Goal: Task Accomplishment & Management: Manage account settings

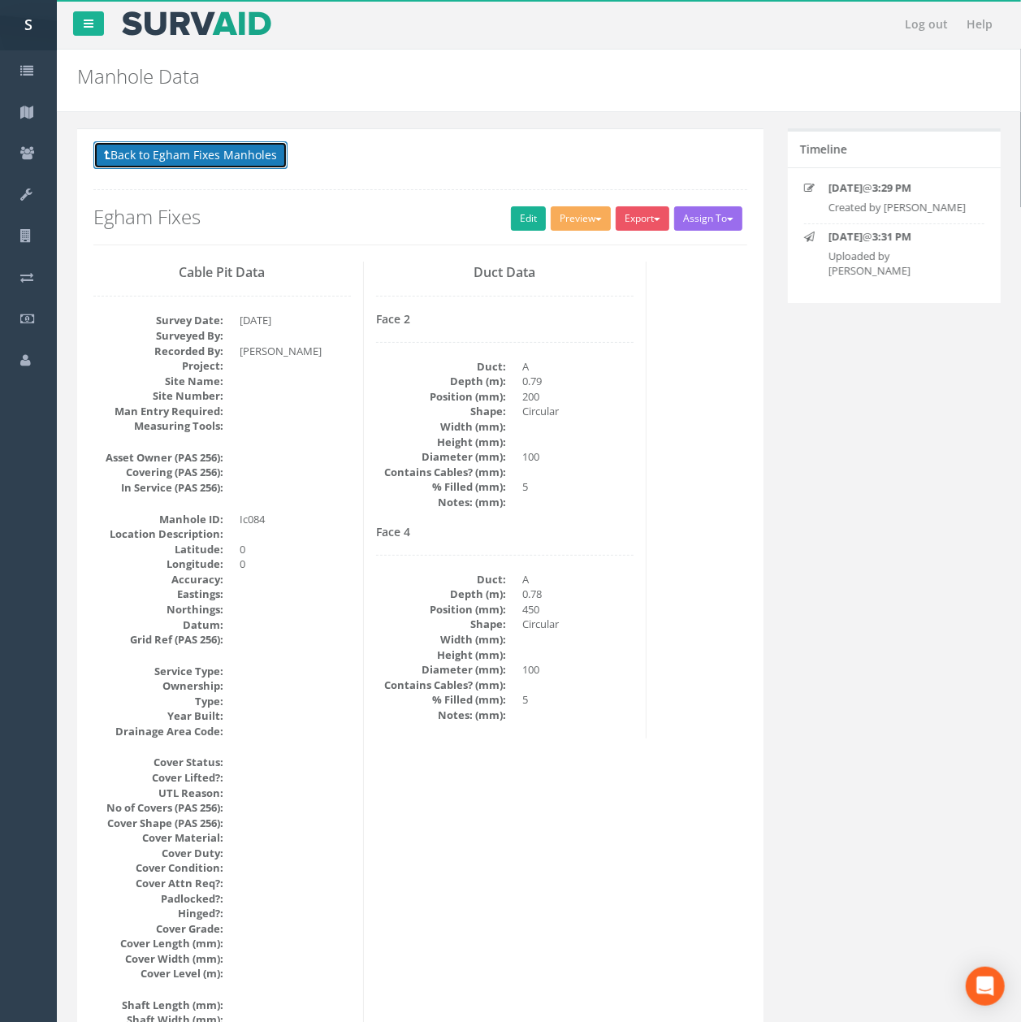
click at [228, 163] on button "Back to Egham Fixes Manholes" at bounding box center [190, 155] width 194 height 28
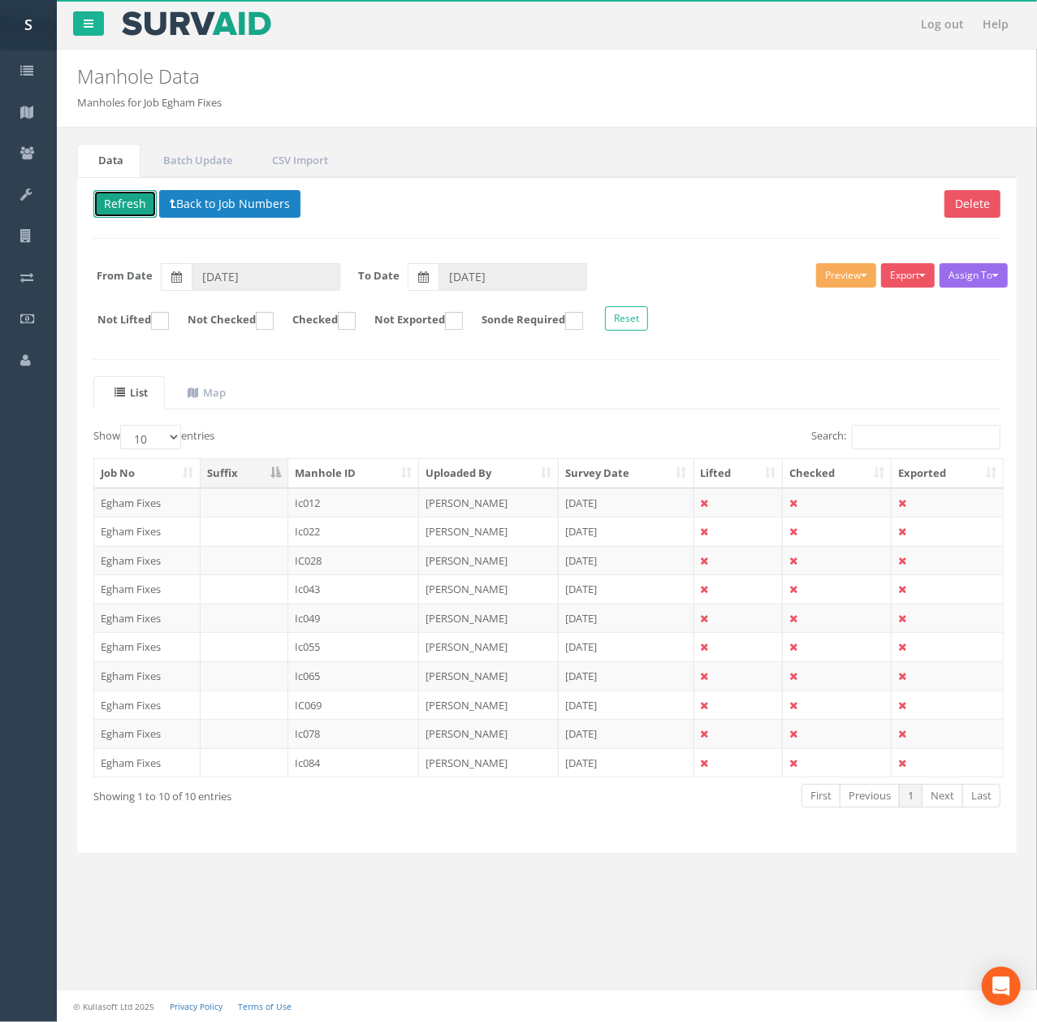
click at [125, 214] on button "Refresh" at bounding box center [124, 204] width 63 height 28
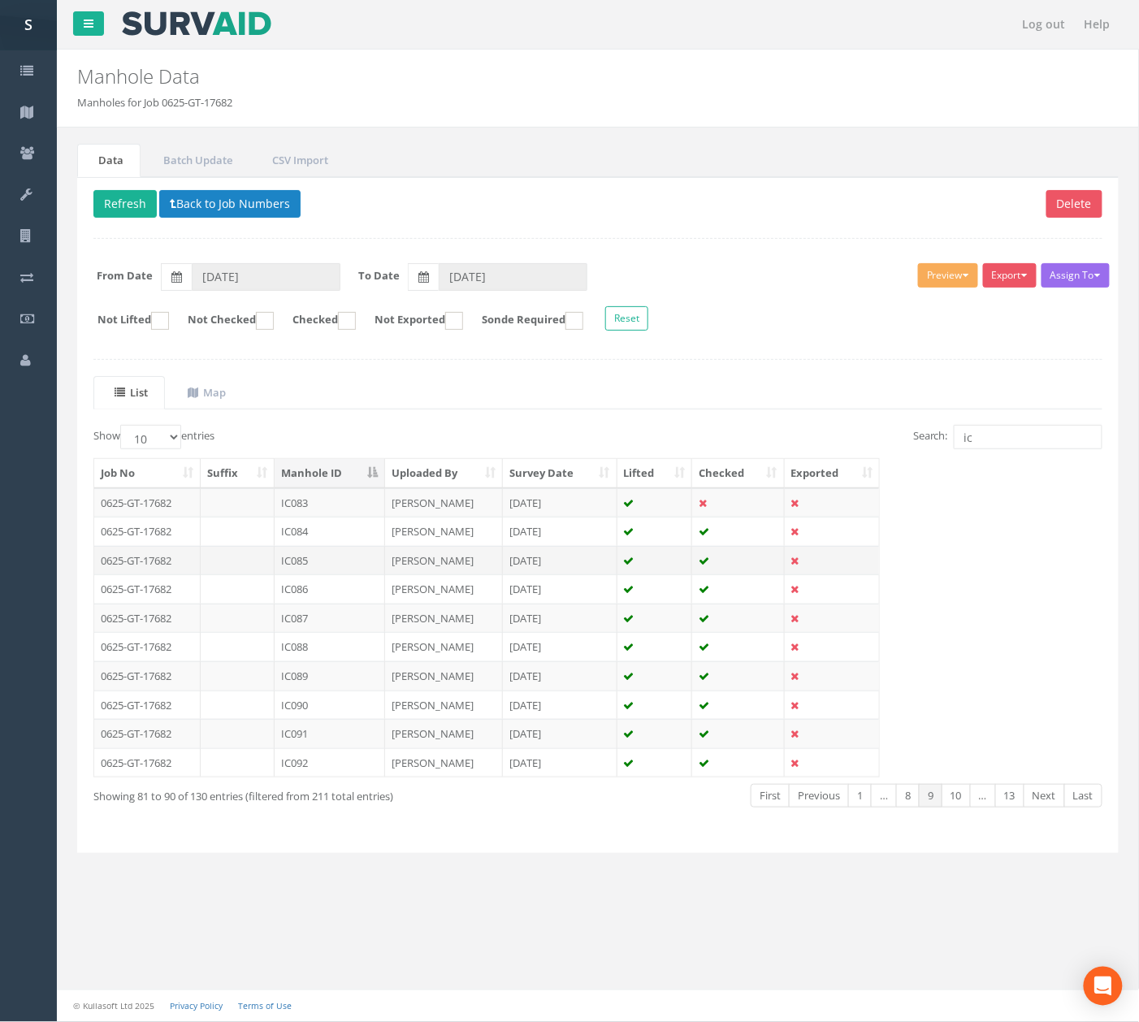
click at [335, 572] on td "IC085" at bounding box center [330, 560] width 110 height 29
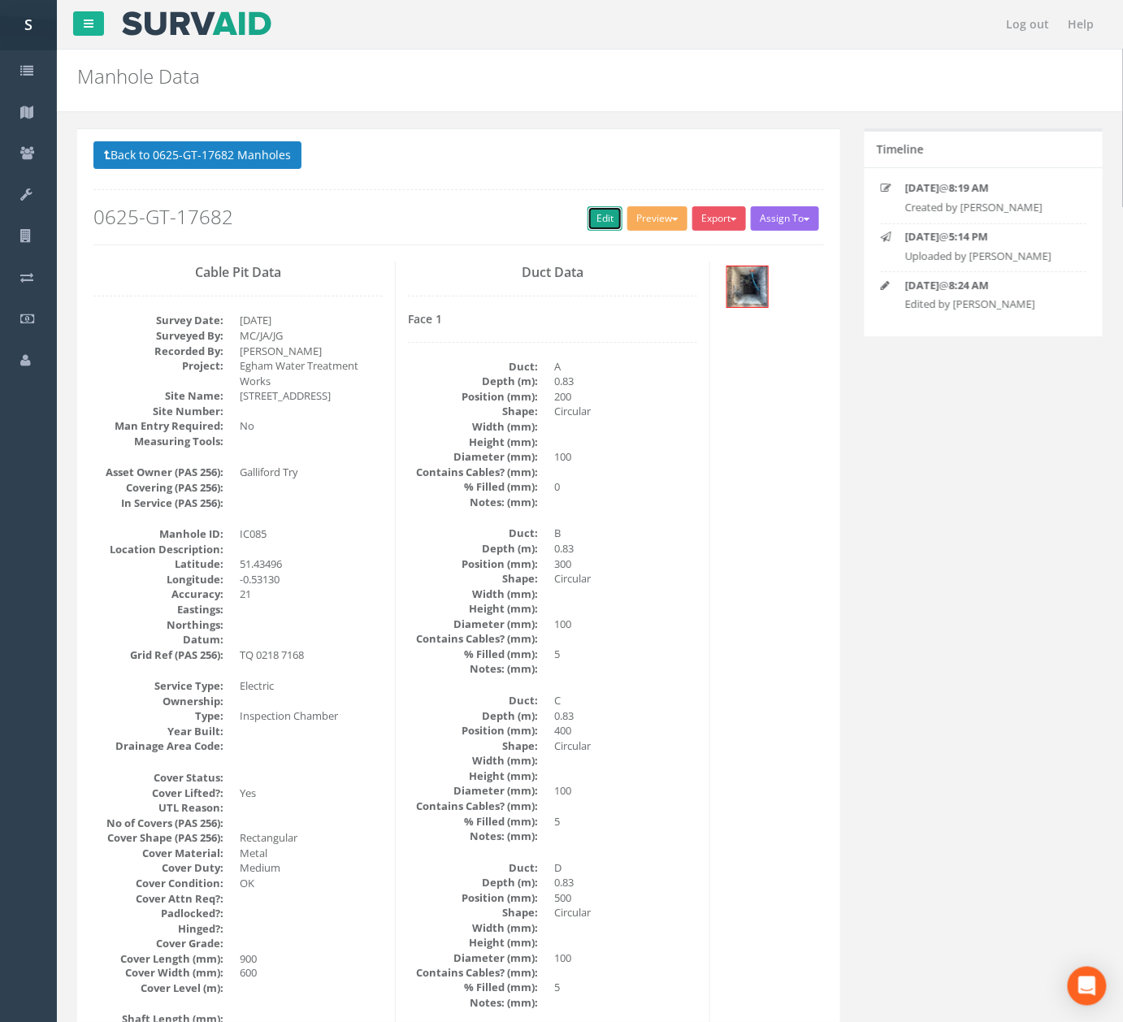
click at [592, 214] on link "Edit" at bounding box center [604, 218] width 35 height 24
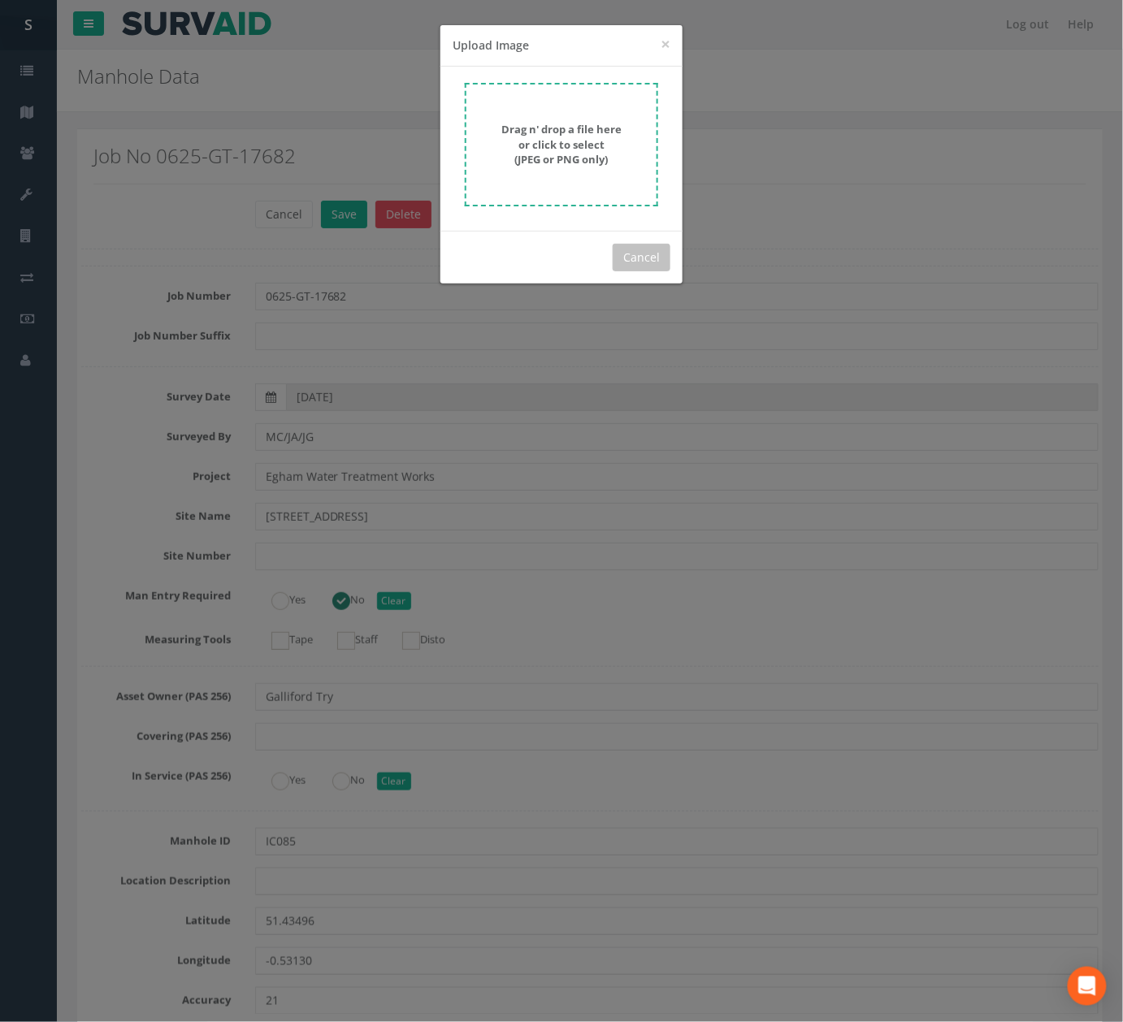
scroll to position [8963, 0]
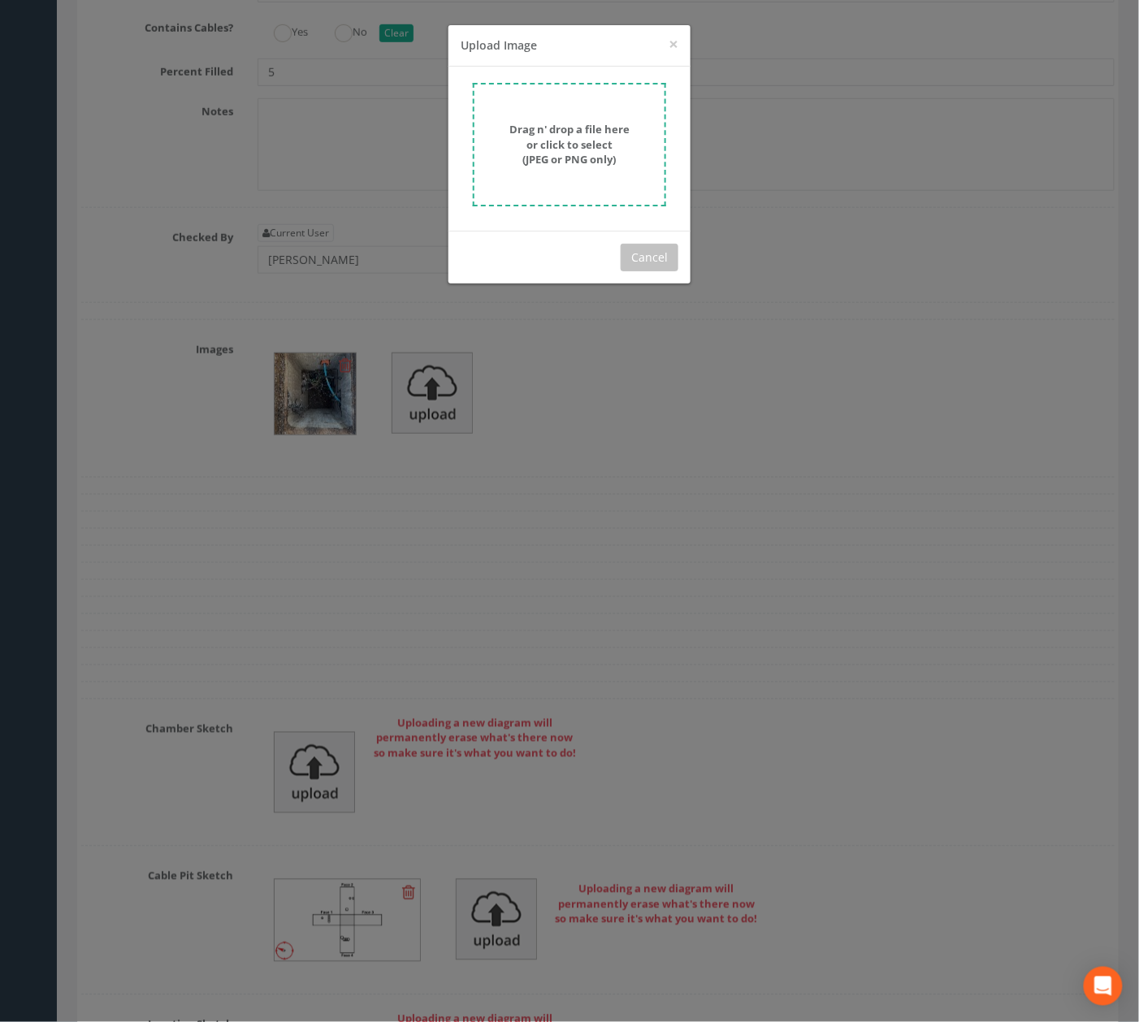
click at [563, 94] on form "Drag n' drop a file here or click to select (JPEG or PNG only)" at bounding box center [569, 144] width 193 height 123
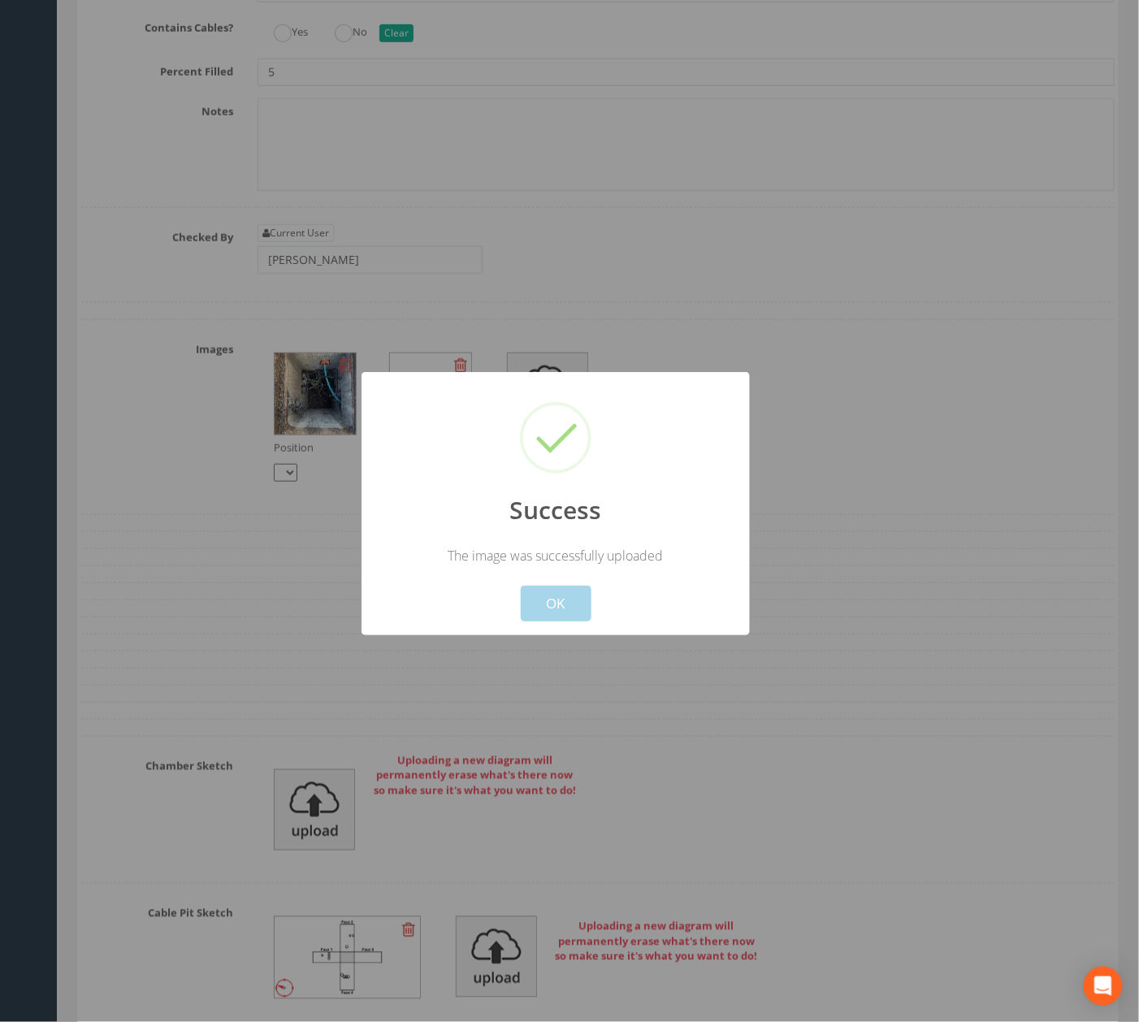
click at [556, 608] on button "OK" at bounding box center [556, 604] width 71 height 36
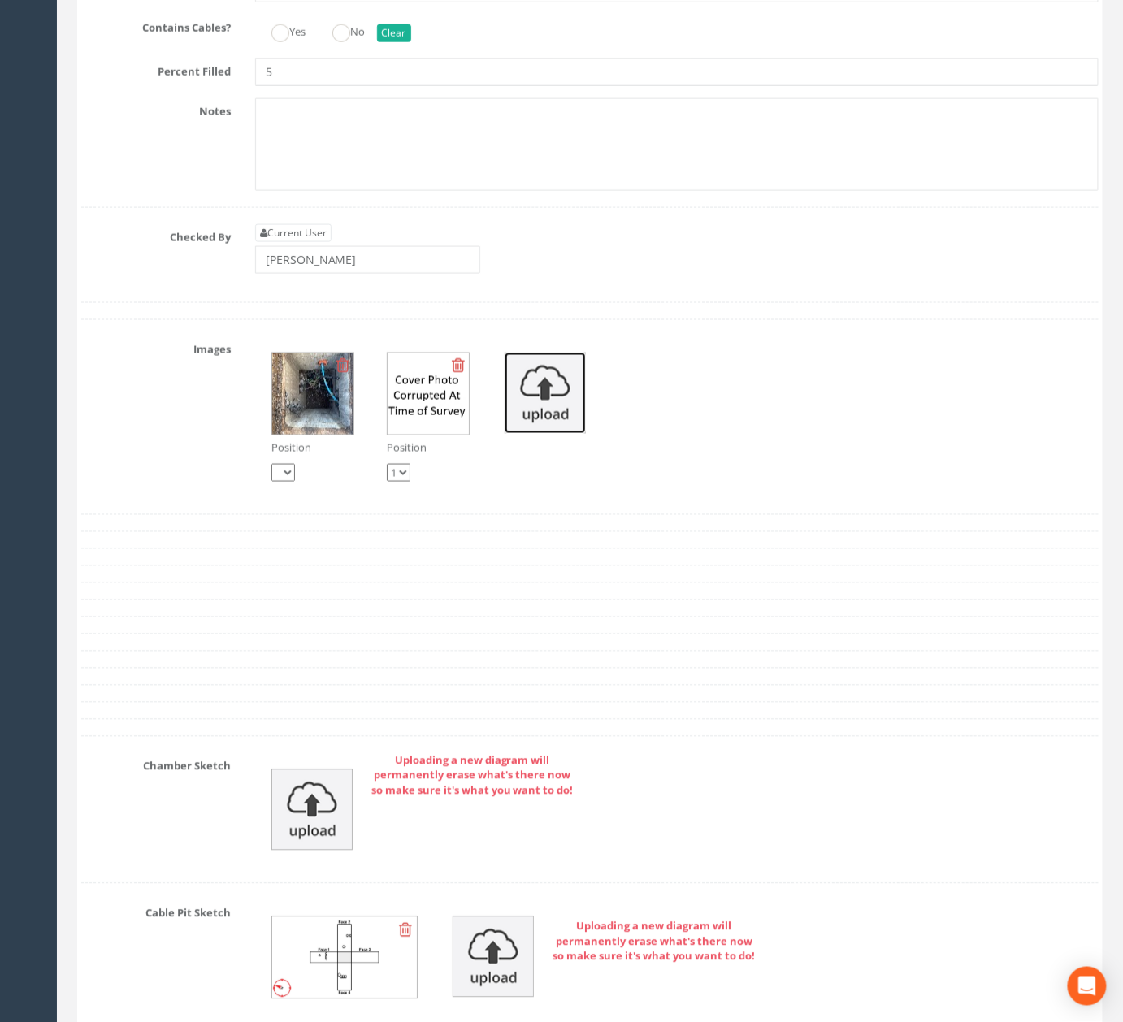
click at [559, 434] on img at bounding box center [544, 393] width 81 height 81
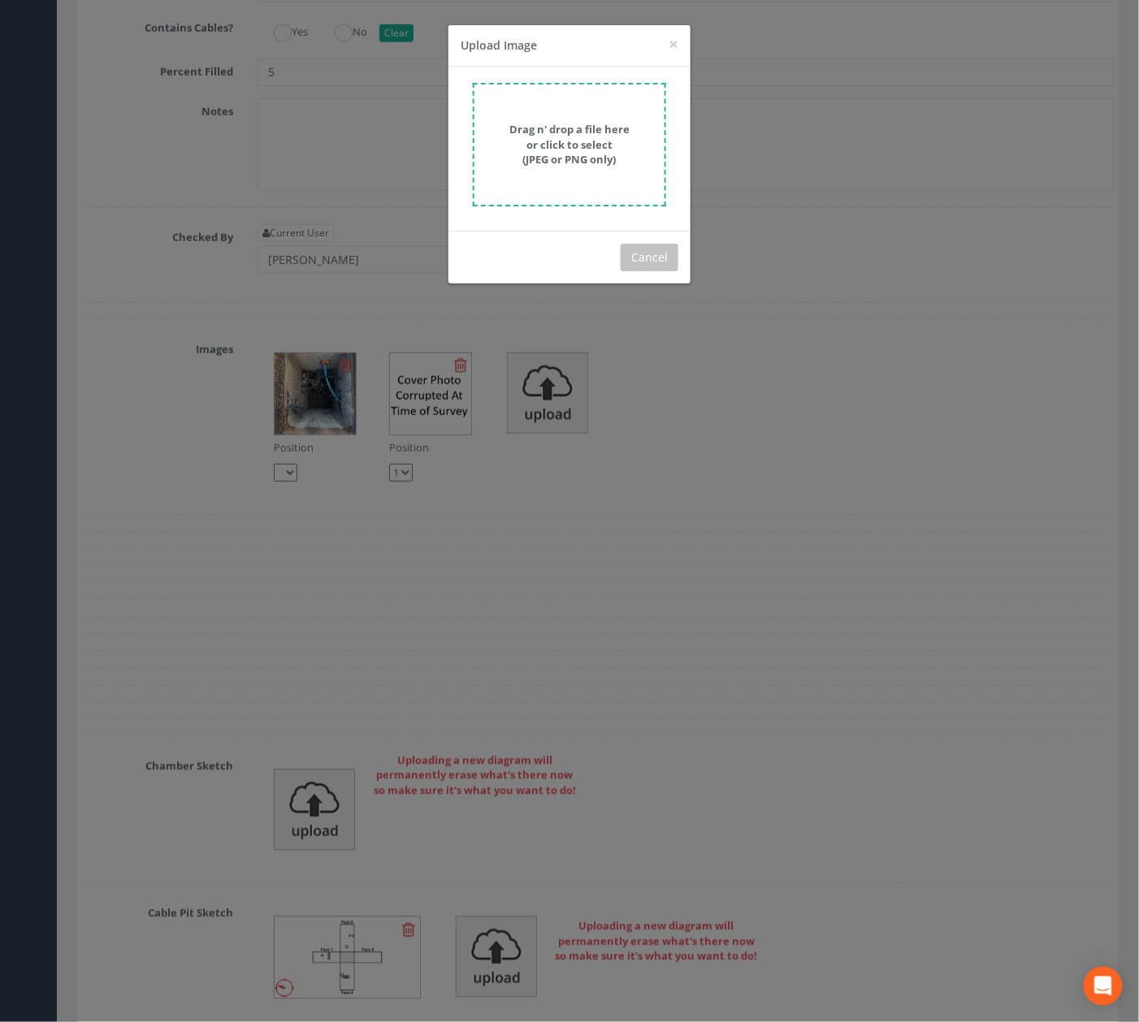
click at [617, 149] on div "Drag n' drop a file here or click to select (JPEG or PNG only)" at bounding box center [570, 144] width 158 height 45
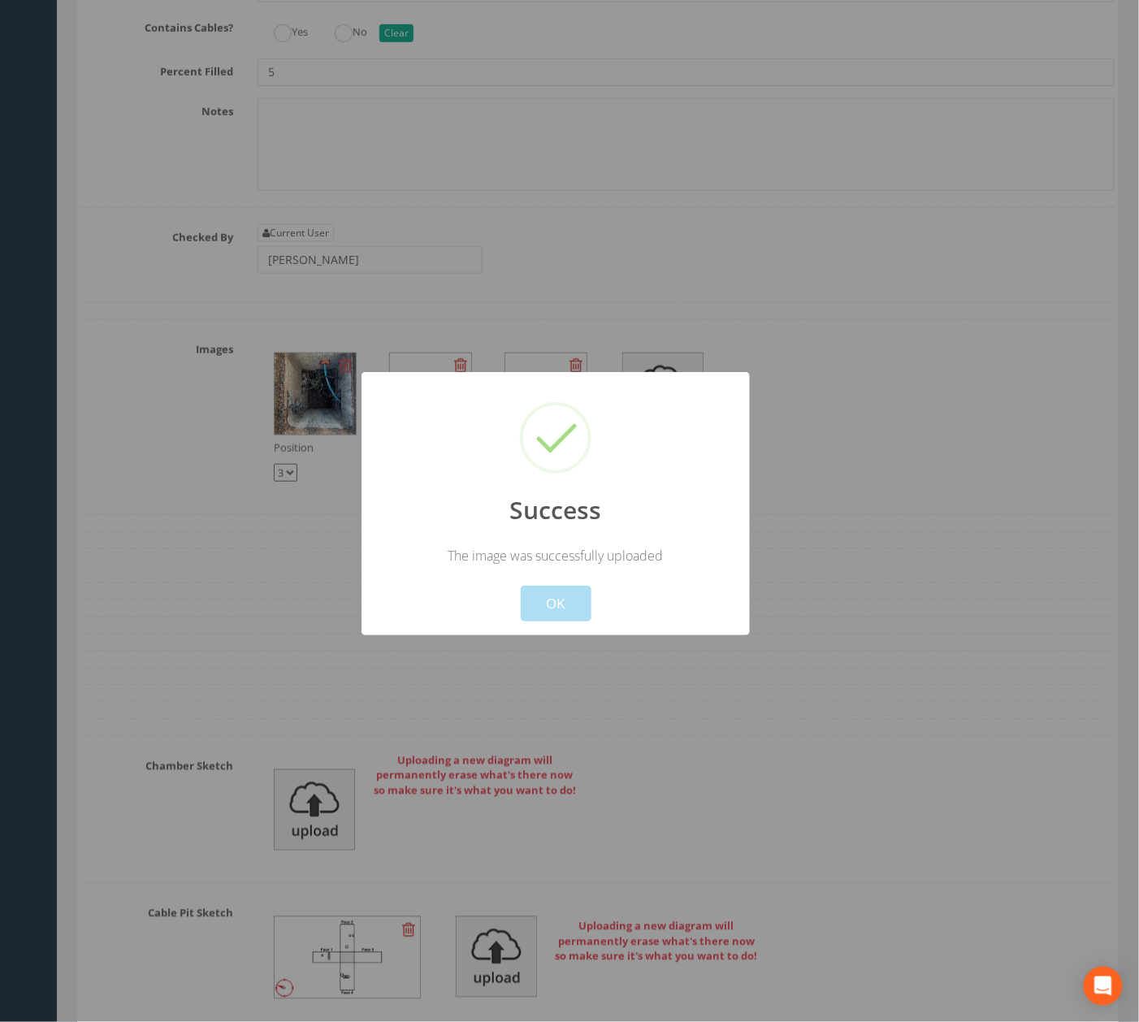
click at [549, 606] on button "OK" at bounding box center [556, 604] width 71 height 36
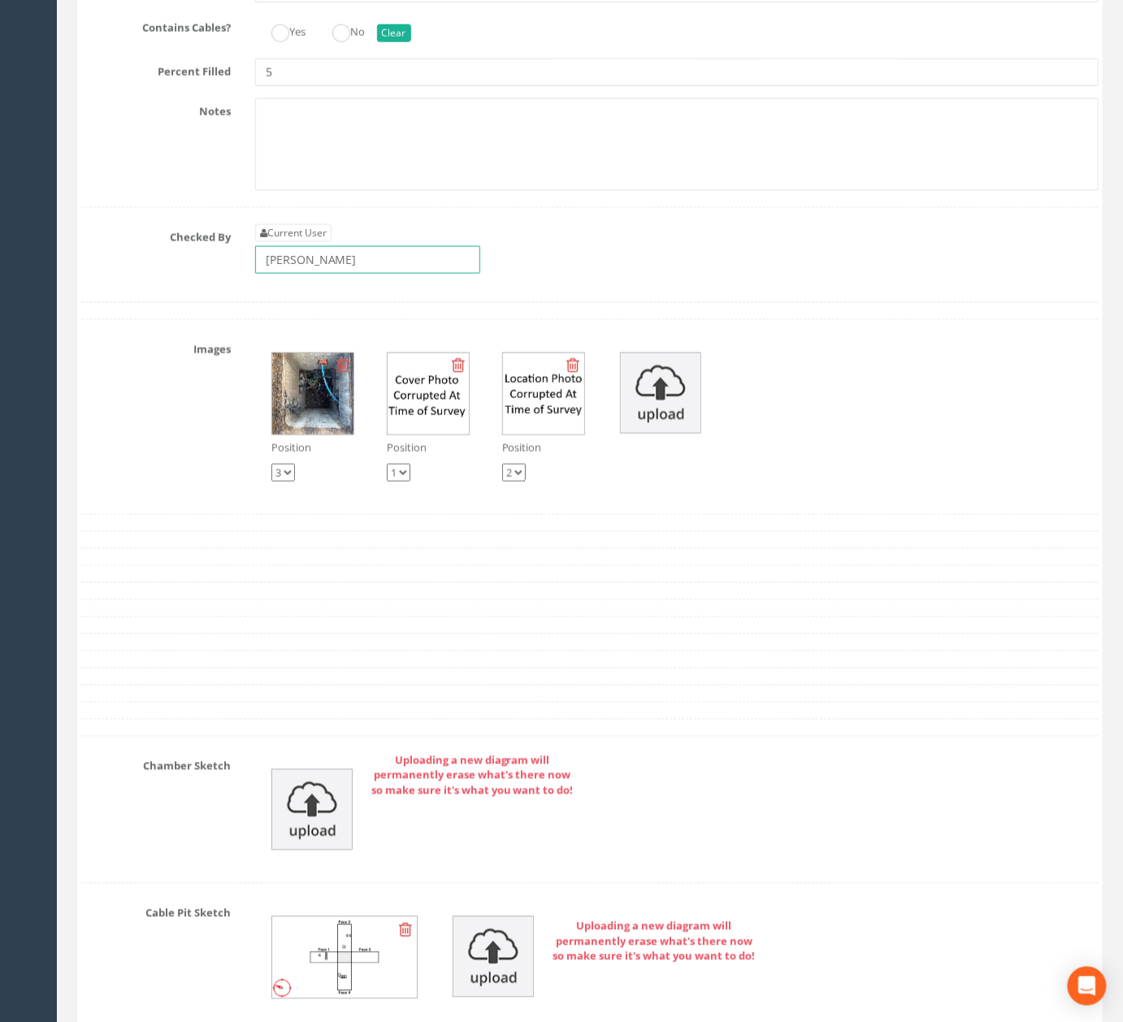
click at [394, 274] on input "Jack Griffin" at bounding box center [367, 260] width 225 height 28
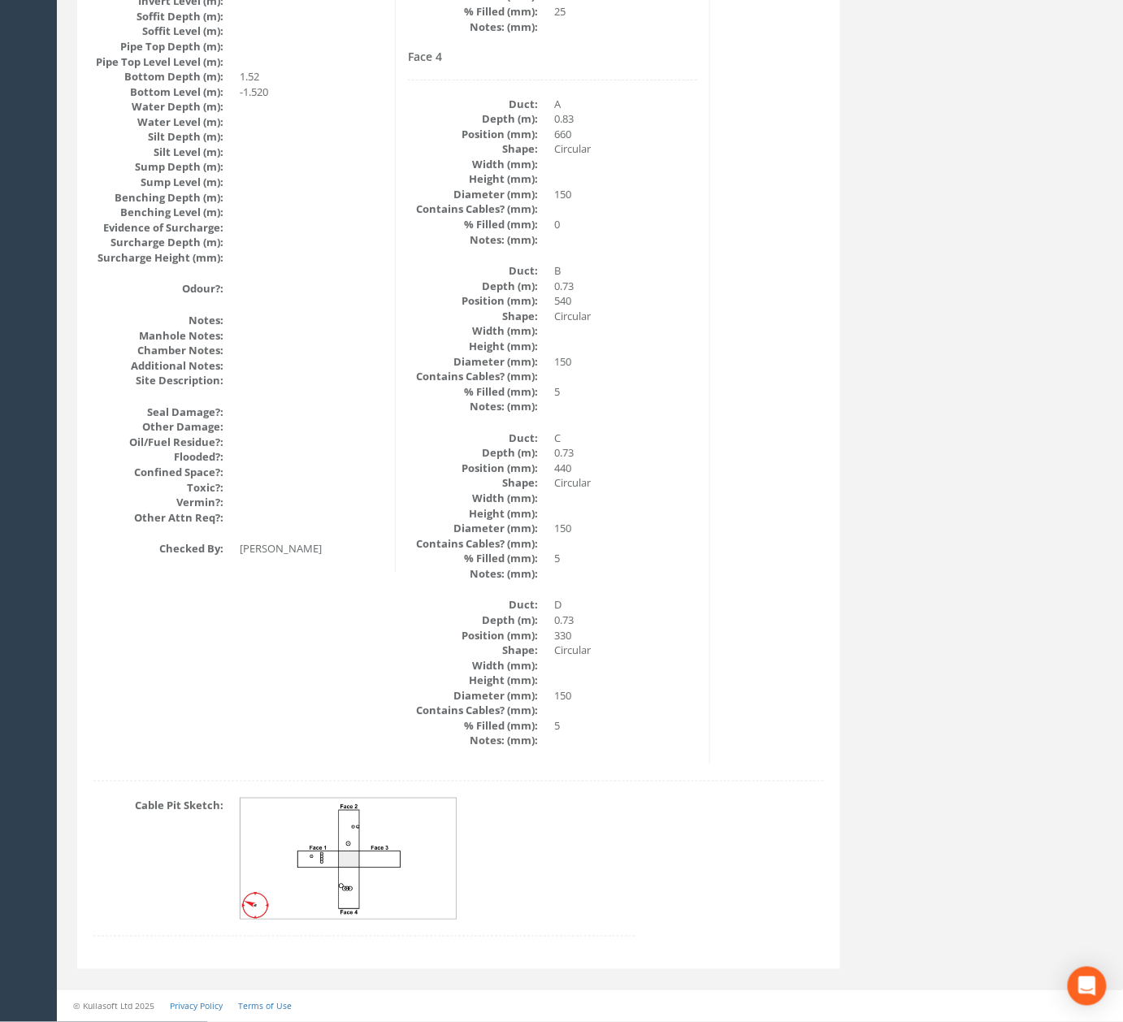
scroll to position [0, 0]
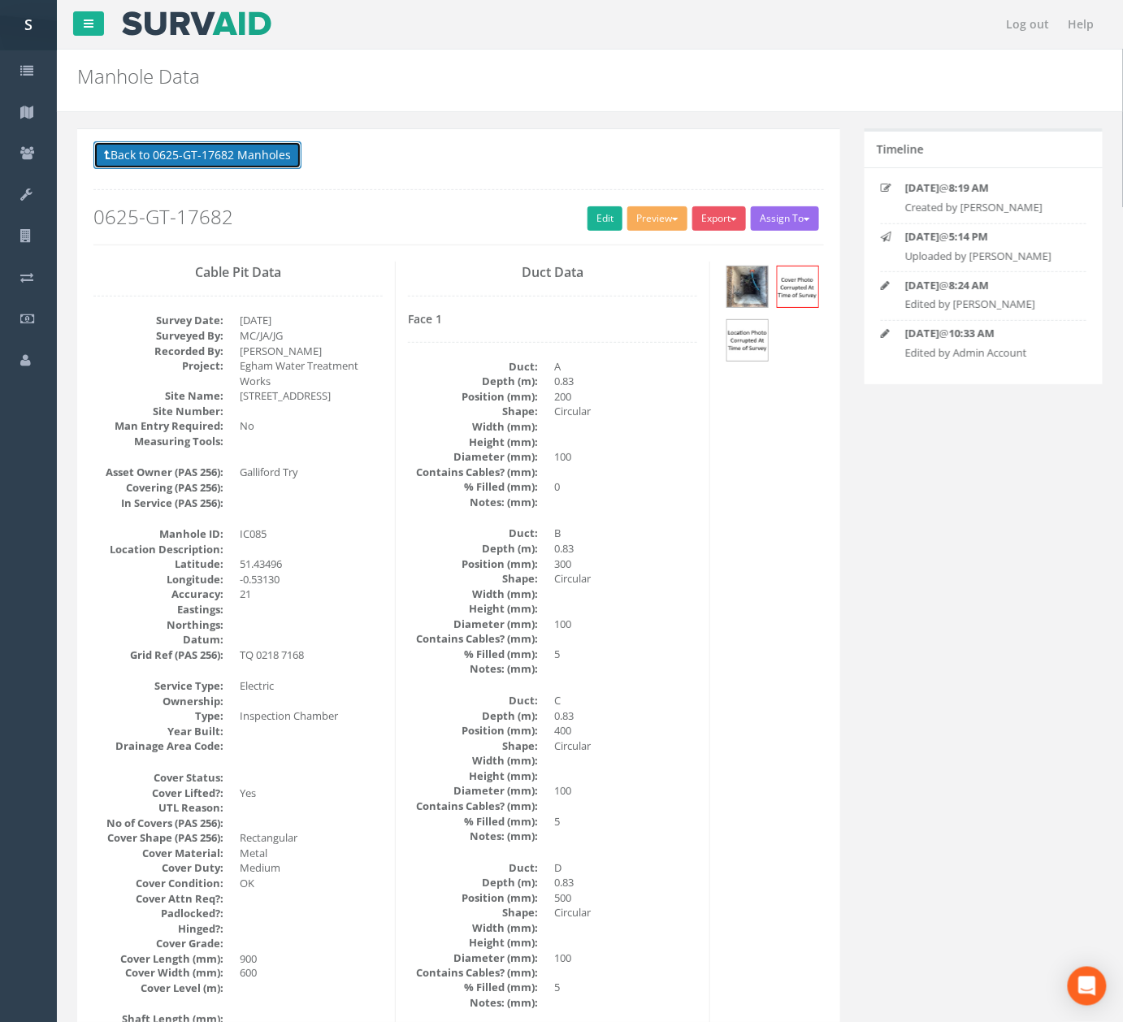
click at [236, 169] on button "Back to 0625-GT-17682 Manholes" at bounding box center [197, 155] width 208 height 28
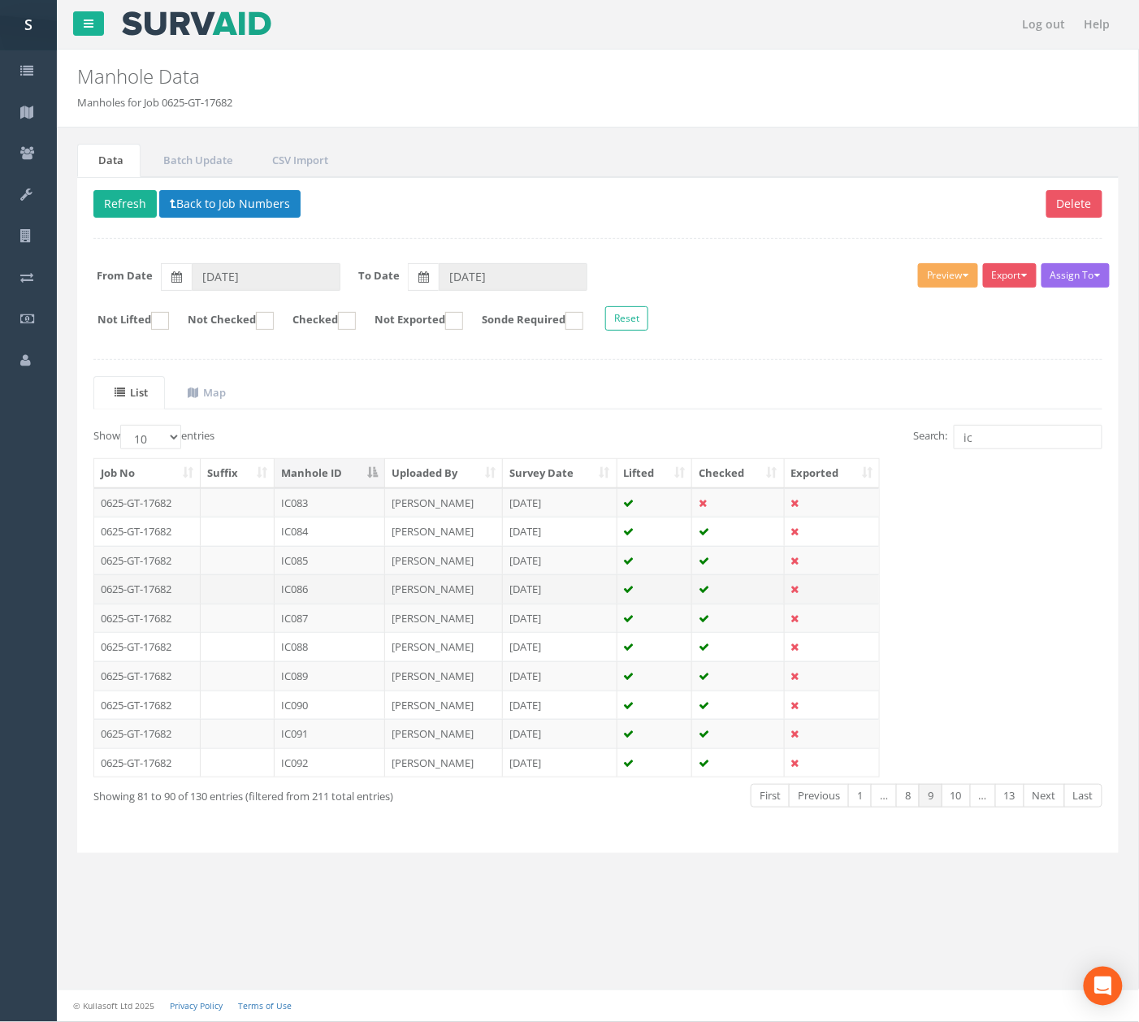
click at [444, 582] on td "jim abbit" at bounding box center [444, 588] width 118 height 29
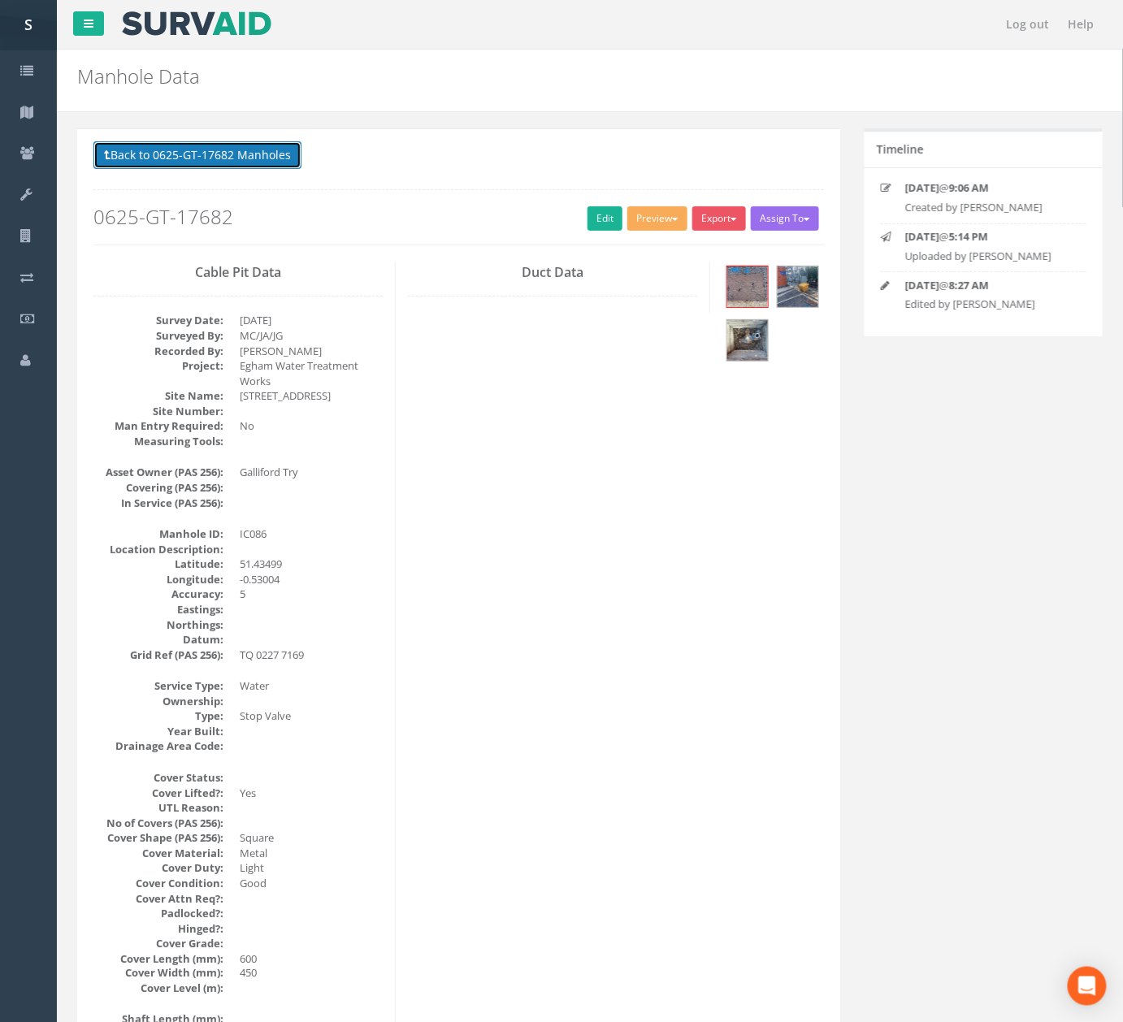
drag, startPoint x: 247, startPoint y: 166, endPoint x: 248, endPoint y: 156, distance: 9.8
click at [248, 160] on button "Back to 0625-GT-17682 Manholes" at bounding box center [197, 155] width 208 height 28
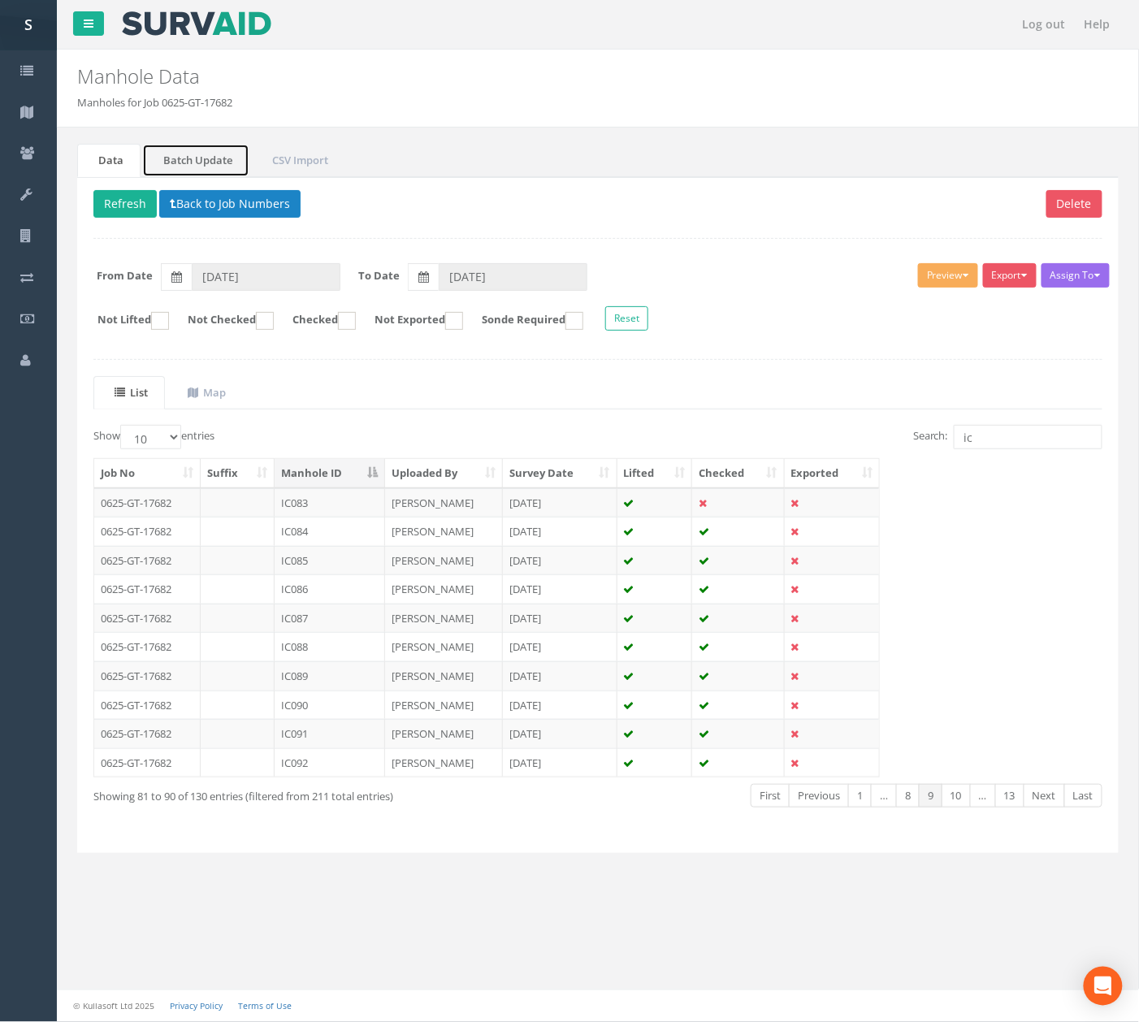
click at [248, 156] on link "Batch Update" at bounding box center [195, 160] width 107 height 33
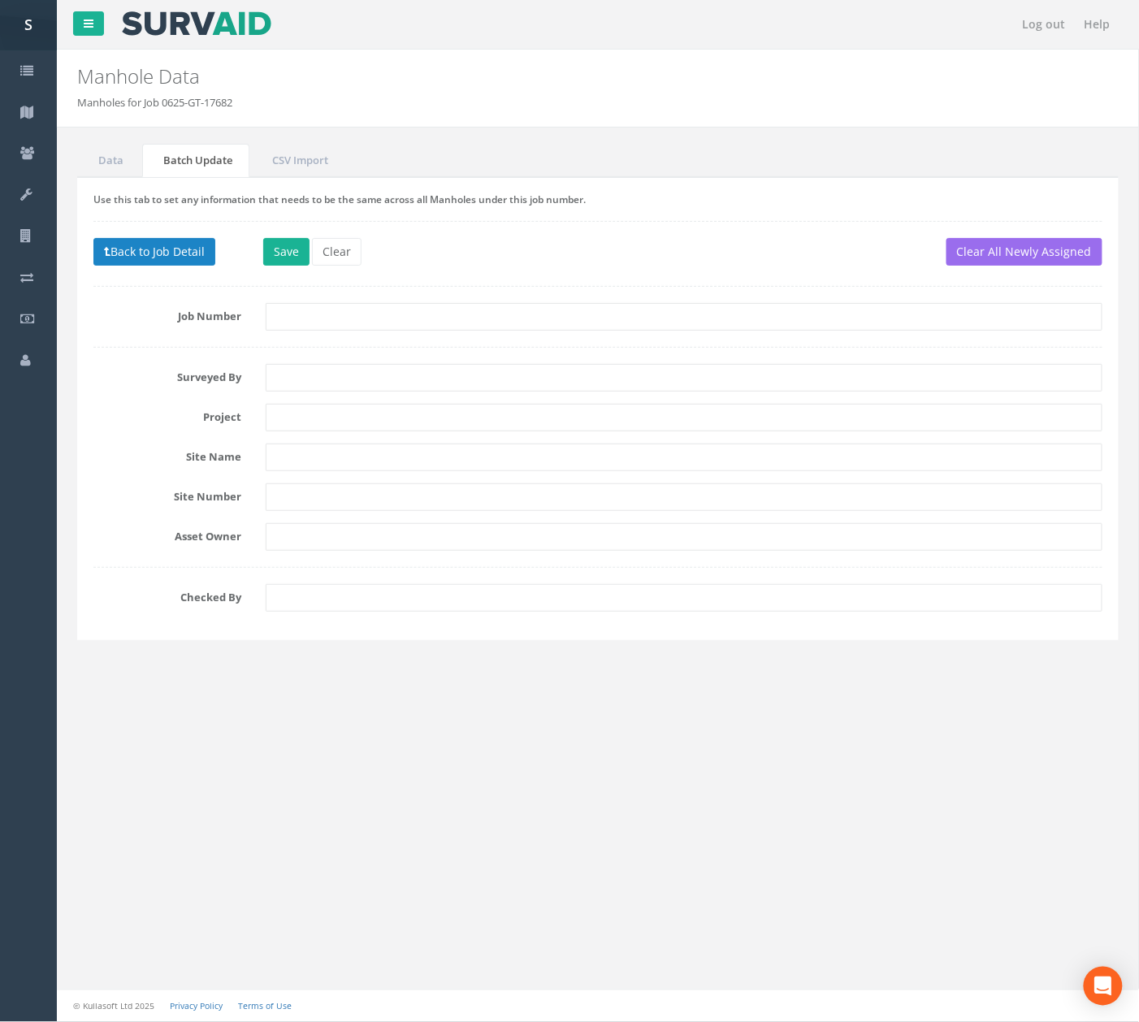
click at [68, 160] on div "Data Batch Update CSV Import Delete Refresh Back to Job Numbers Assign To No Co…" at bounding box center [598, 402] width 1066 height 517
click at [94, 160] on link "Data" at bounding box center [108, 160] width 63 height 33
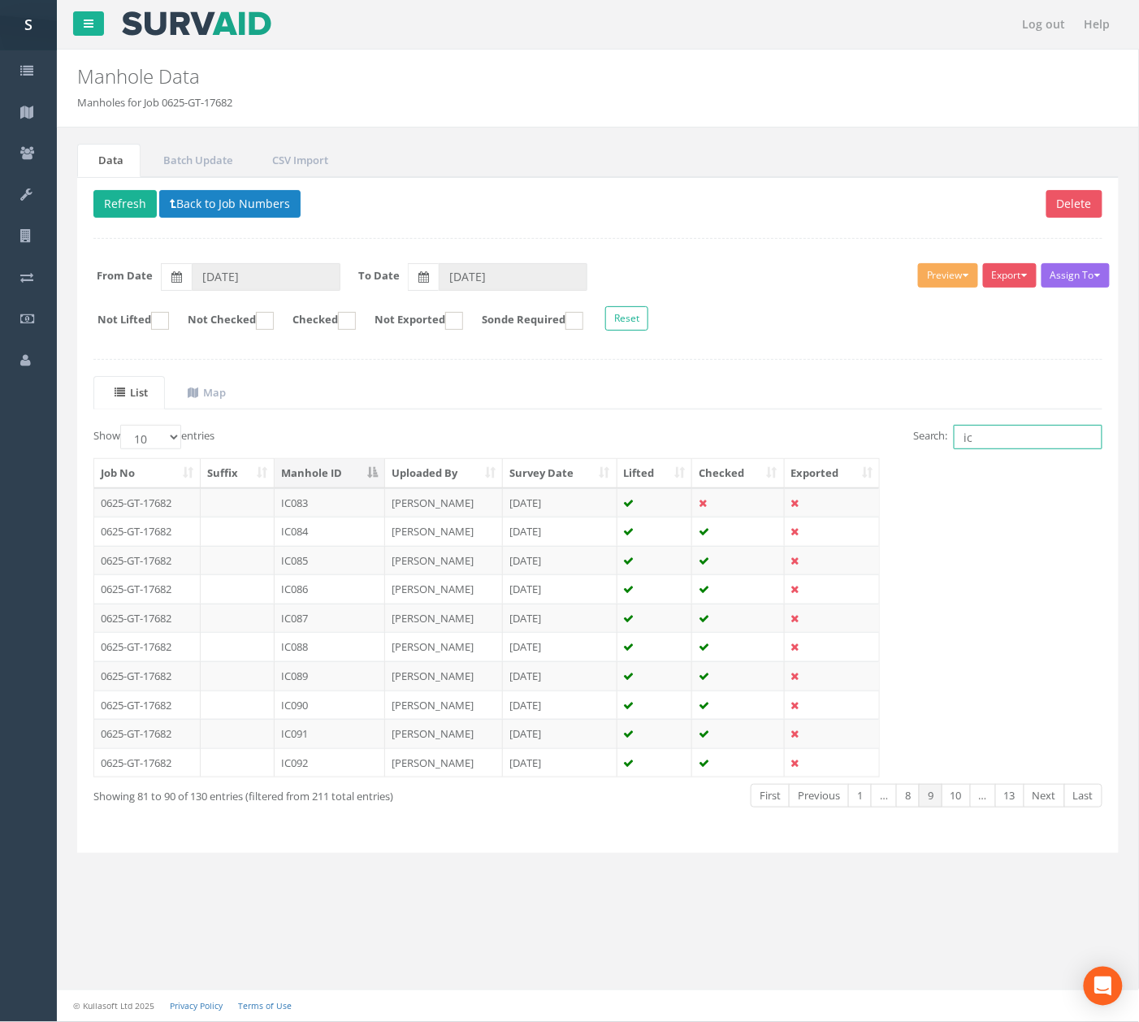
drag, startPoint x: 1022, startPoint y: 433, endPoint x: 924, endPoint y: 433, distance: 98.3
click at [921, 436] on label "Search: ic" at bounding box center [1007, 437] width 189 height 24
type input "m"
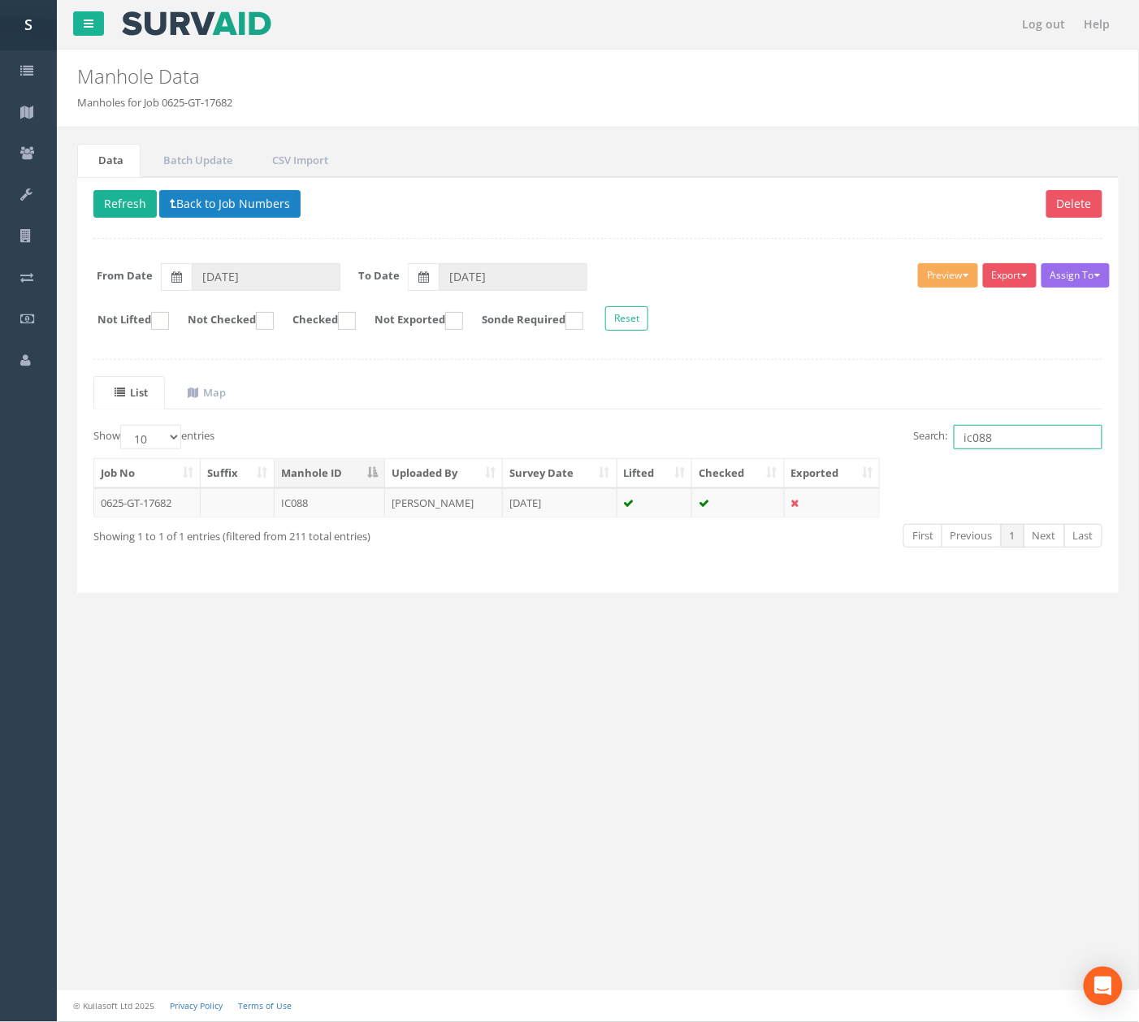
type input "ic088"
click at [585, 509] on td "25 Jul 2025" at bounding box center [560, 502] width 115 height 29
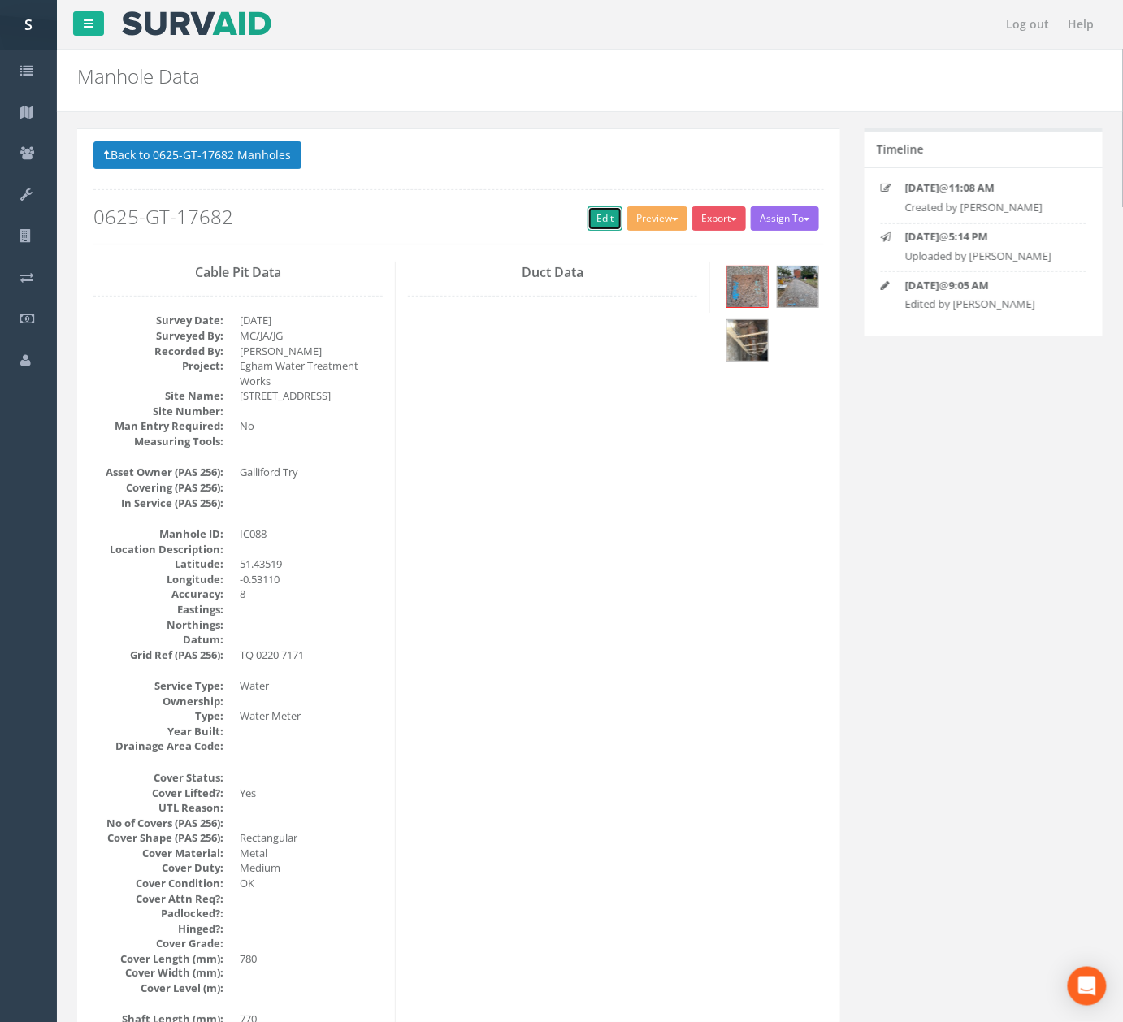
click at [592, 222] on link "Edit" at bounding box center [604, 218] width 35 height 24
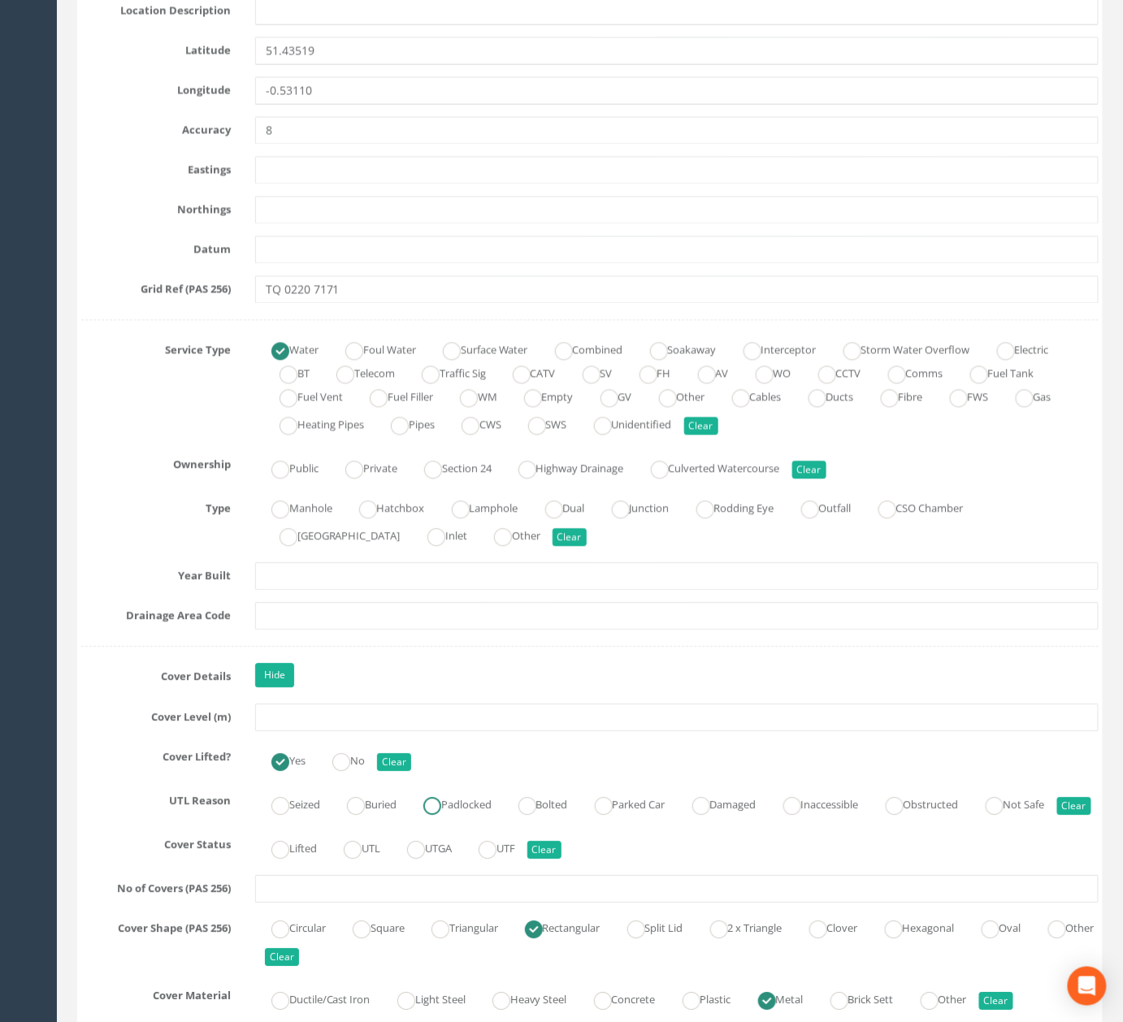
scroll to position [1083, 0]
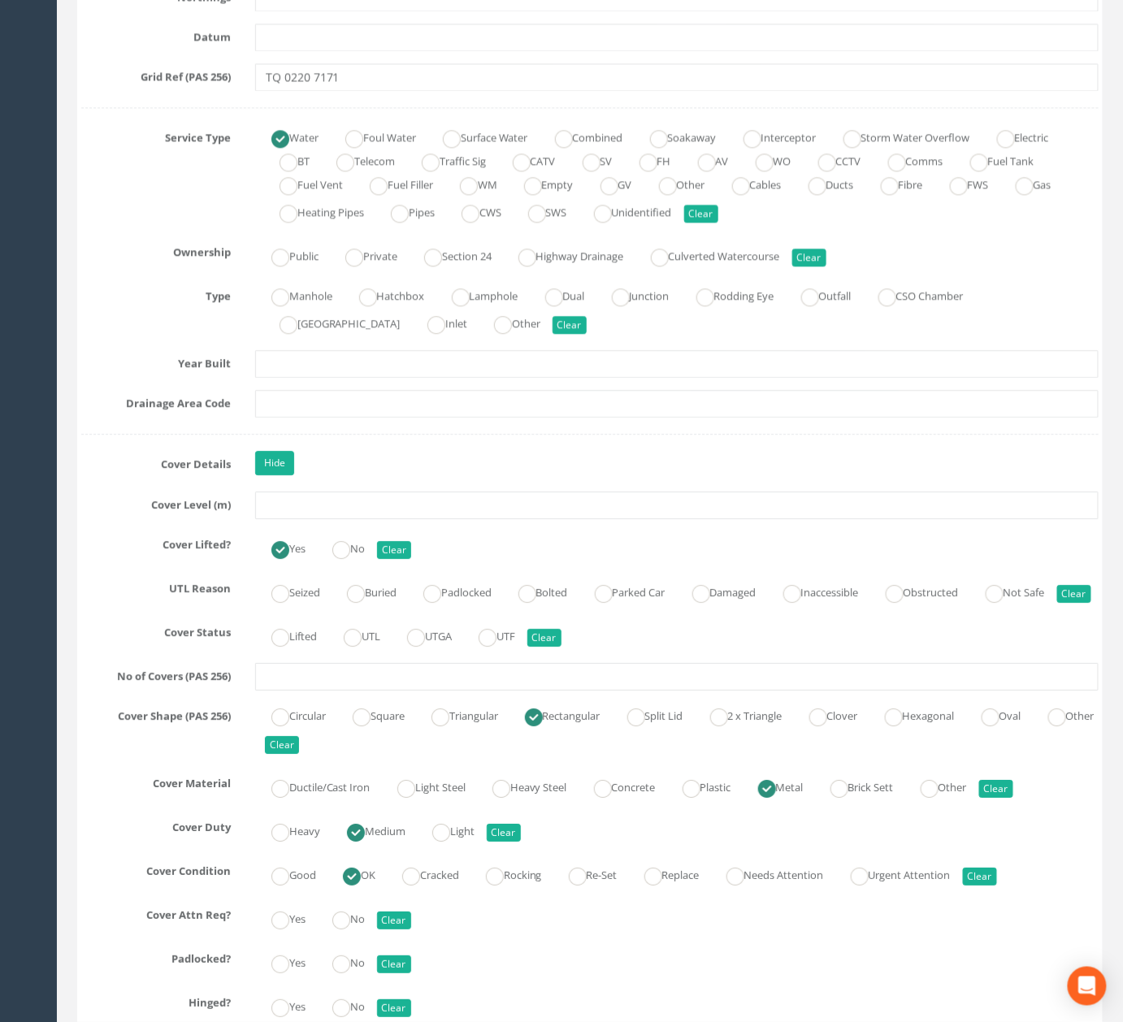
click at [279, 468] on link "Hide" at bounding box center [274, 463] width 39 height 24
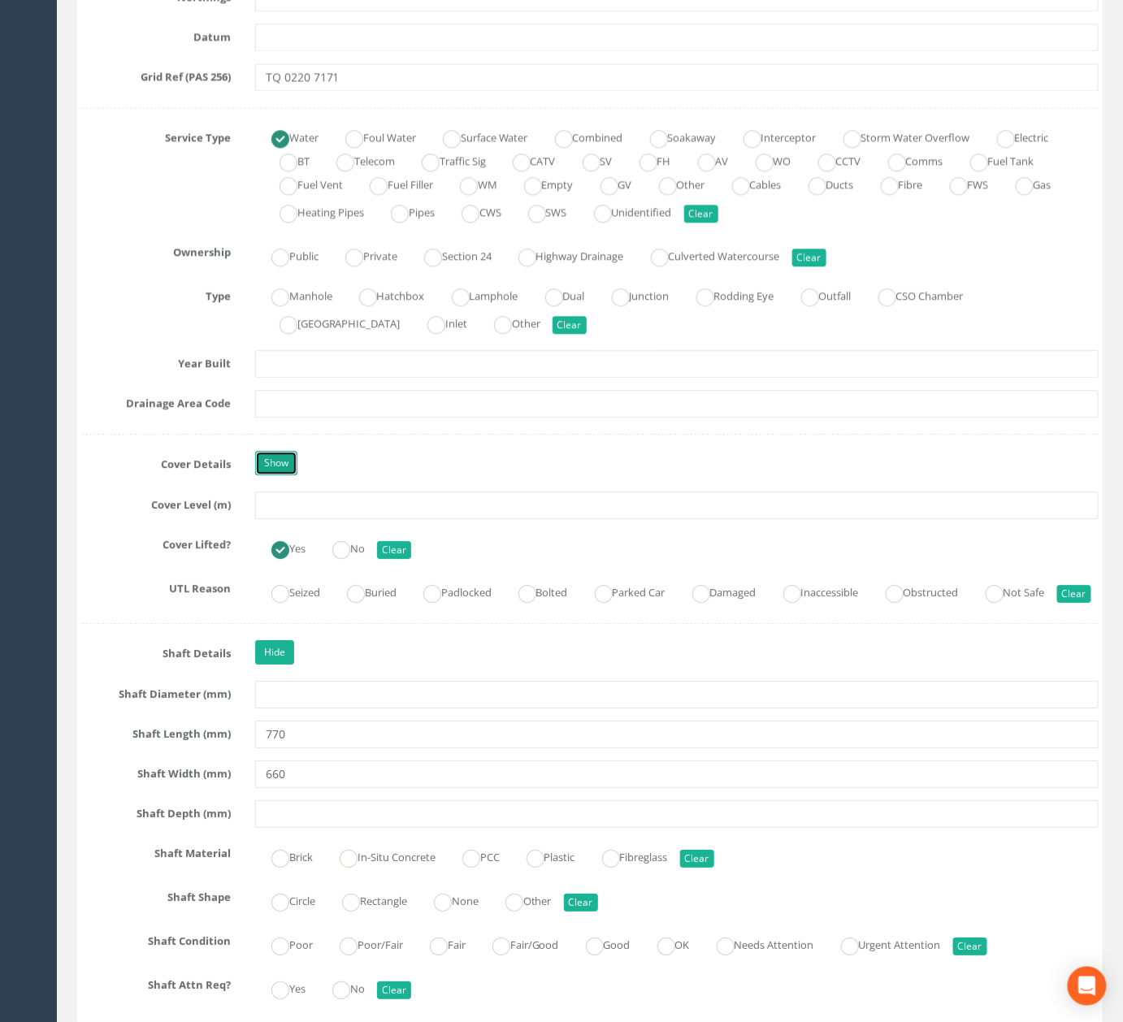
click at [290, 460] on link "Show" at bounding box center [276, 463] width 42 height 24
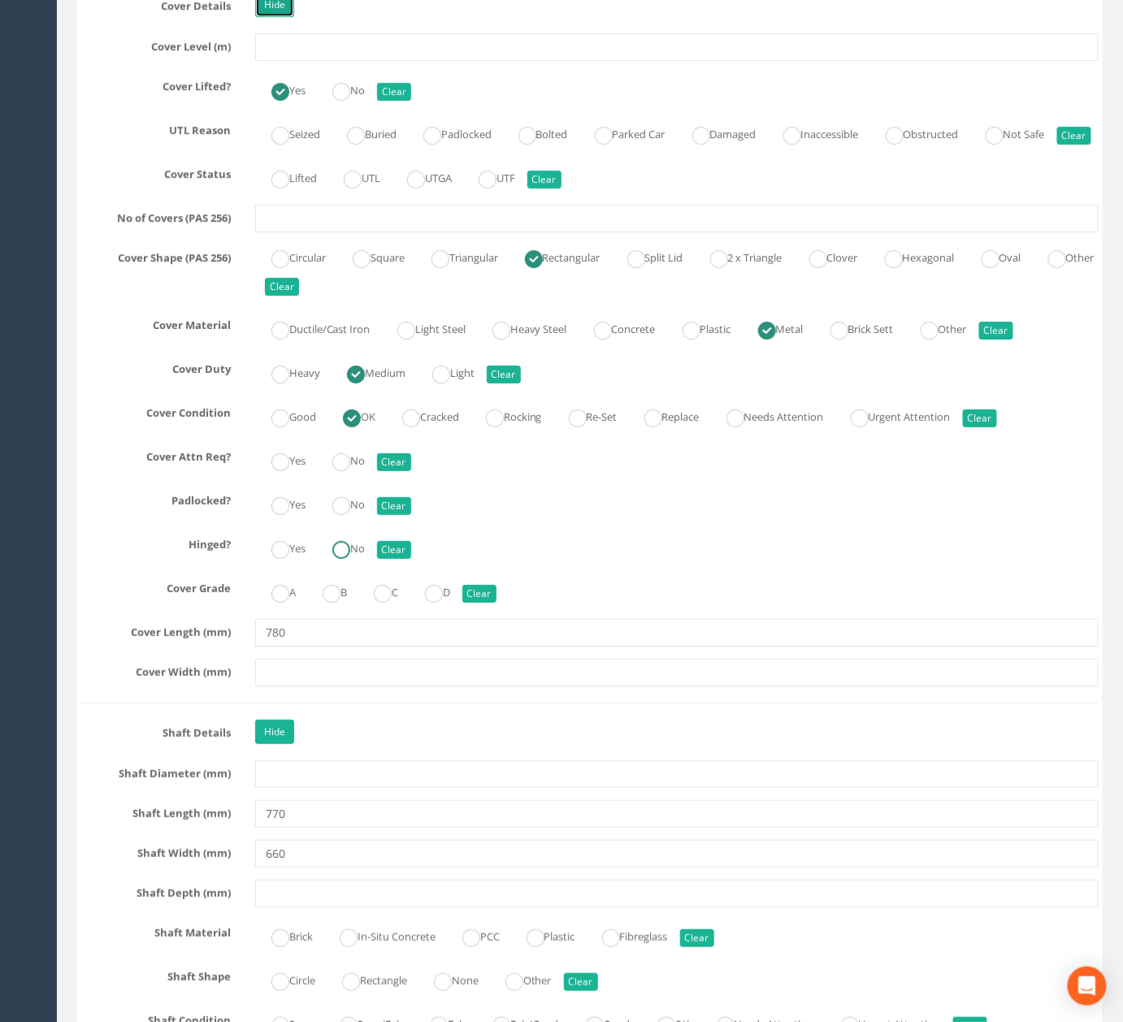
scroll to position [1625, 0]
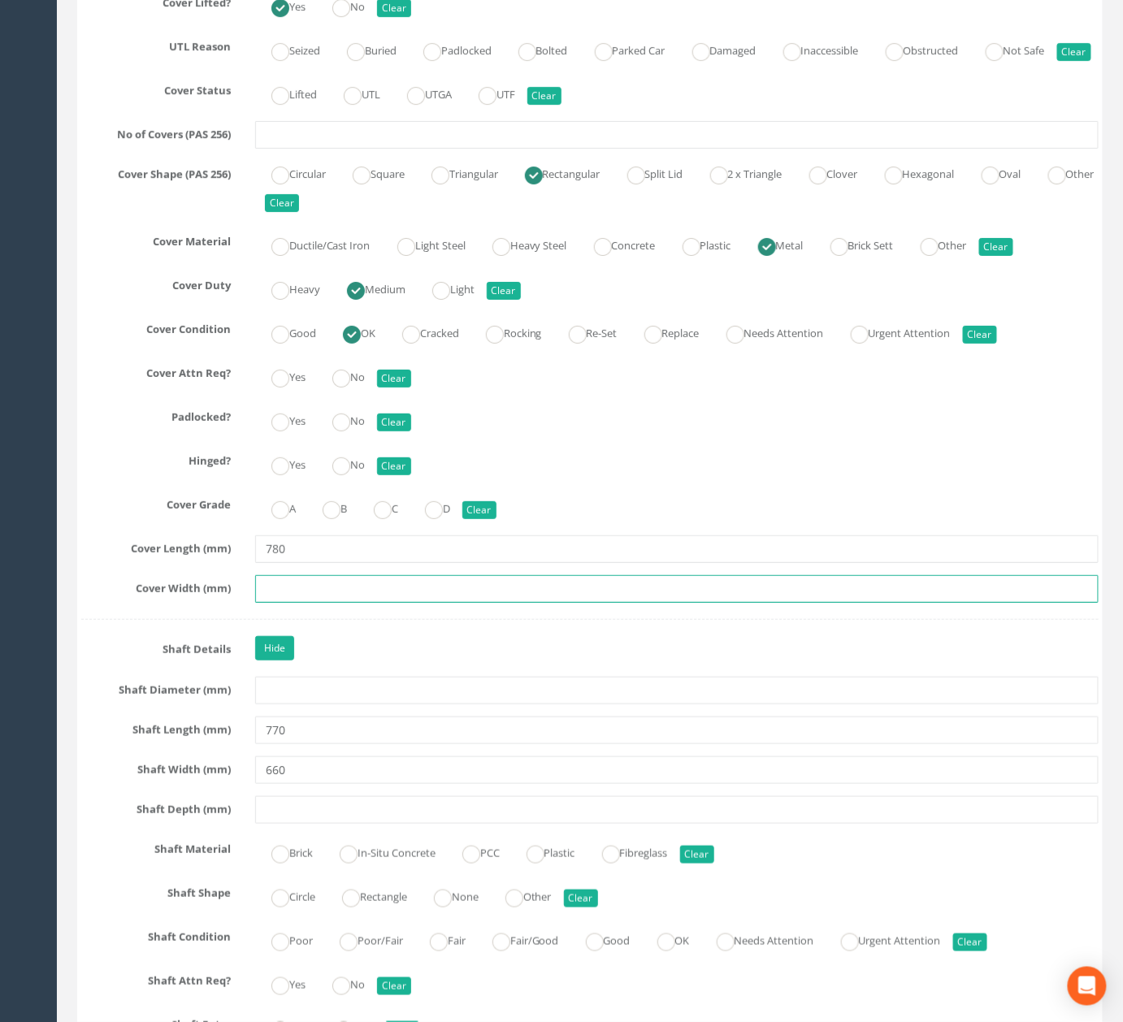
click at [315, 603] on input "text" at bounding box center [676, 589] width 843 height 28
type input "680"
click at [356, 907] on ins at bounding box center [351, 899] width 18 height 18
radio input "true"
type input "680"
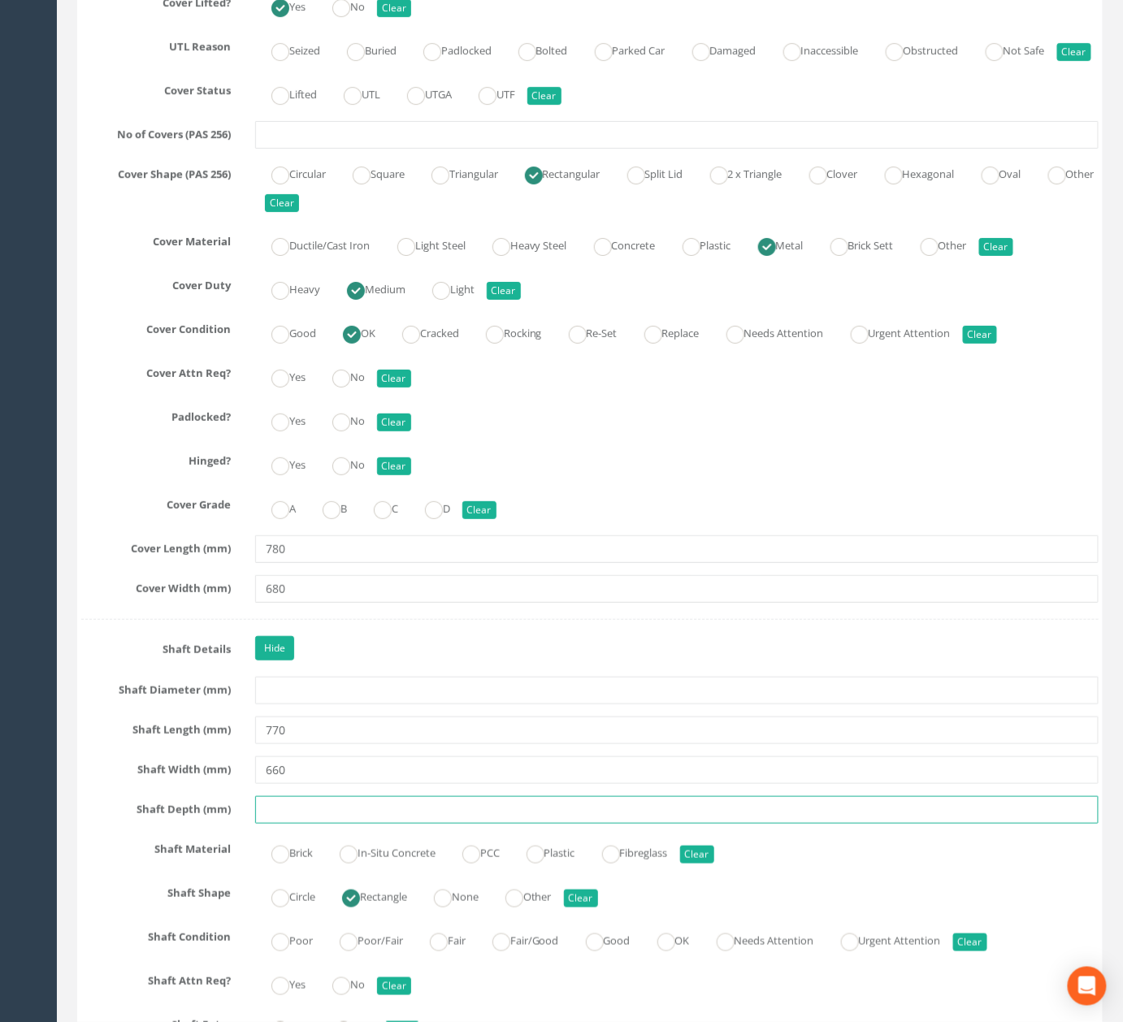
click at [383, 824] on input "text" at bounding box center [676, 810] width 843 height 28
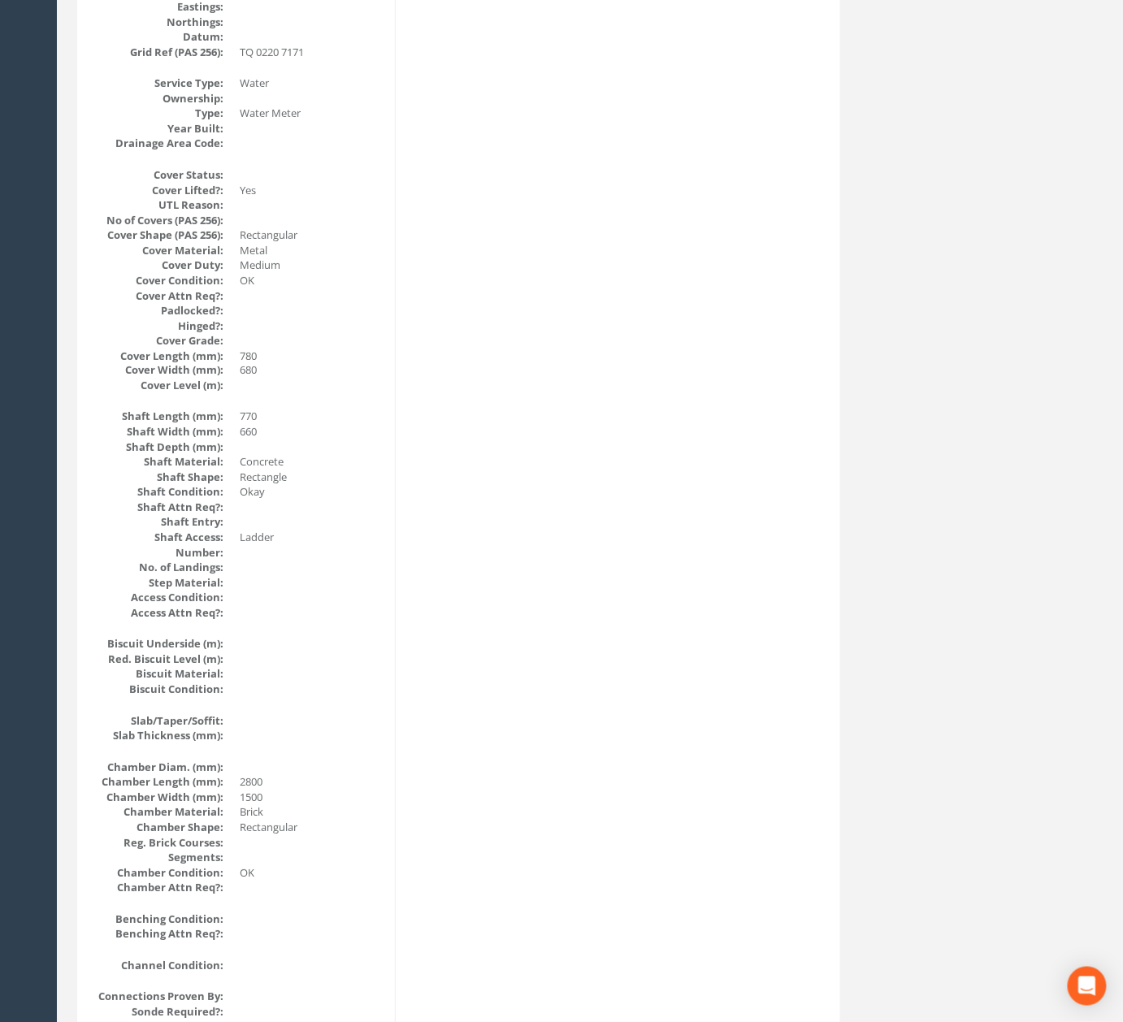
scroll to position [0, 0]
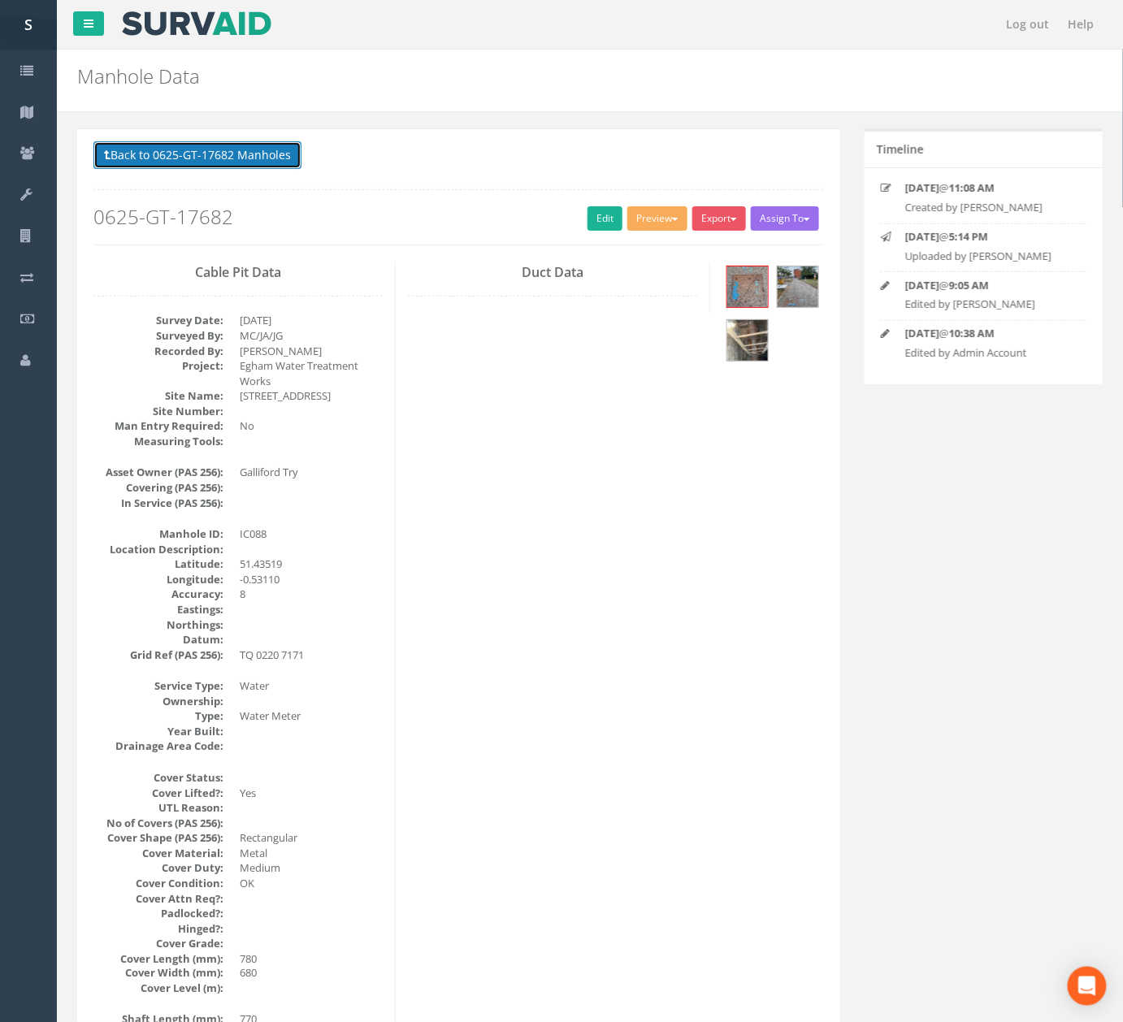
click at [157, 158] on button "Back to 0625-GT-17682 Manholes" at bounding box center [197, 155] width 208 height 28
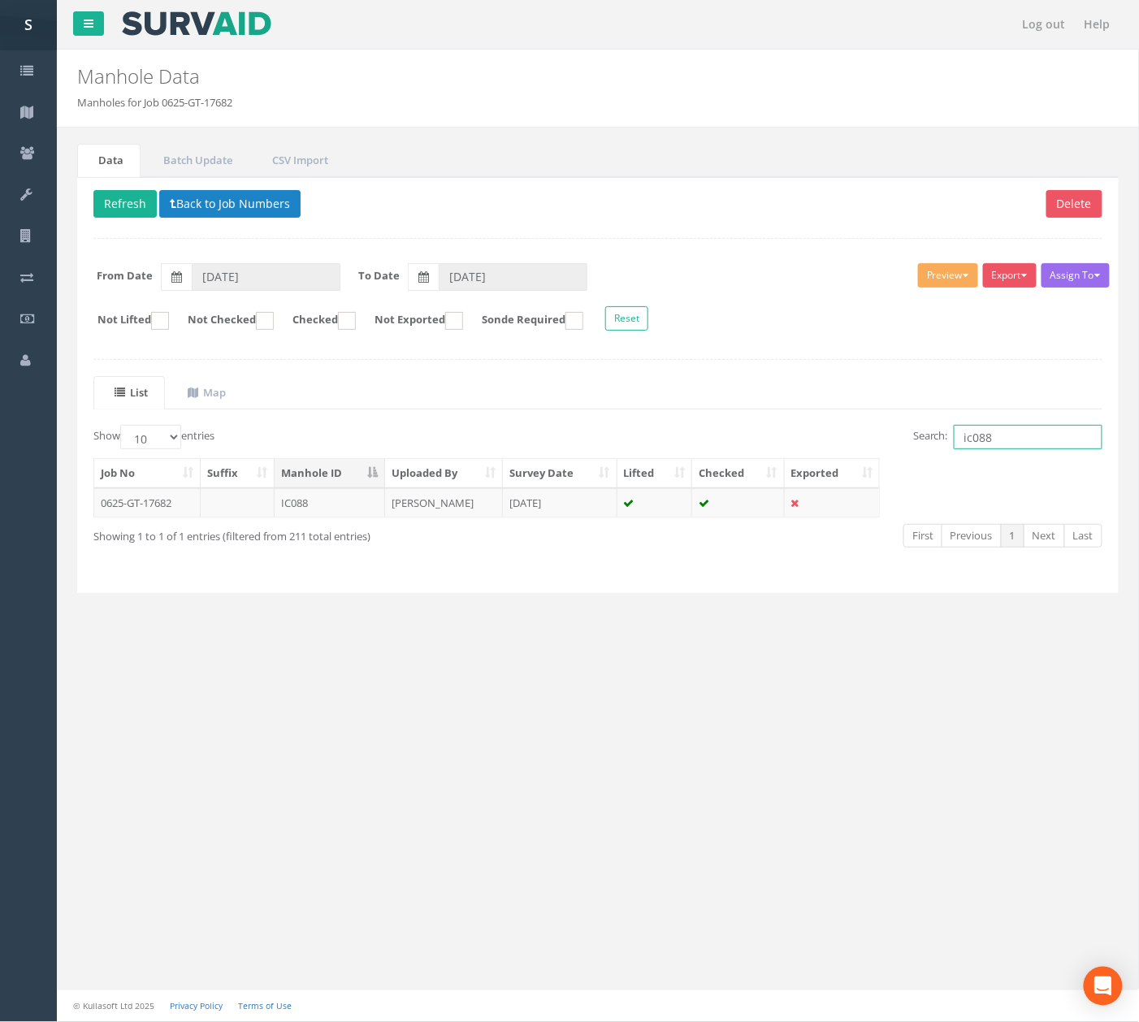
click at [1082, 448] on input "ic088" at bounding box center [1028, 437] width 149 height 24
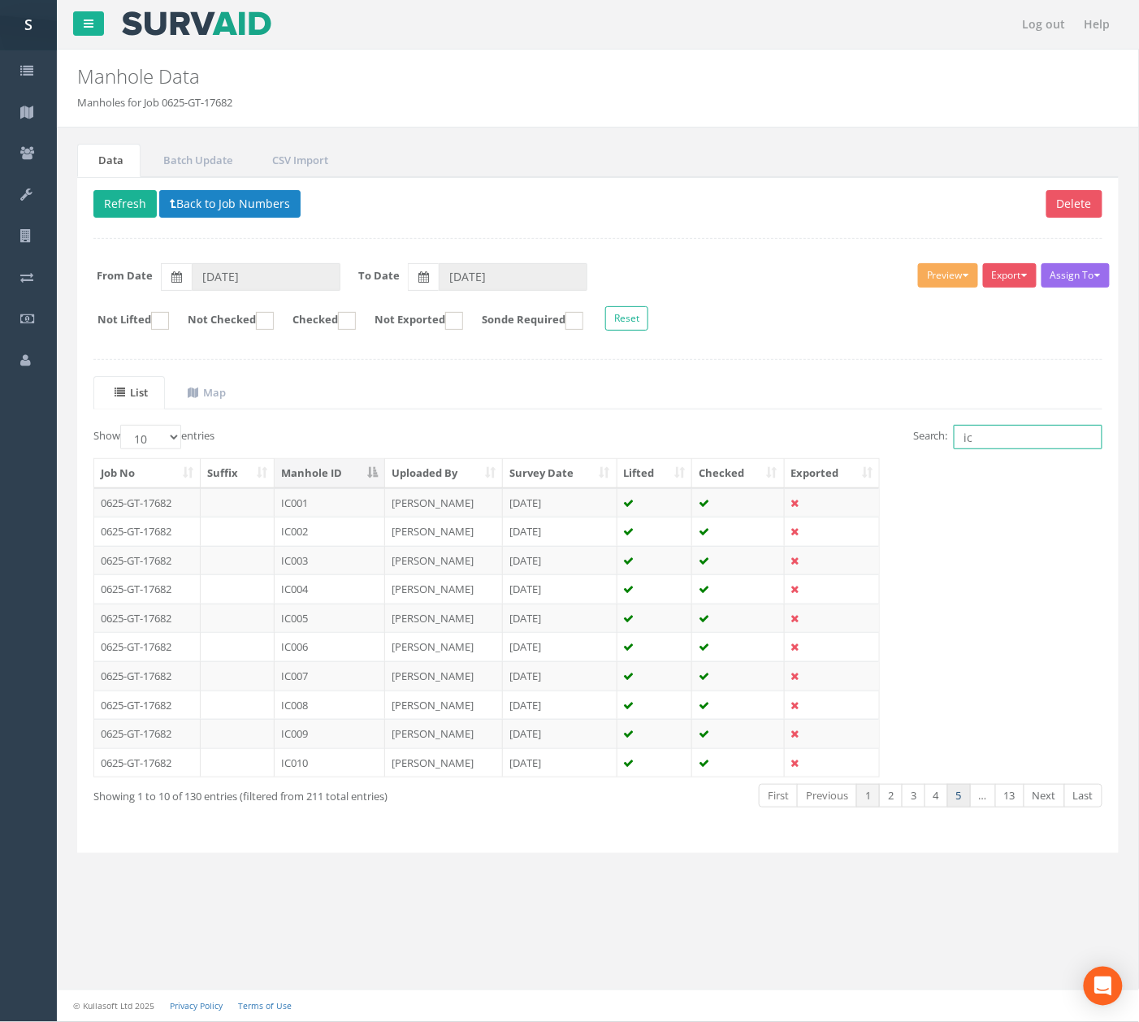
type input "ic"
click at [959, 801] on link "5" at bounding box center [959, 796] width 24 height 24
click at [959, 801] on link "6" at bounding box center [959, 796] width 24 height 24
click at [959, 801] on link "8" at bounding box center [959, 796] width 24 height 24
click at [959, 801] on link "9" at bounding box center [959, 796] width 24 height 24
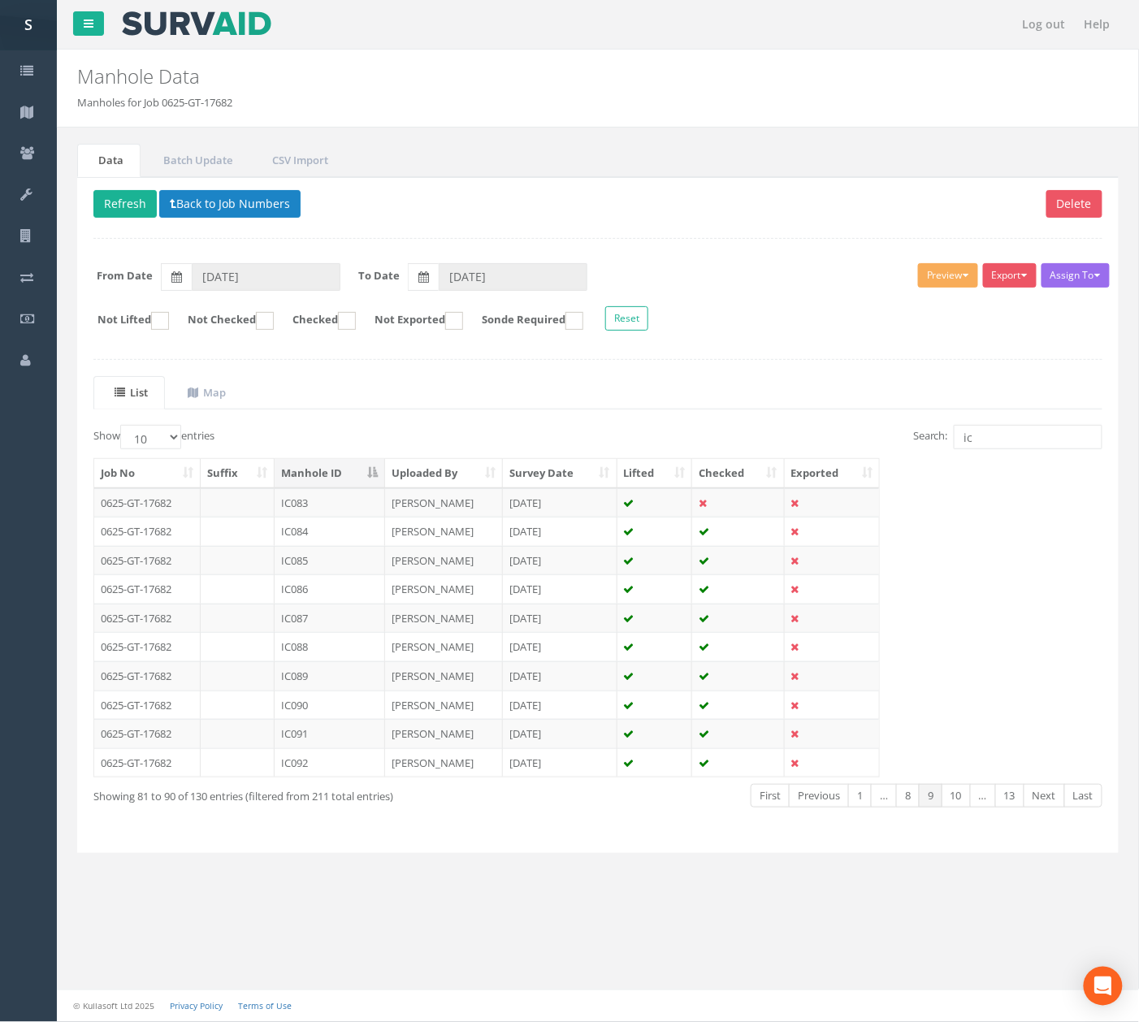
drag, startPoint x: 346, startPoint y: 682, endPoint x: 468, endPoint y: 491, distance: 227.2
click at [346, 682] on td "IC089" at bounding box center [330, 675] width 110 height 29
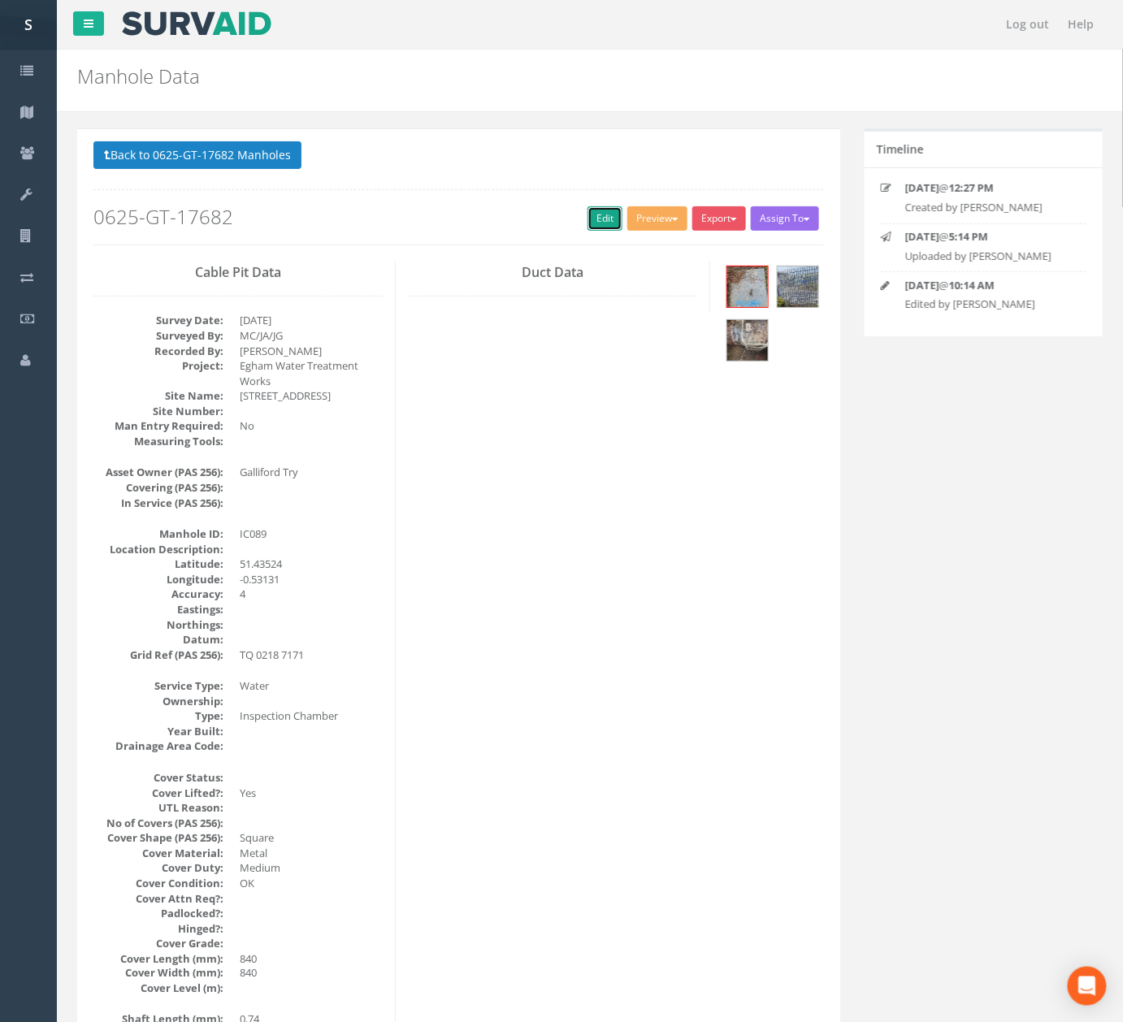
click at [595, 226] on link "Edit" at bounding box center [604, 218] width 35 height 24
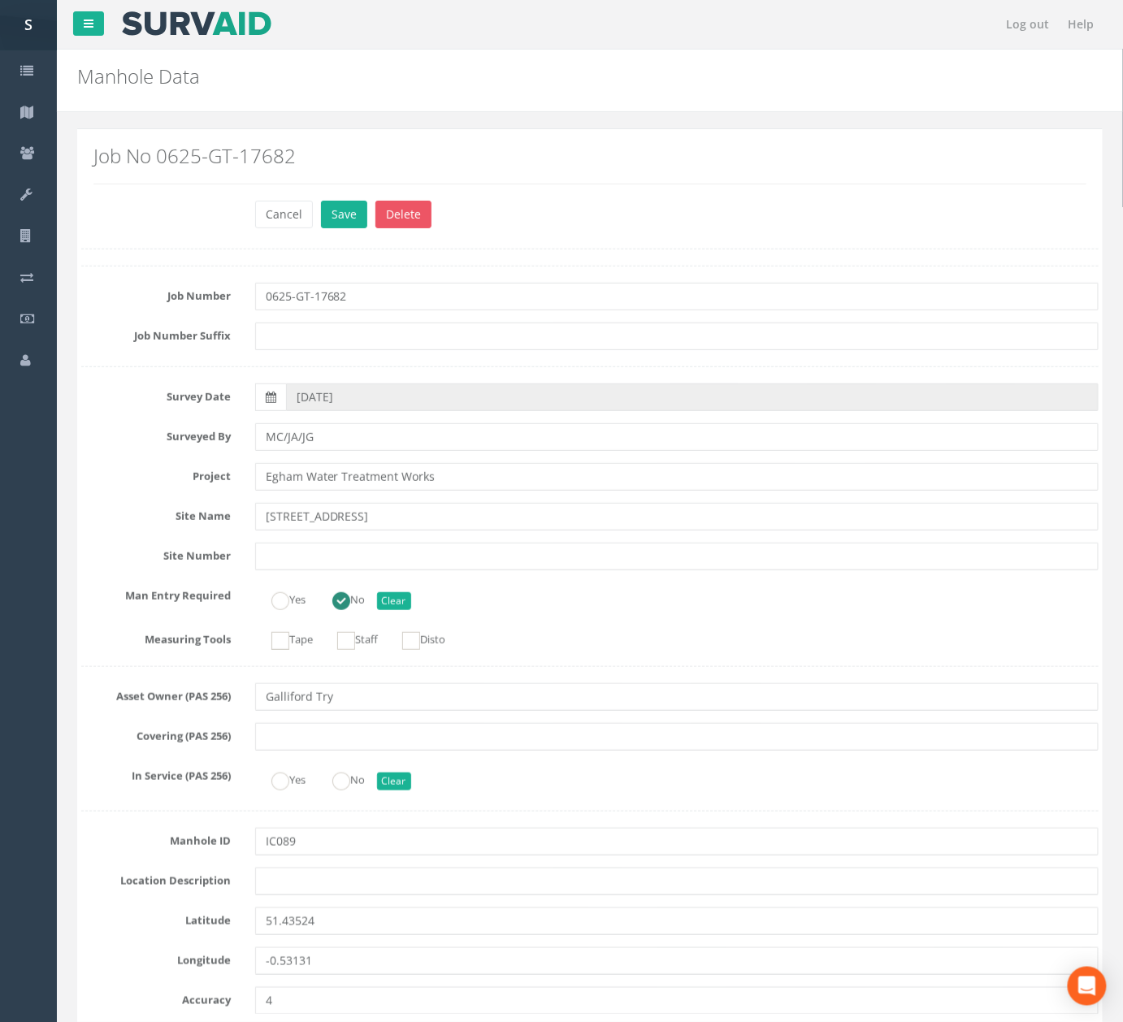
scroll to position [2061, 0]
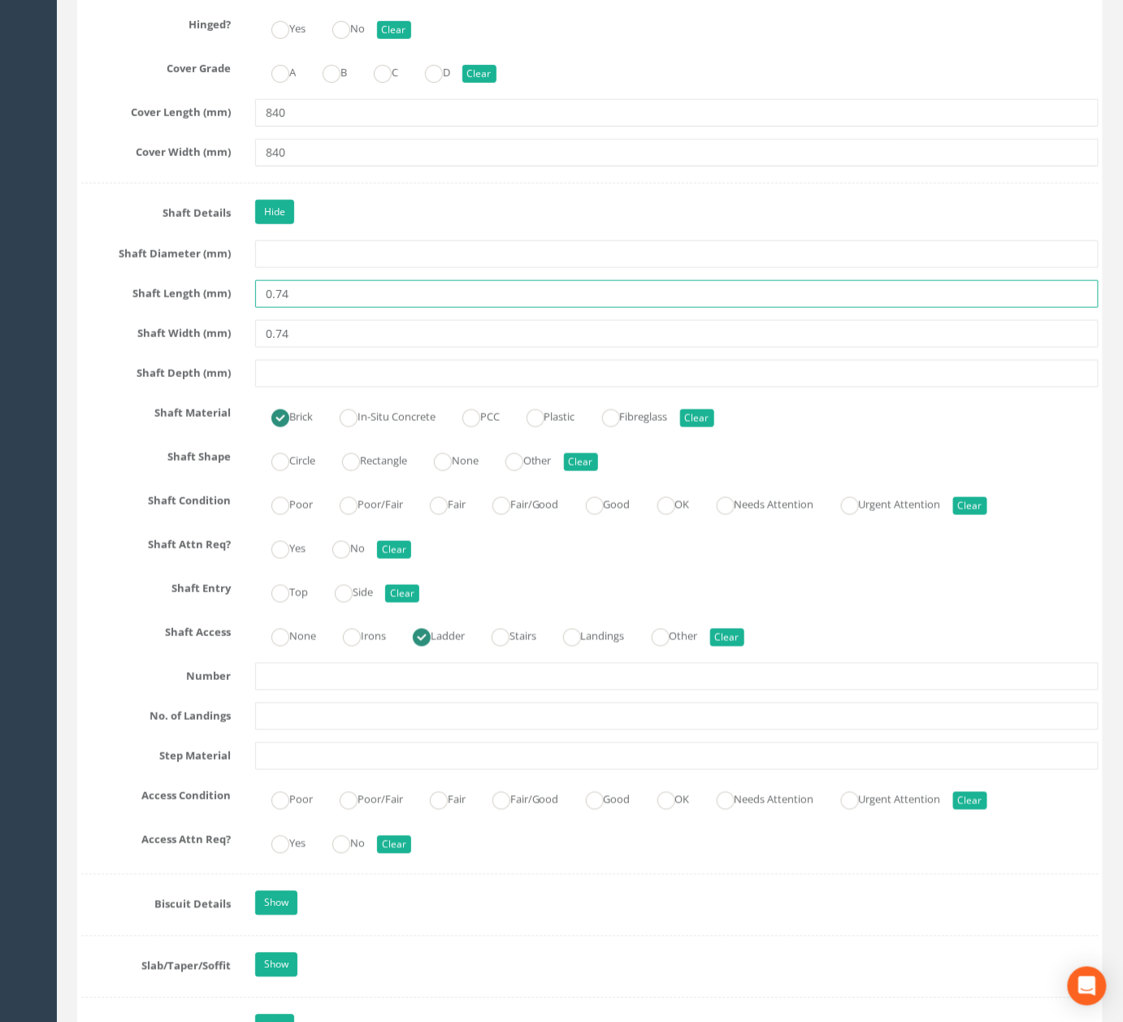
click at [302, 308] on input "0.74" at bounding box center [676, 294] width 843 height 28
type input "0.740"
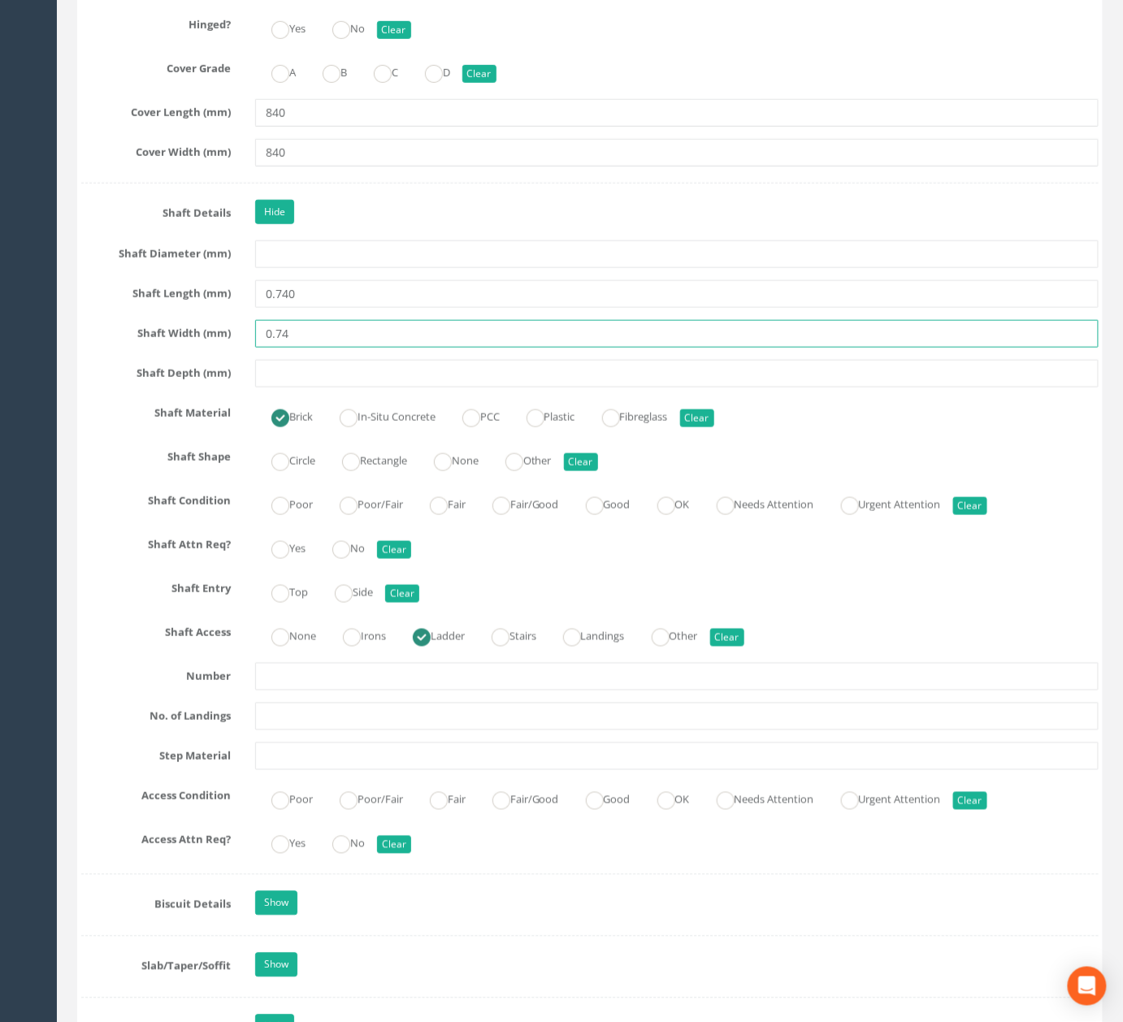
click at [310, 348] on input "0.74" at bounding box center [676, 334] width 843 height 28
drag, startPoint x: 277, startPoint y: 362, endPoint x: 203, endPoint y: 362, distance: 73.9
click at [209, 348] on div "Shaft Width (mm) 0.740" at bounding box center [589, 334] width 1041 height 28
type input "740"
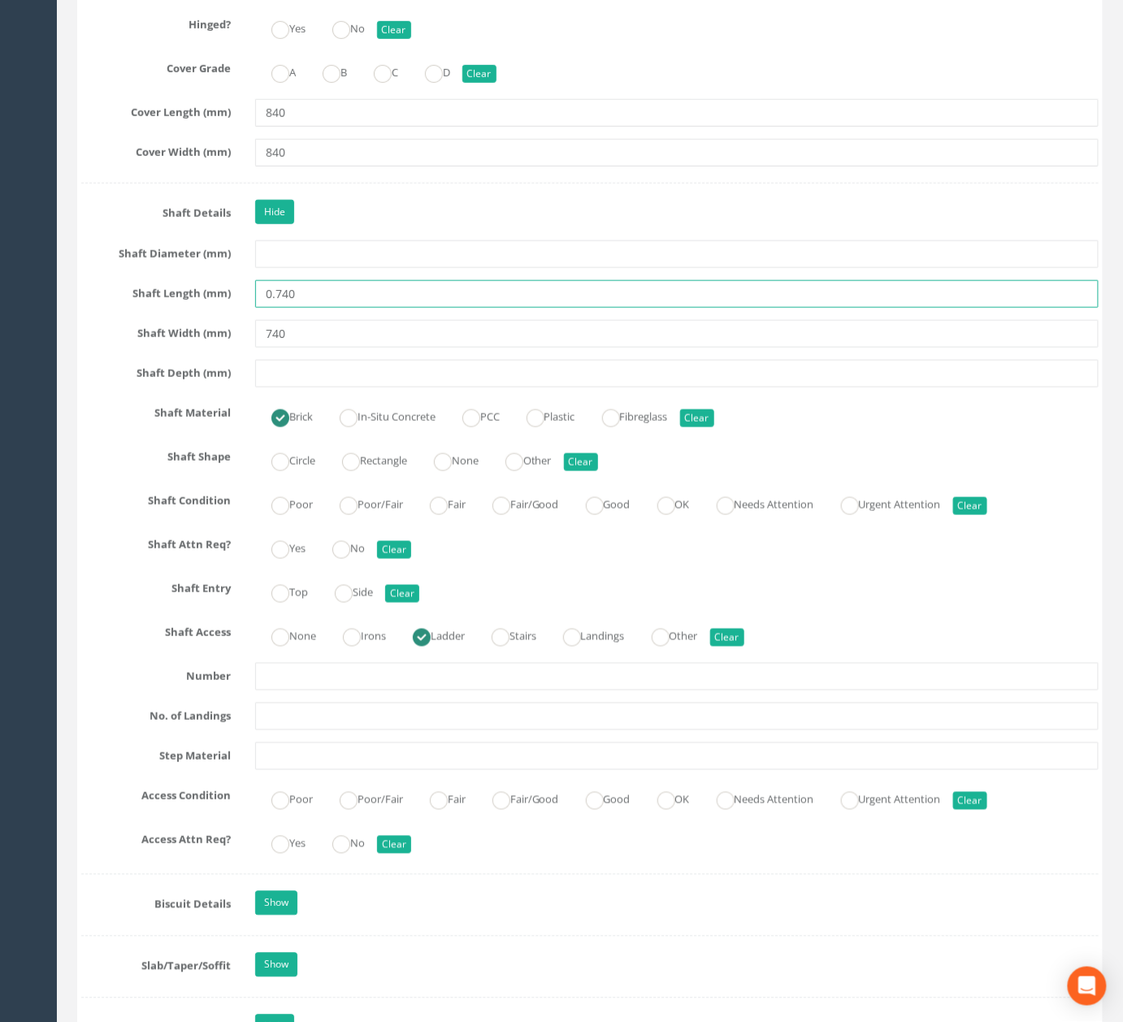
drag, startPoint x: 274, startPoint y: 332, endPoint x: 198, endPoint y: 339, distance: 75.8
click at [226, 308] on div "Shaft Length (mm) 0.740" at bounding box center [589, 294] width 1041 height 28
type input "740"
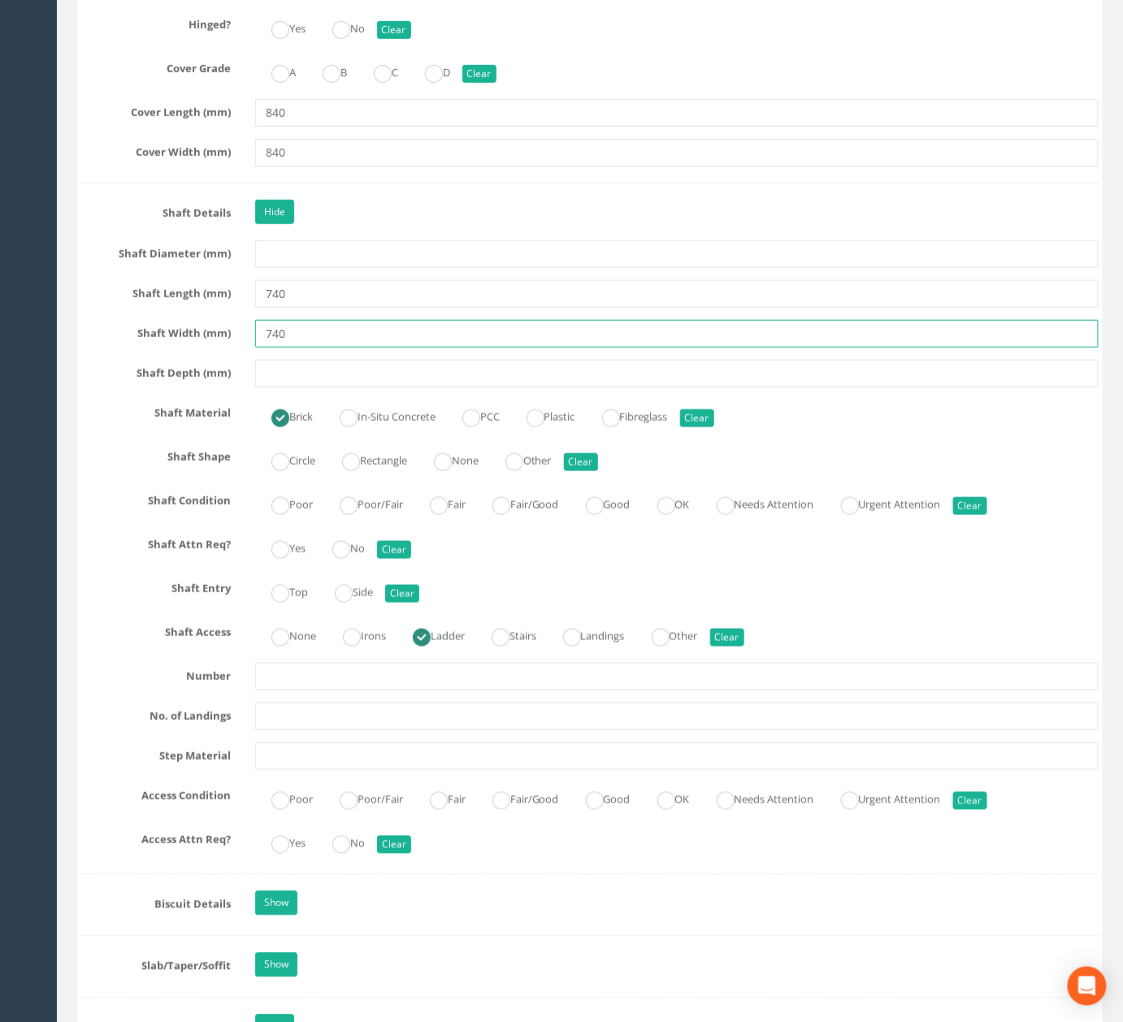
click at [388, 348] on input "740" at bounding box center [676, 334] width 843 height 28
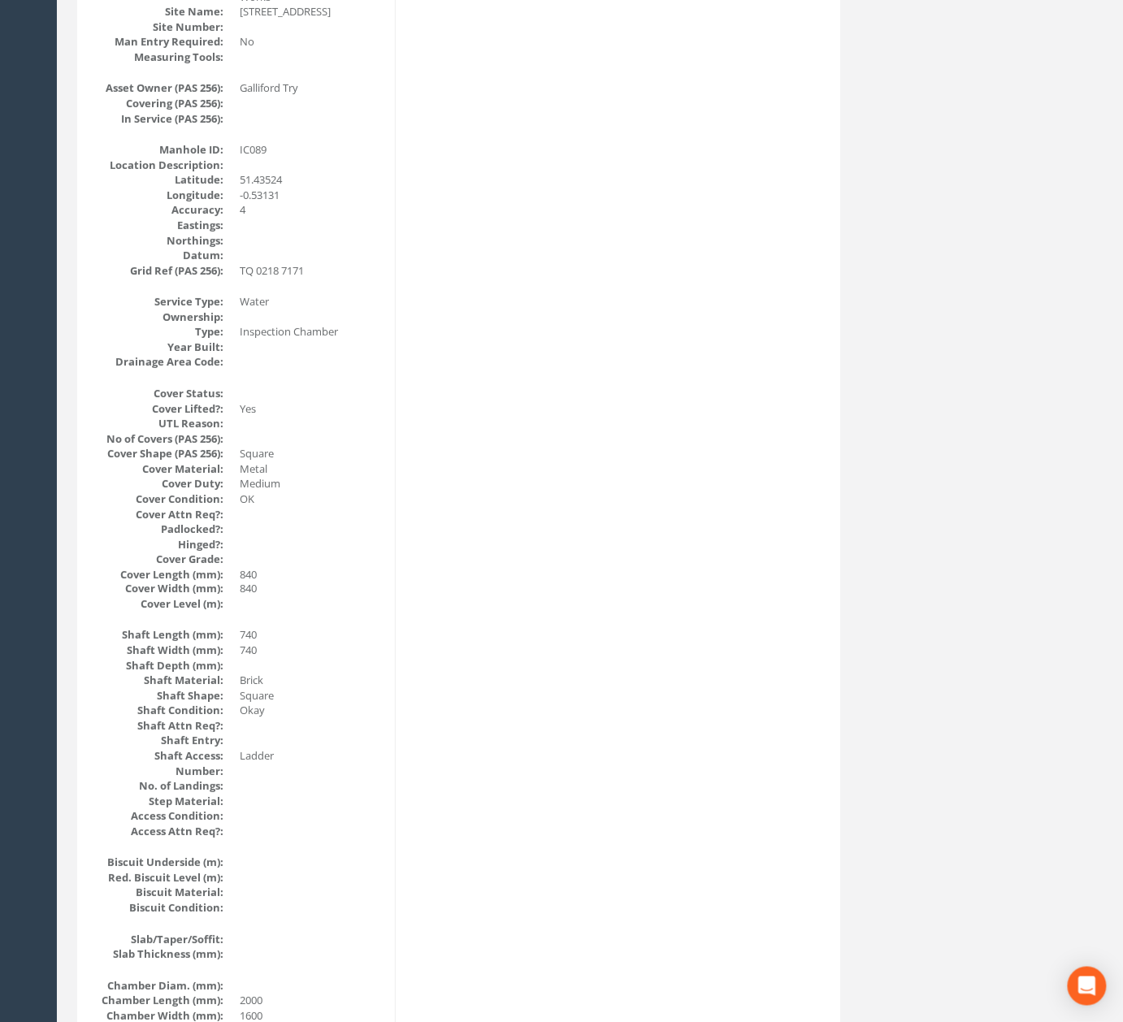
scroll to position [0, 0]
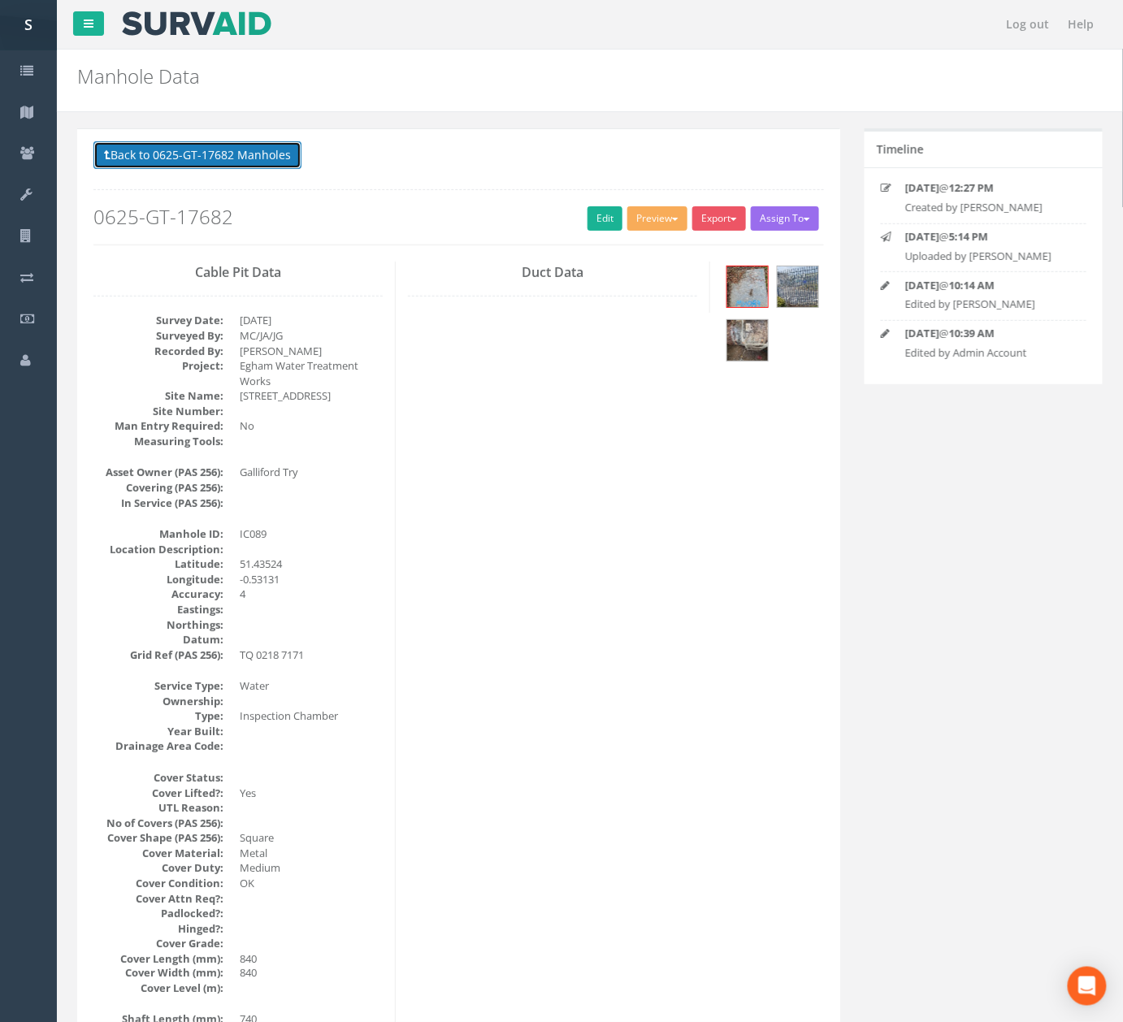
click at [161, 148] on button "Back to 0625-GT-17682 Manholes" at bounding box center [197, 155] width 208 height 28
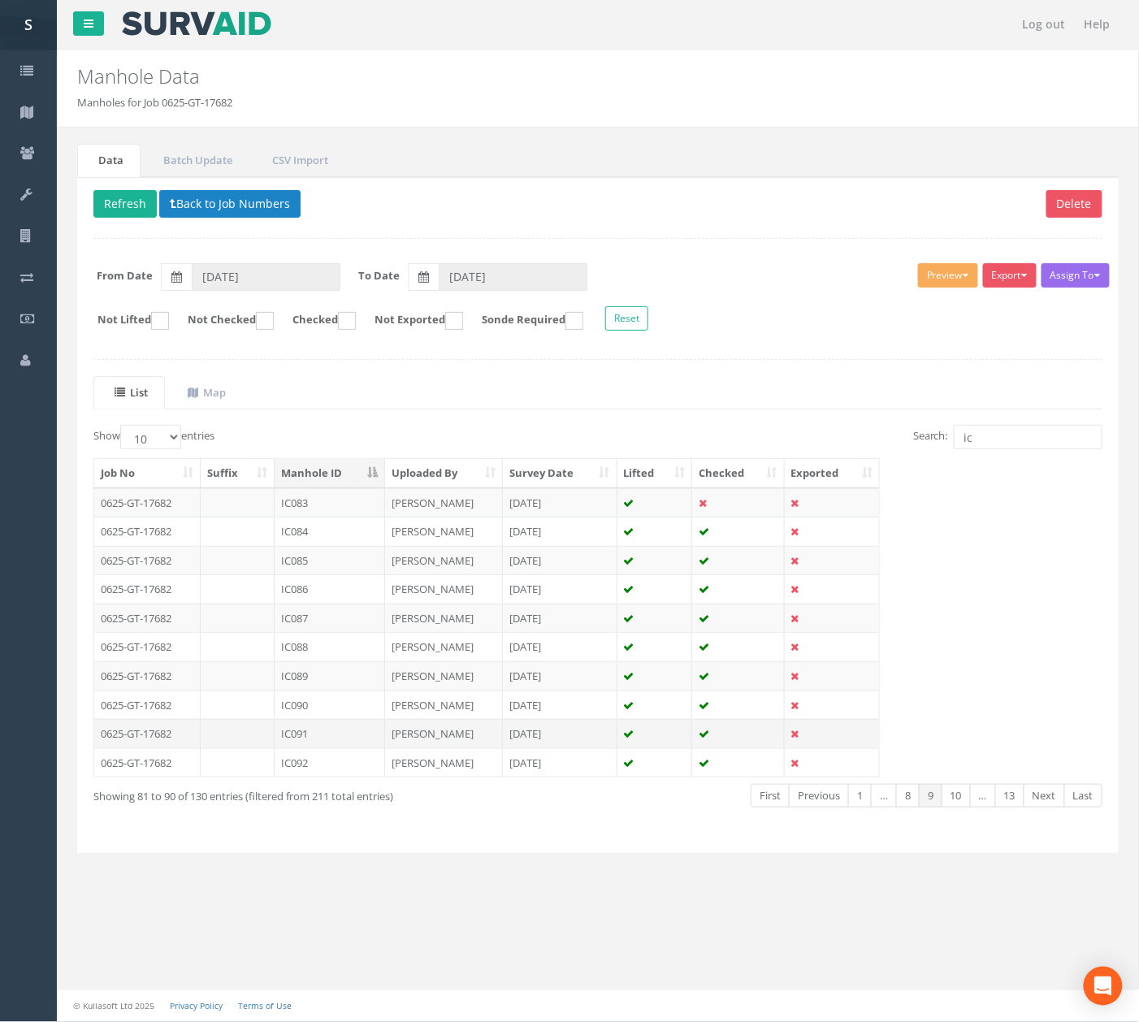
click at [478, 744] on td "jim abbit" at bounding box center [444, 733] width 118 height 29
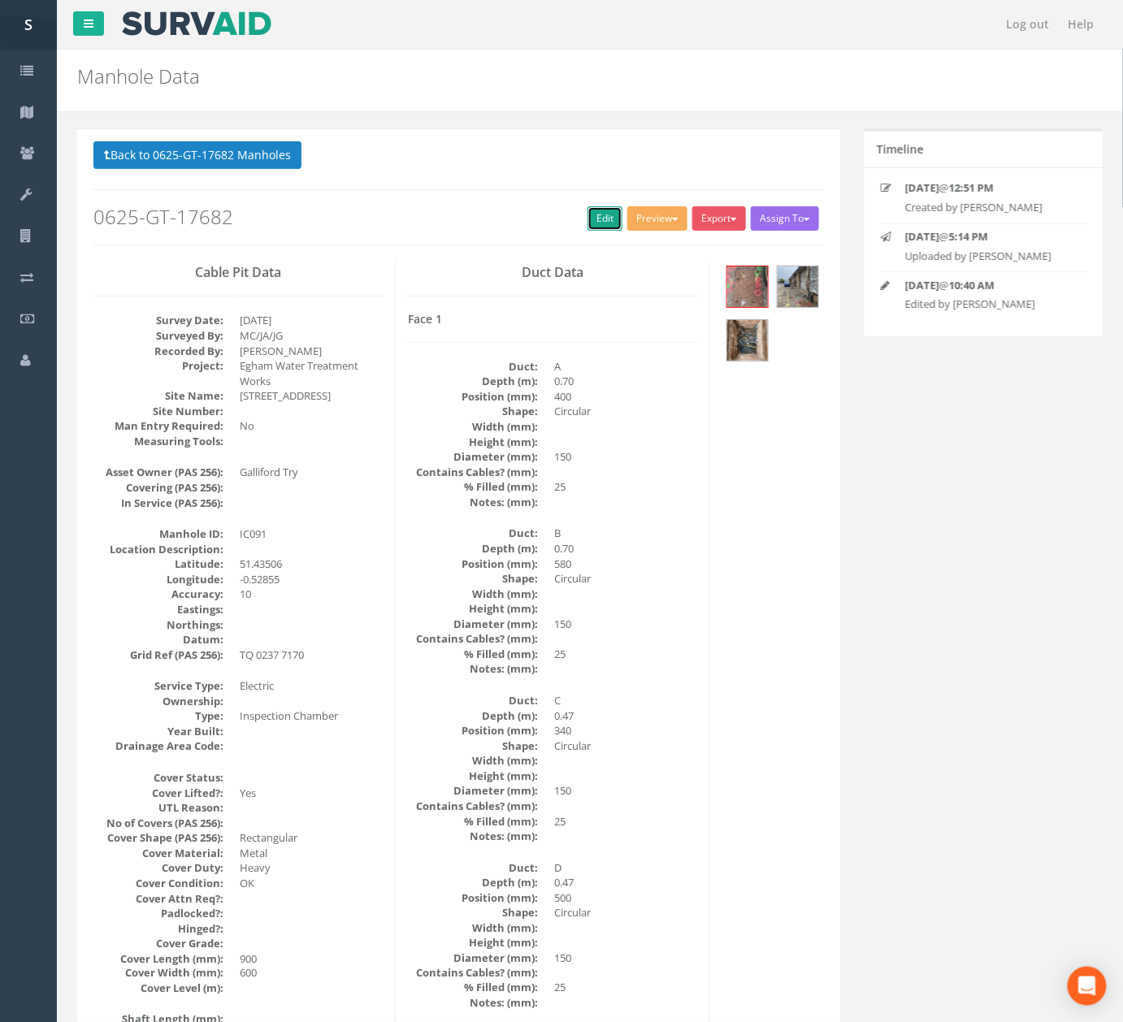
click at [599, 231] on link "Edit" at bounding box center [604, 218] width 35 height 24
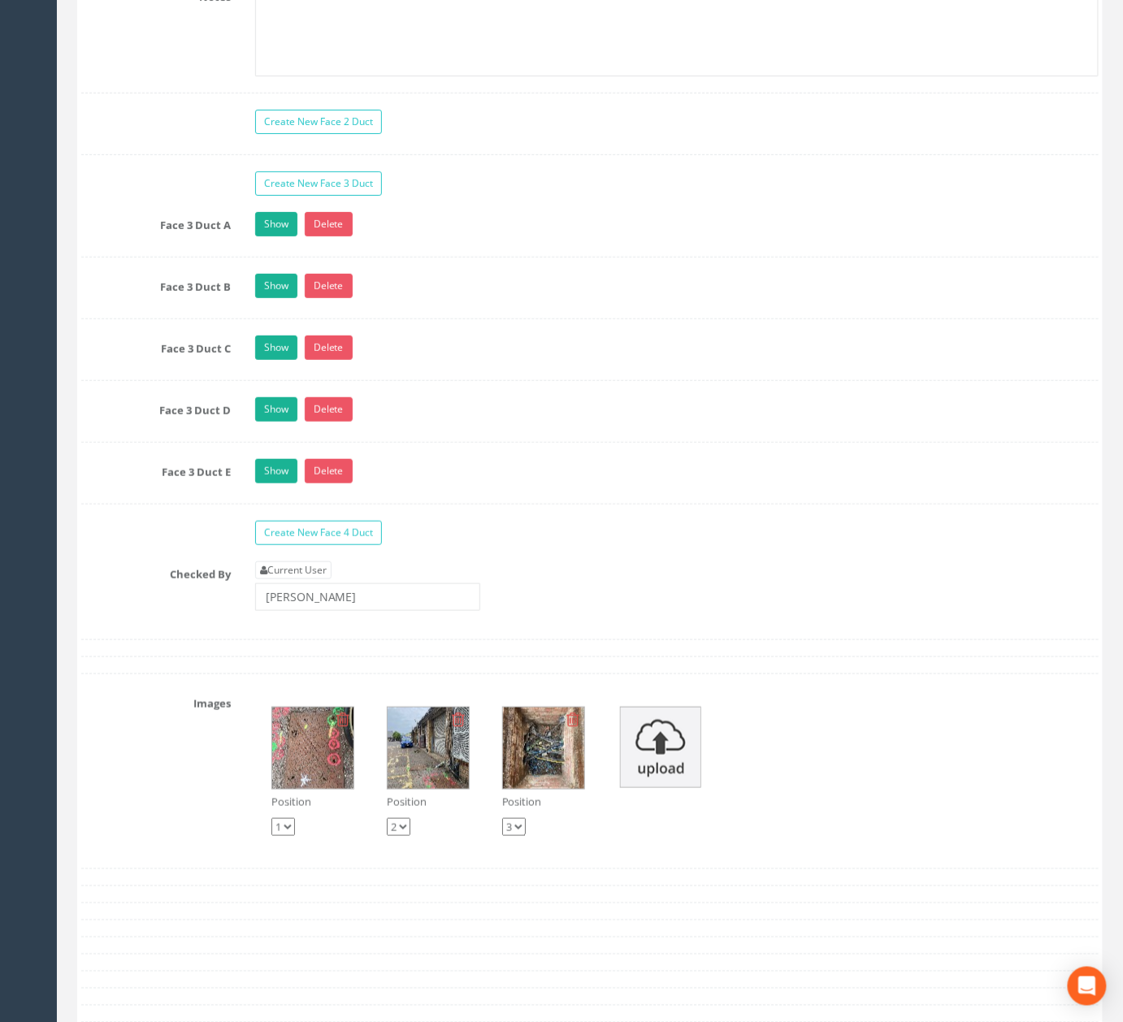
scroll to position [6900, 0]
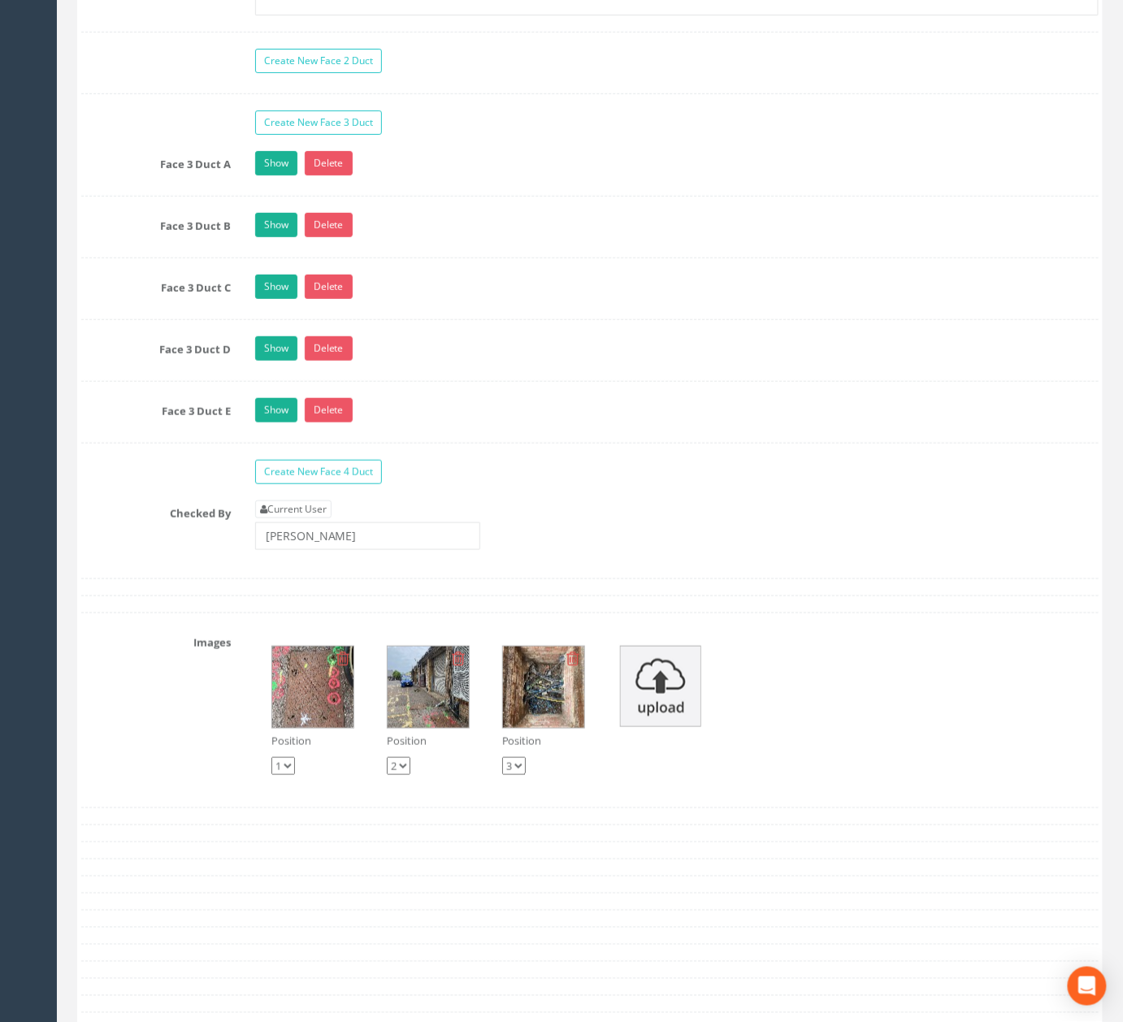
click at [361, 365] on div "Show Delete" at bounding box center [677, 350] width 868 height 28
click at [335, 361] on link "Delete" at bounding box center [329, 348] width 48 height 24
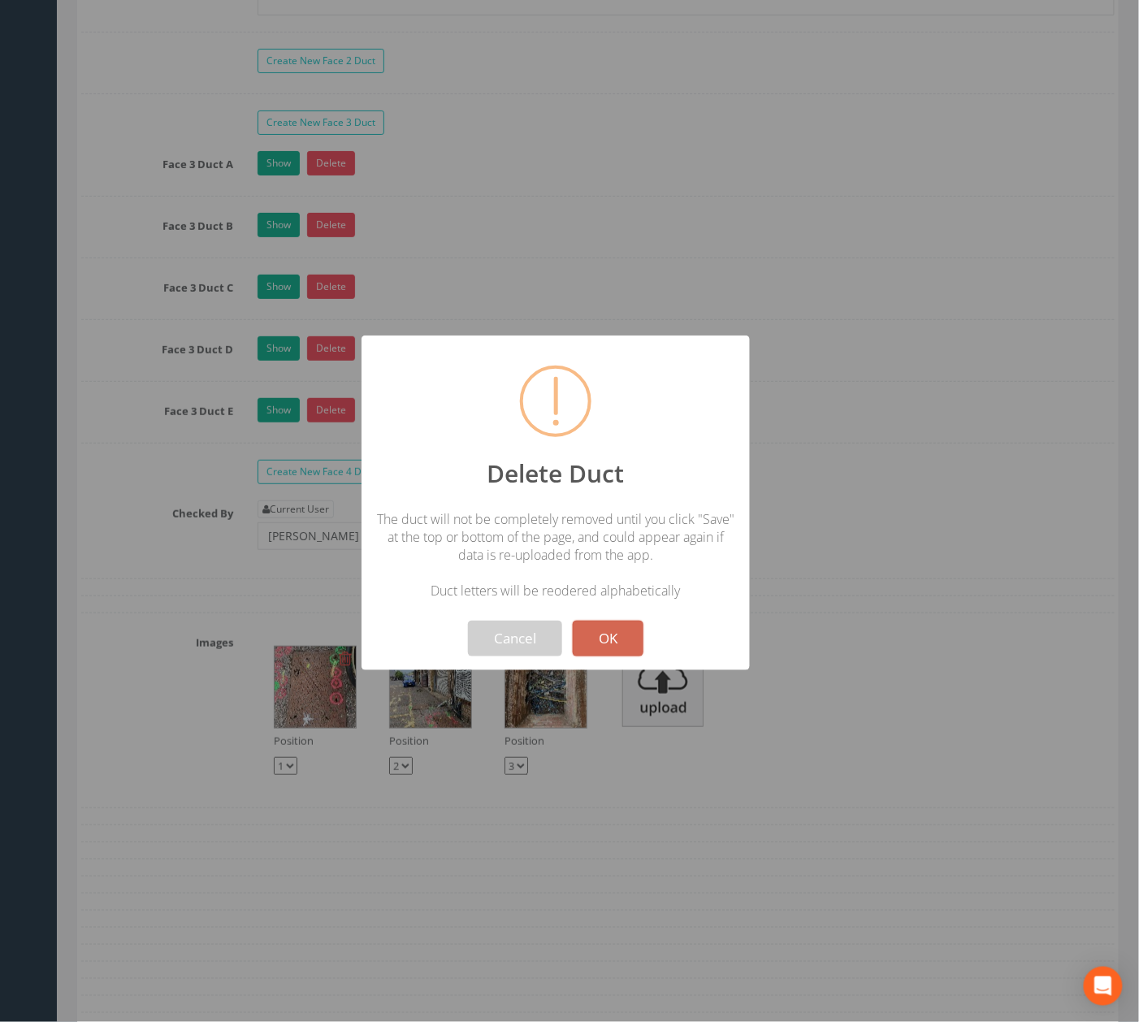
click at [608, 635] on button "OK" at bounding box center [608, 639] width 71 height 36
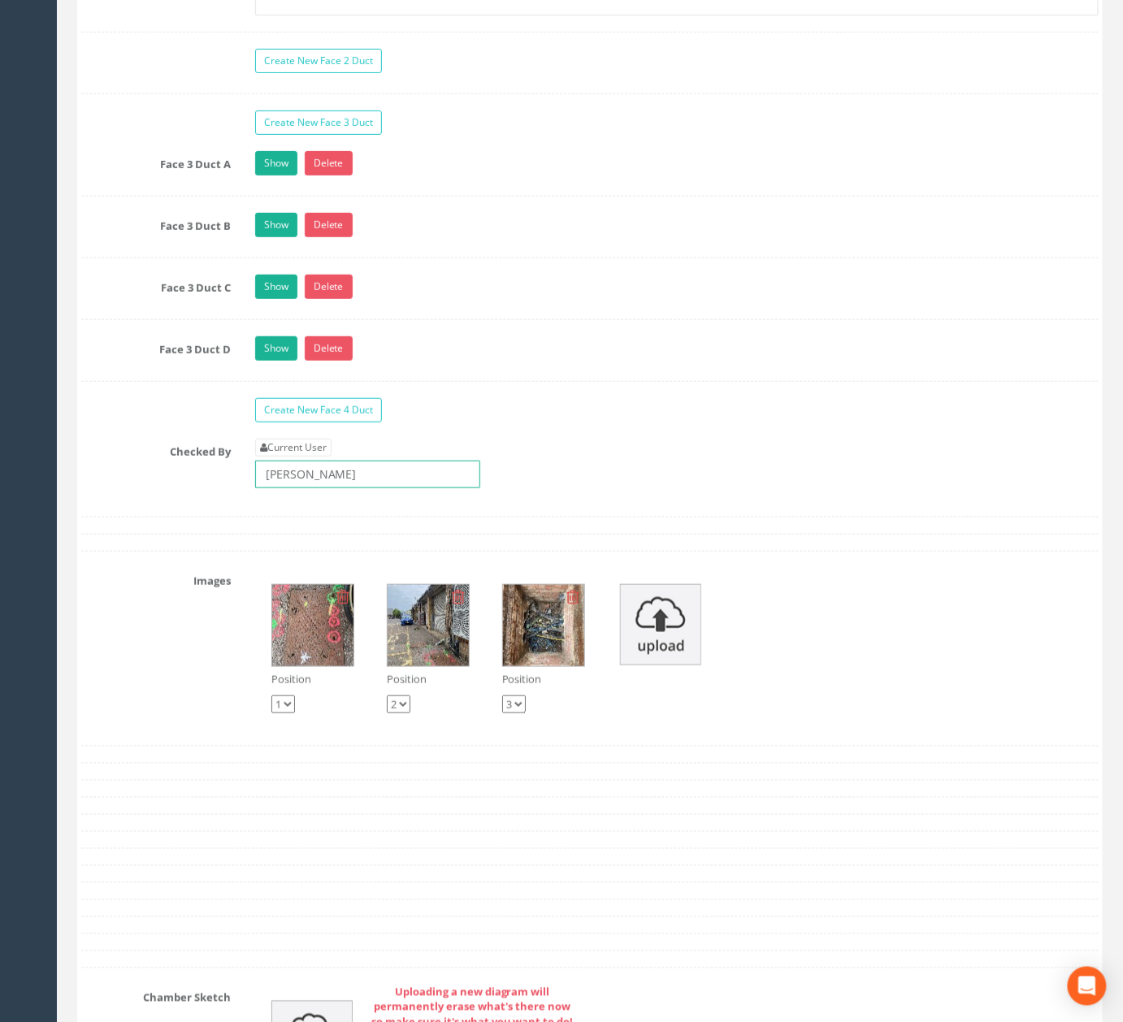
click at [414, 488] on input "Jack Griffin" at bounding box center [367, 475] width 225 height 28
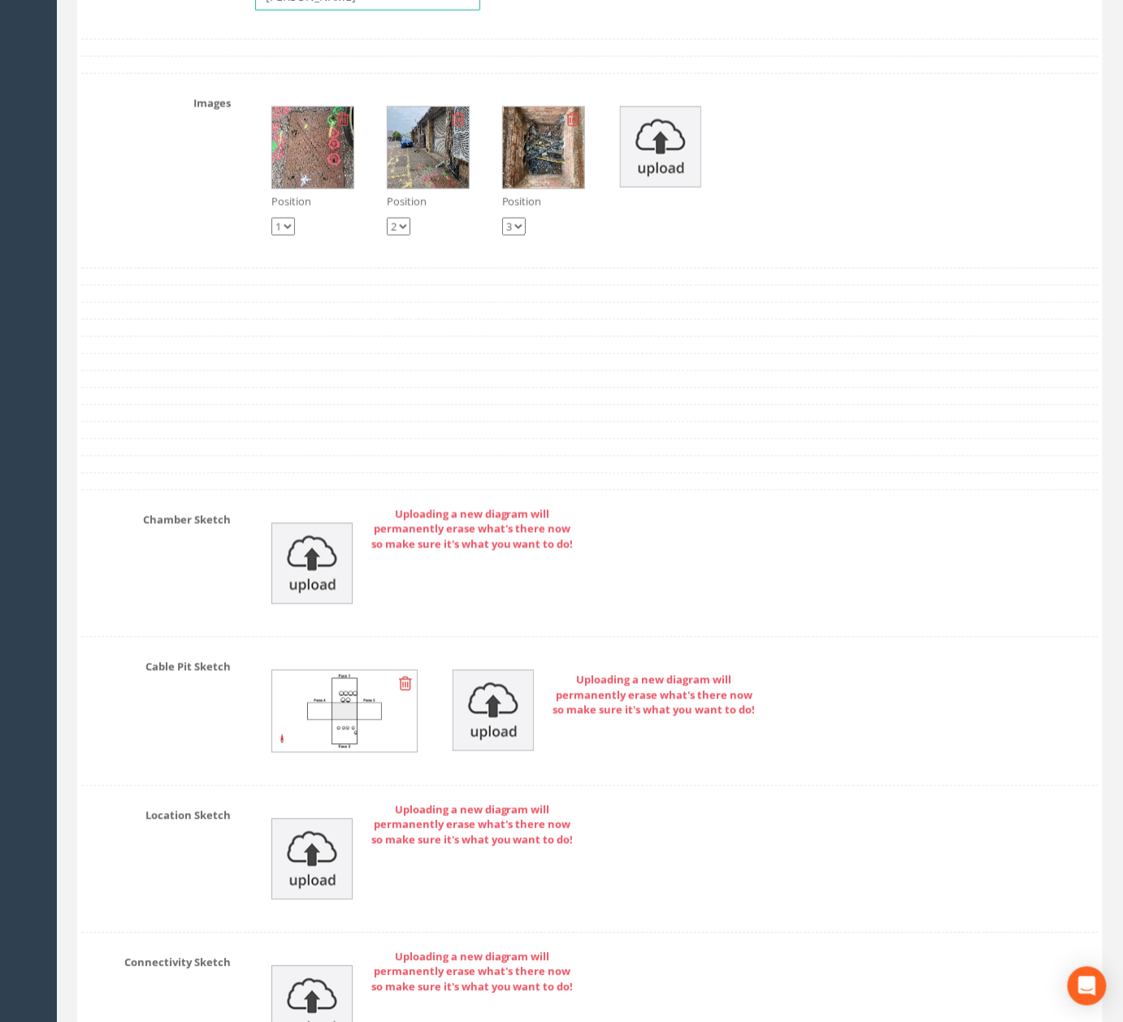
scroll to position [7441, 0]
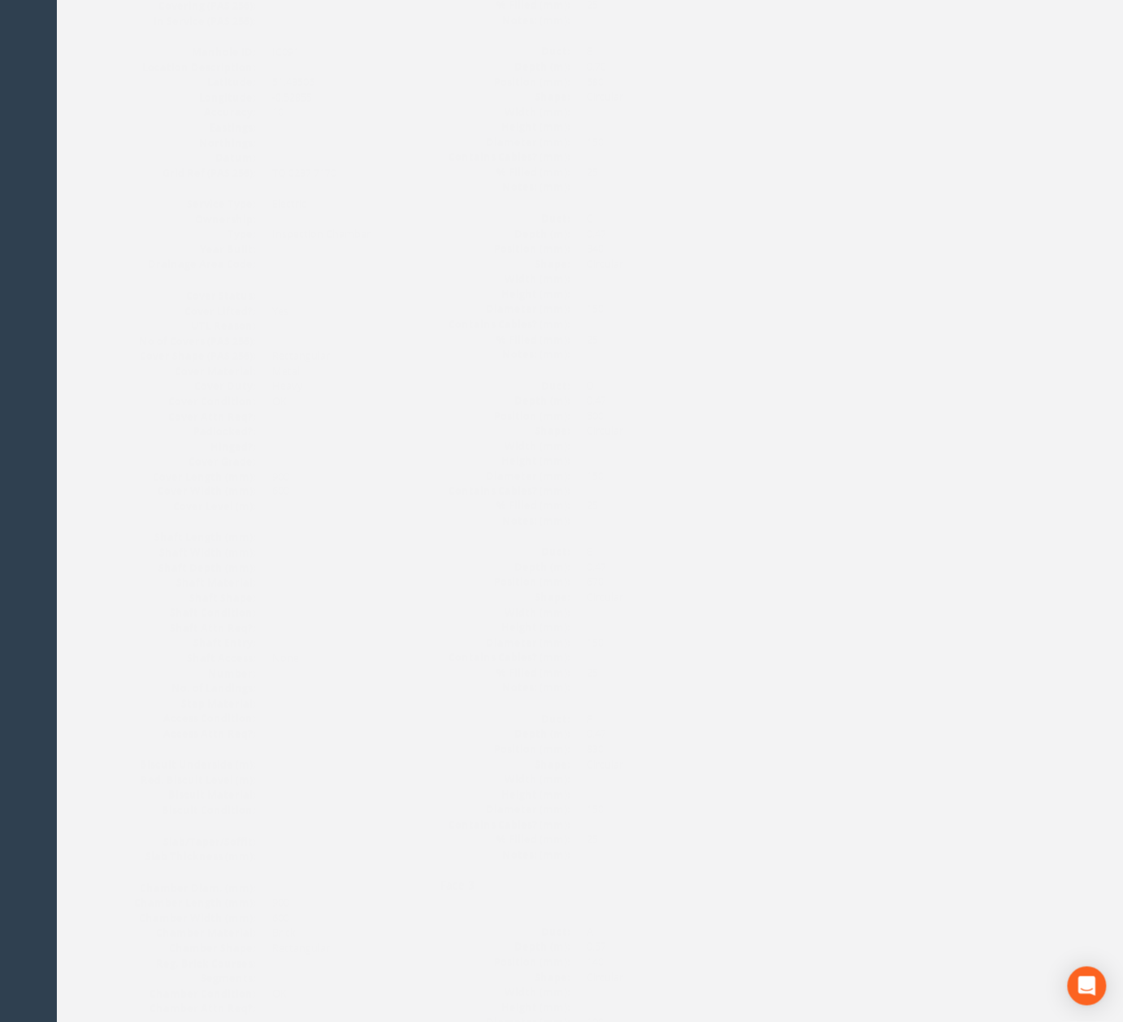
scroll to position [258, 0]
click at [777, 112] on div at bounding box center [773, 58] width 102 height 108
click at [743, 103] on img at bounding box center [747, 83] width 41 height 41
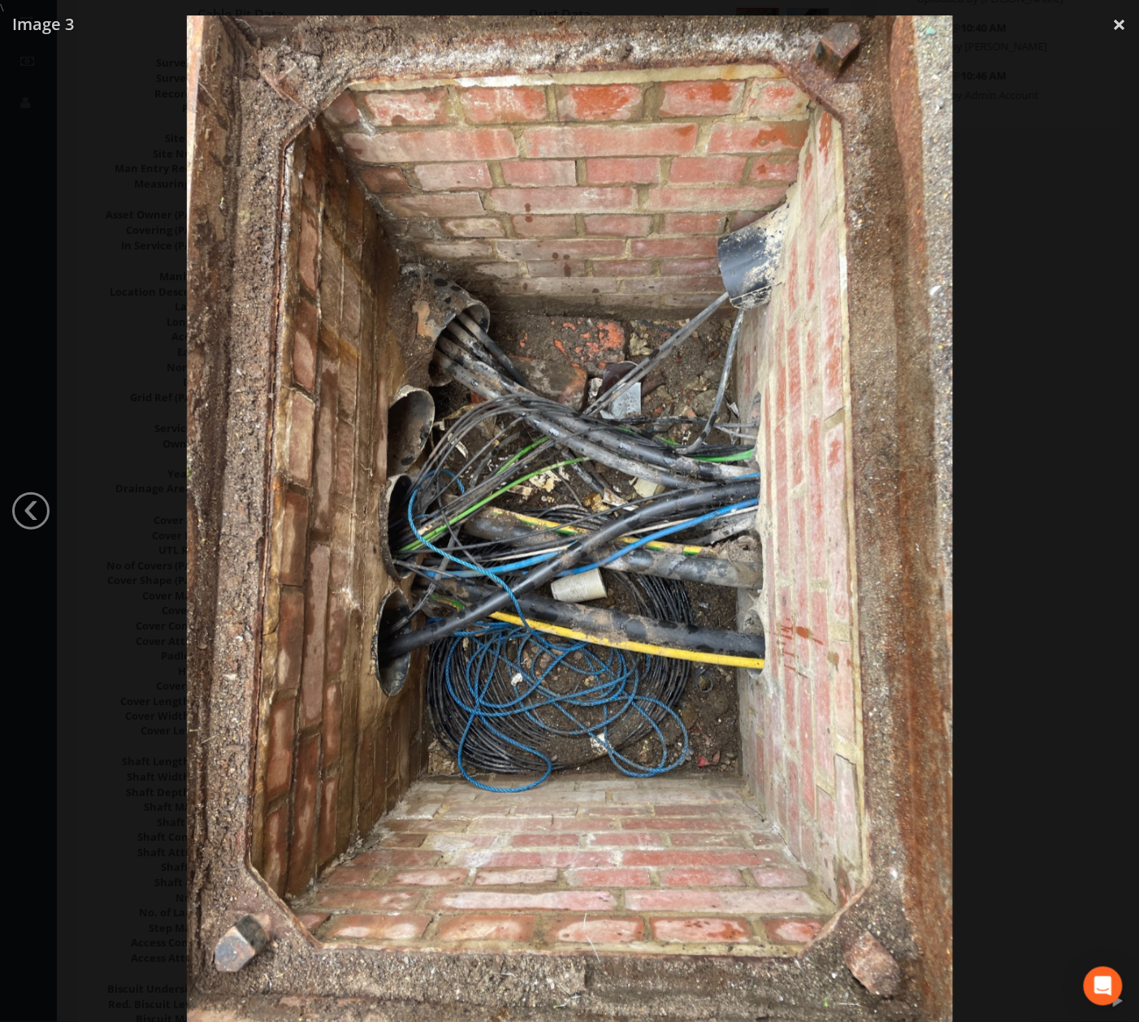
click at [994, 388] on div at bounding box center [570, 526] width 1140 height 1022
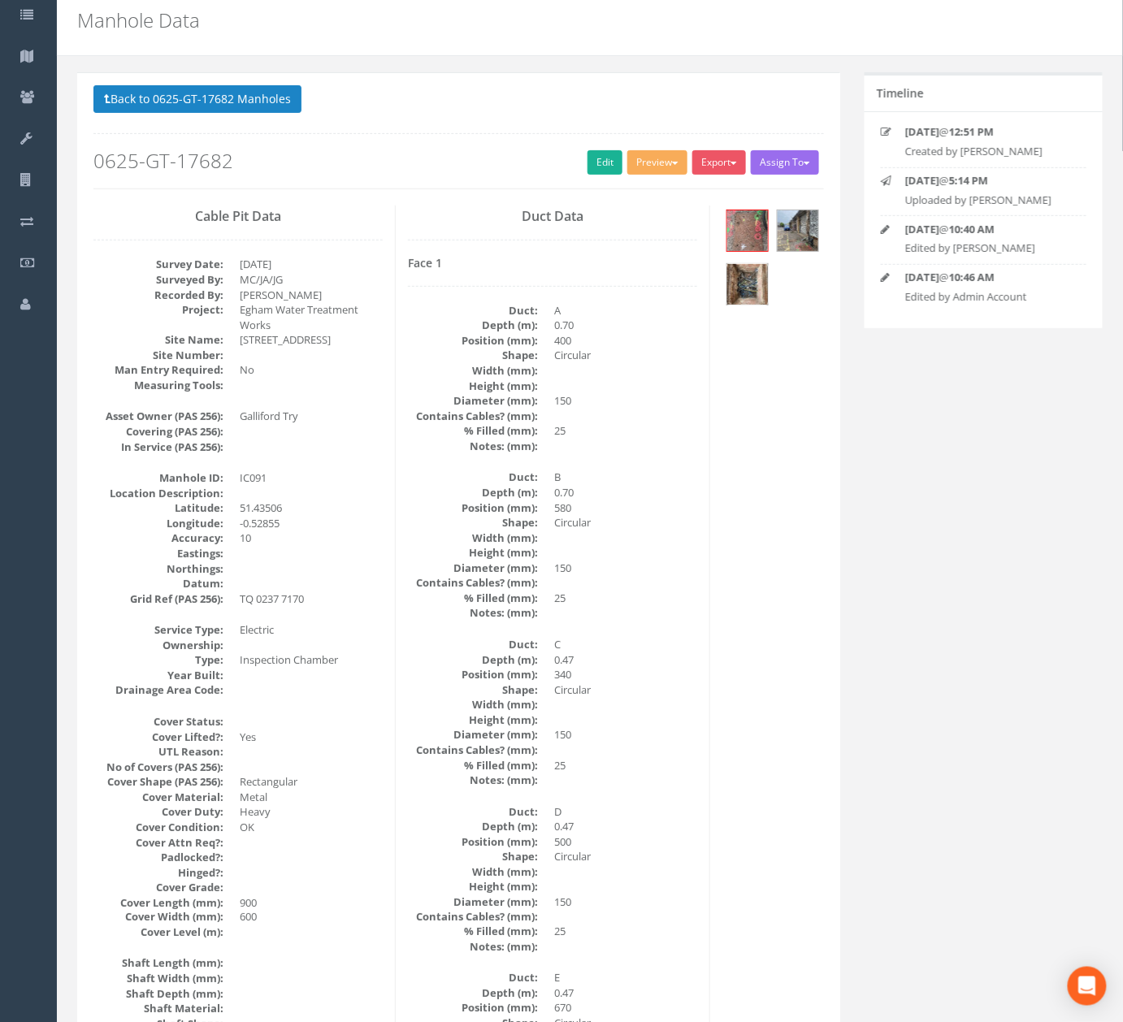
scroll to position [41, 0]
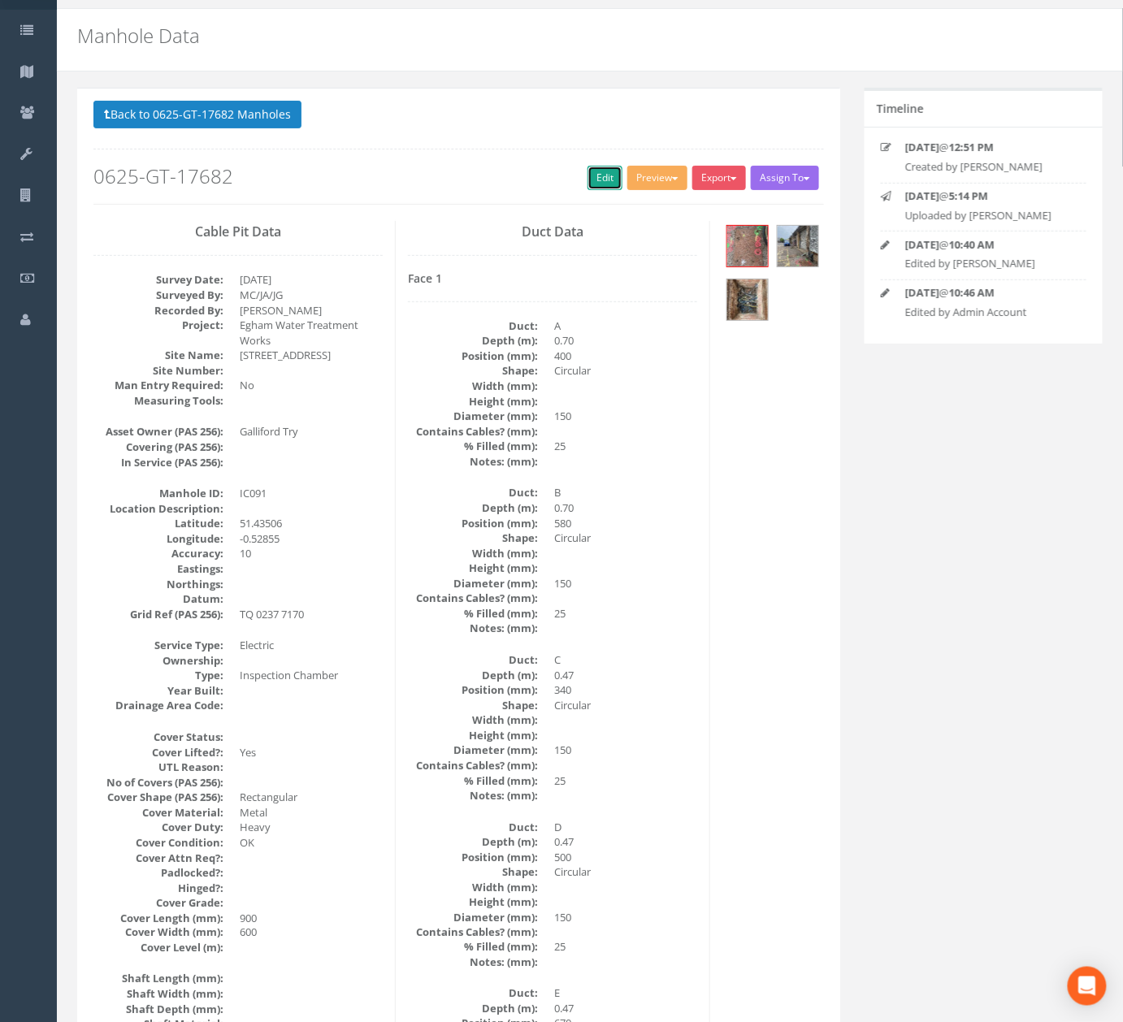
click at [587, 171] on link "Edit" at bounding box center [604, 178] width 35 height 24
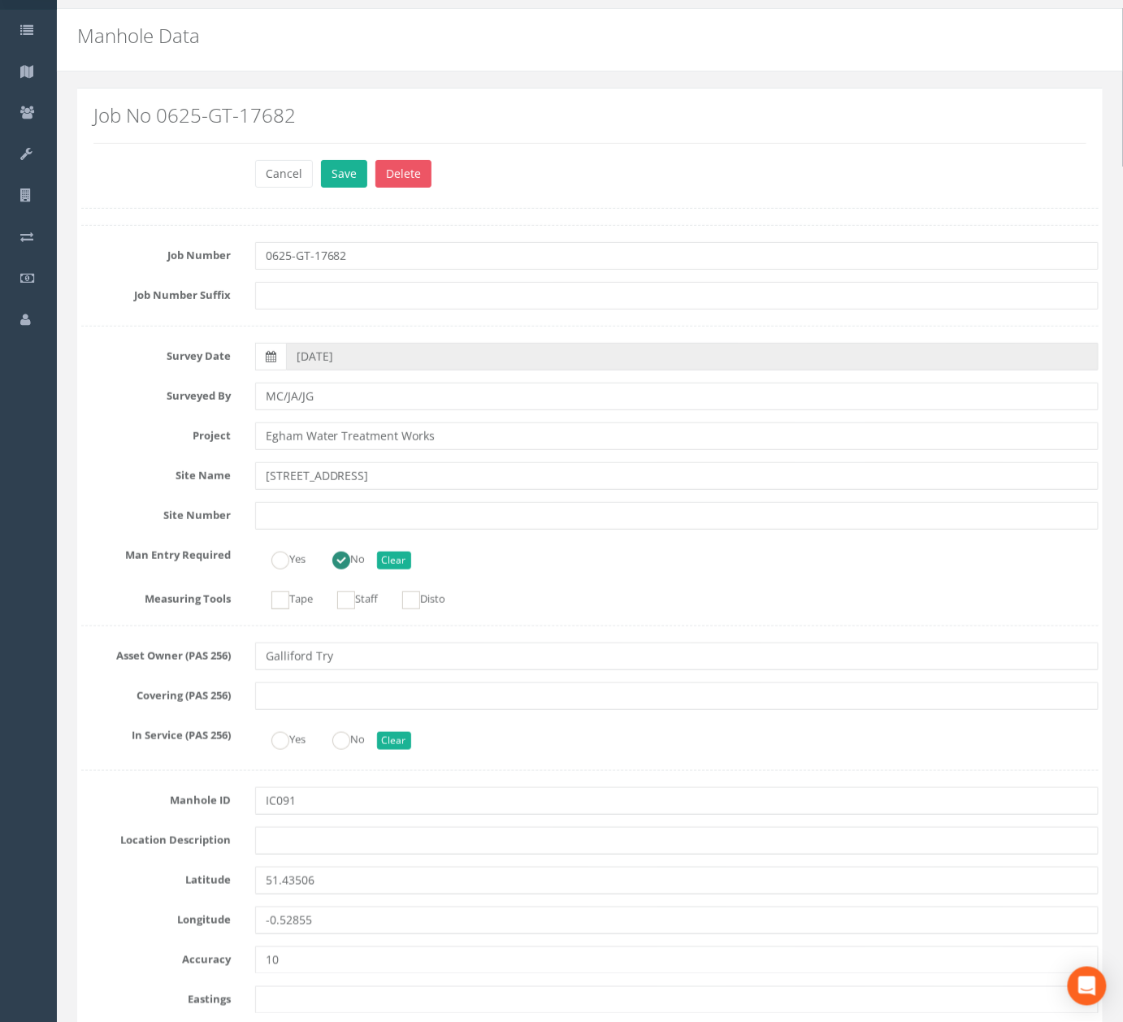
scroll to position [4745, 0]
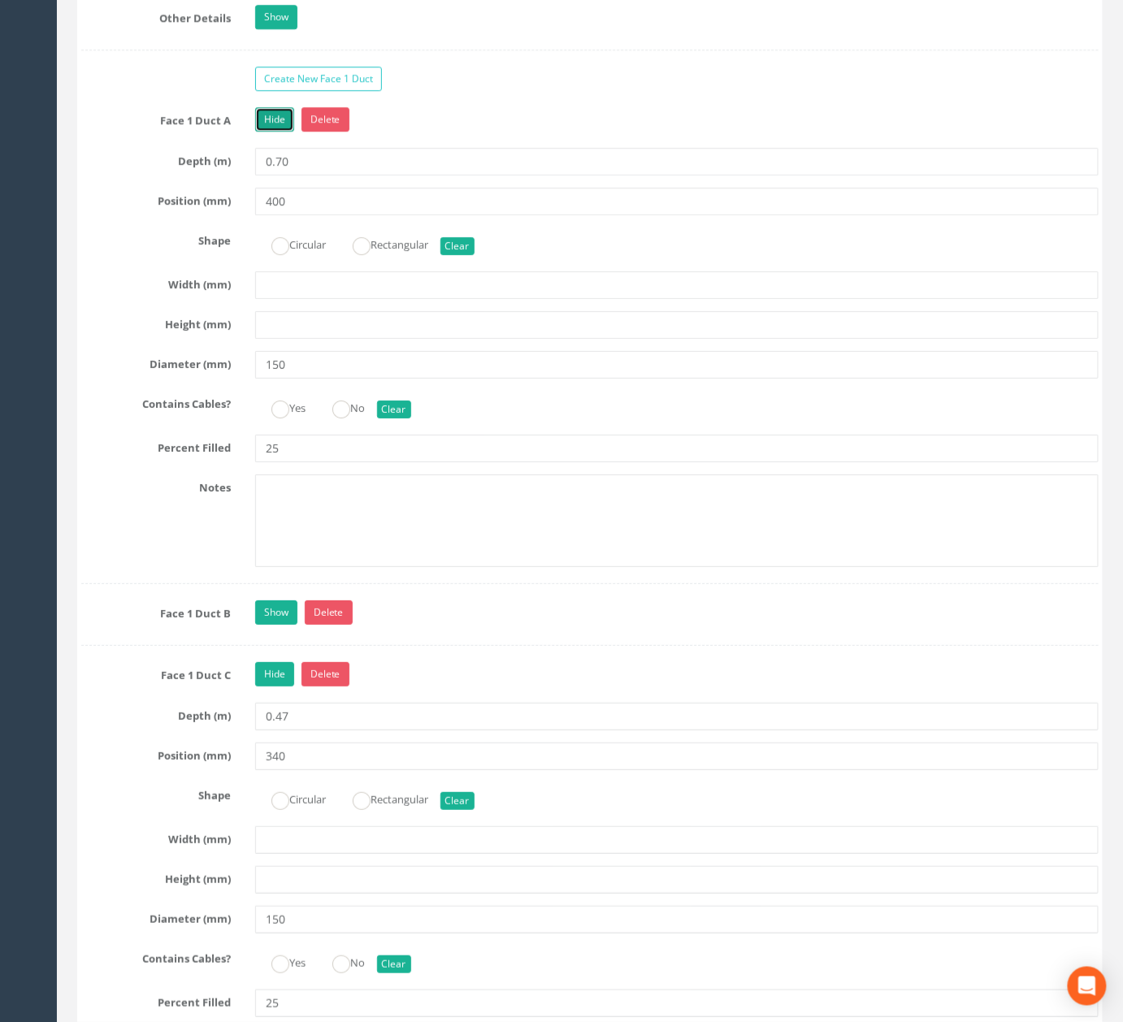
click at [278, 132] on link "Hide" at bounding box center [274, 119] width 39 height 24
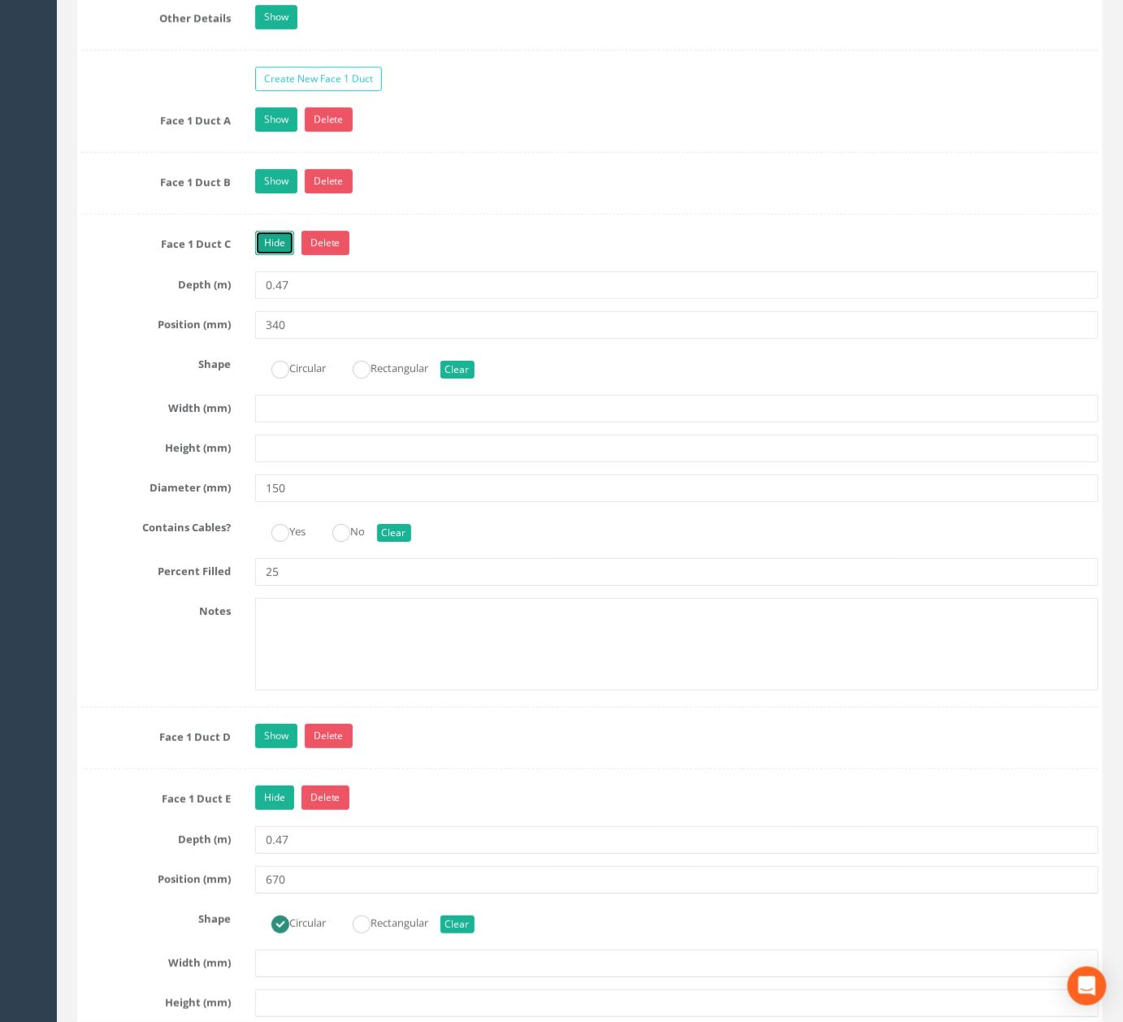
click at [280, 255] on link "Hide" at bounding box center [274, 243] width 39 height 24
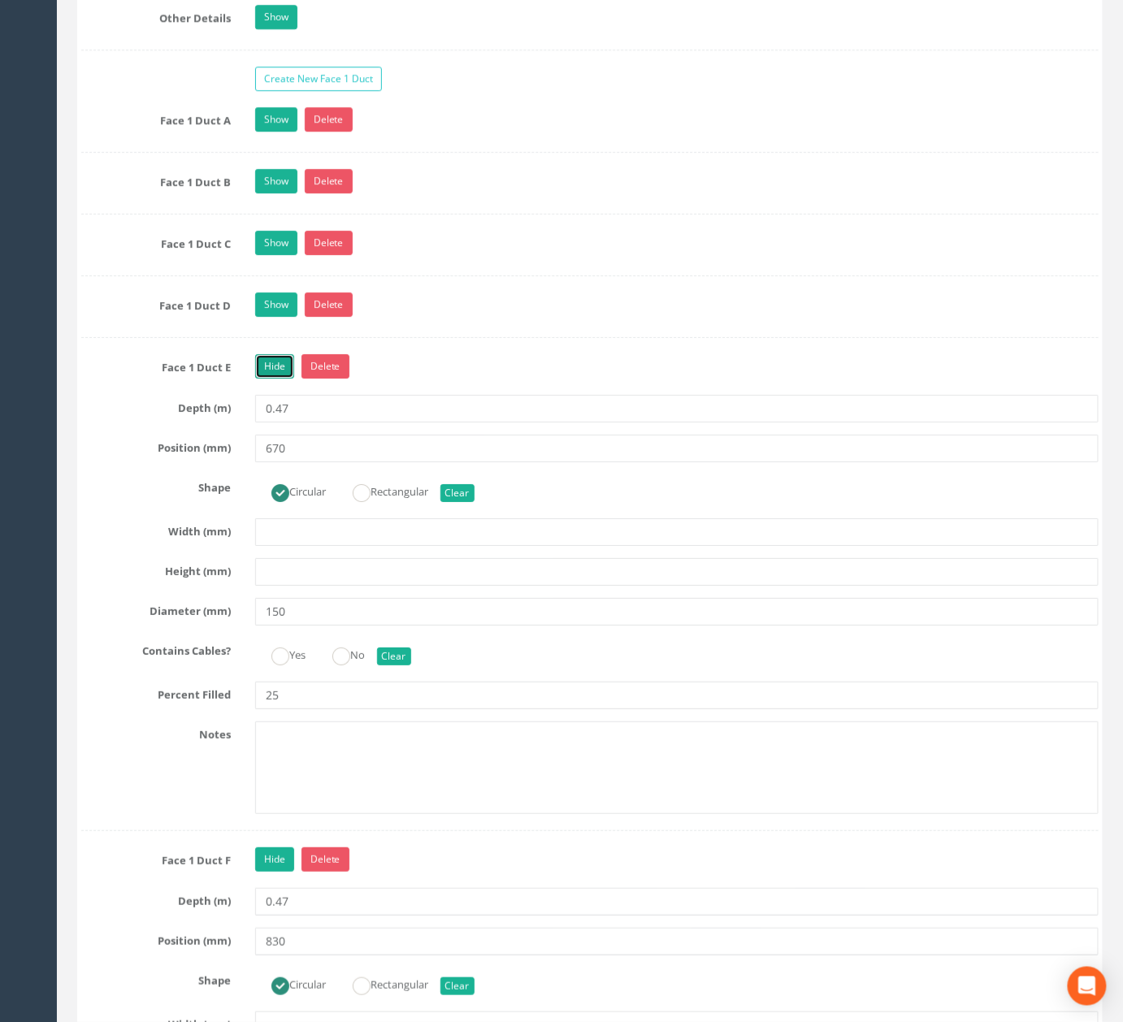
click at [284, 379] on link "Hide" at bounding box center [274, 366] width 39 height 24
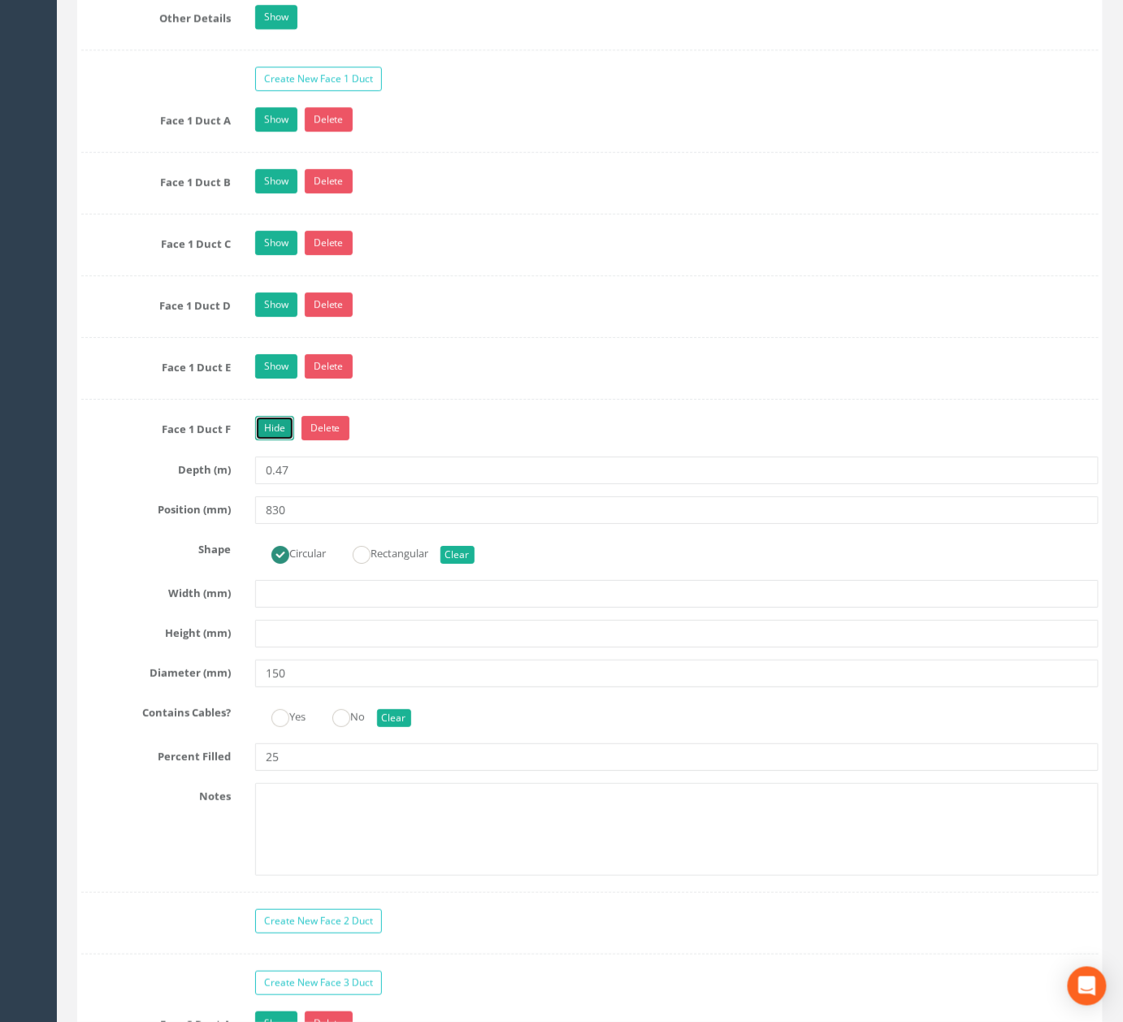
click at [278, 440] on link "Hide" at bounding box center [274, 428] width 39 height 24
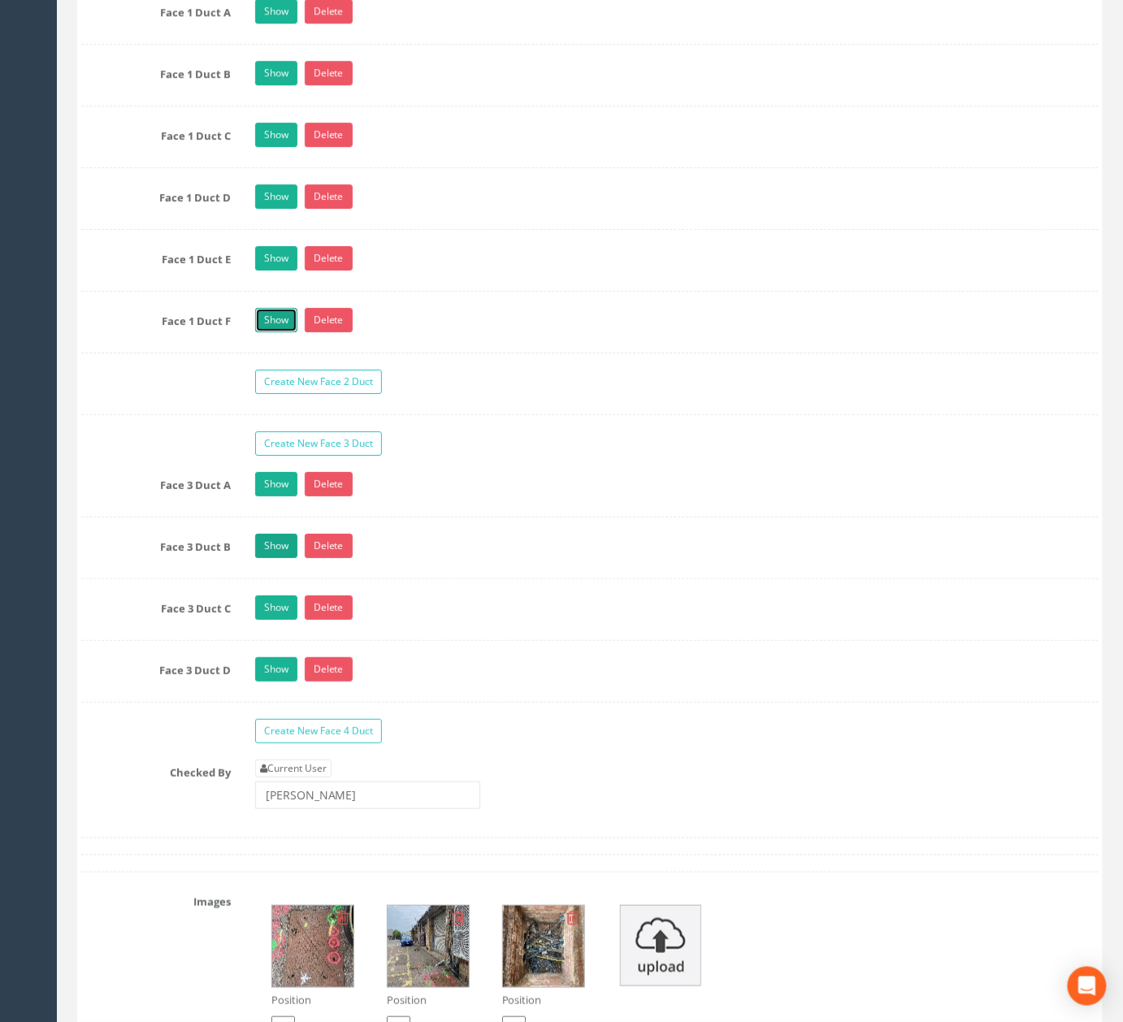
scroll to position [5070, 0]
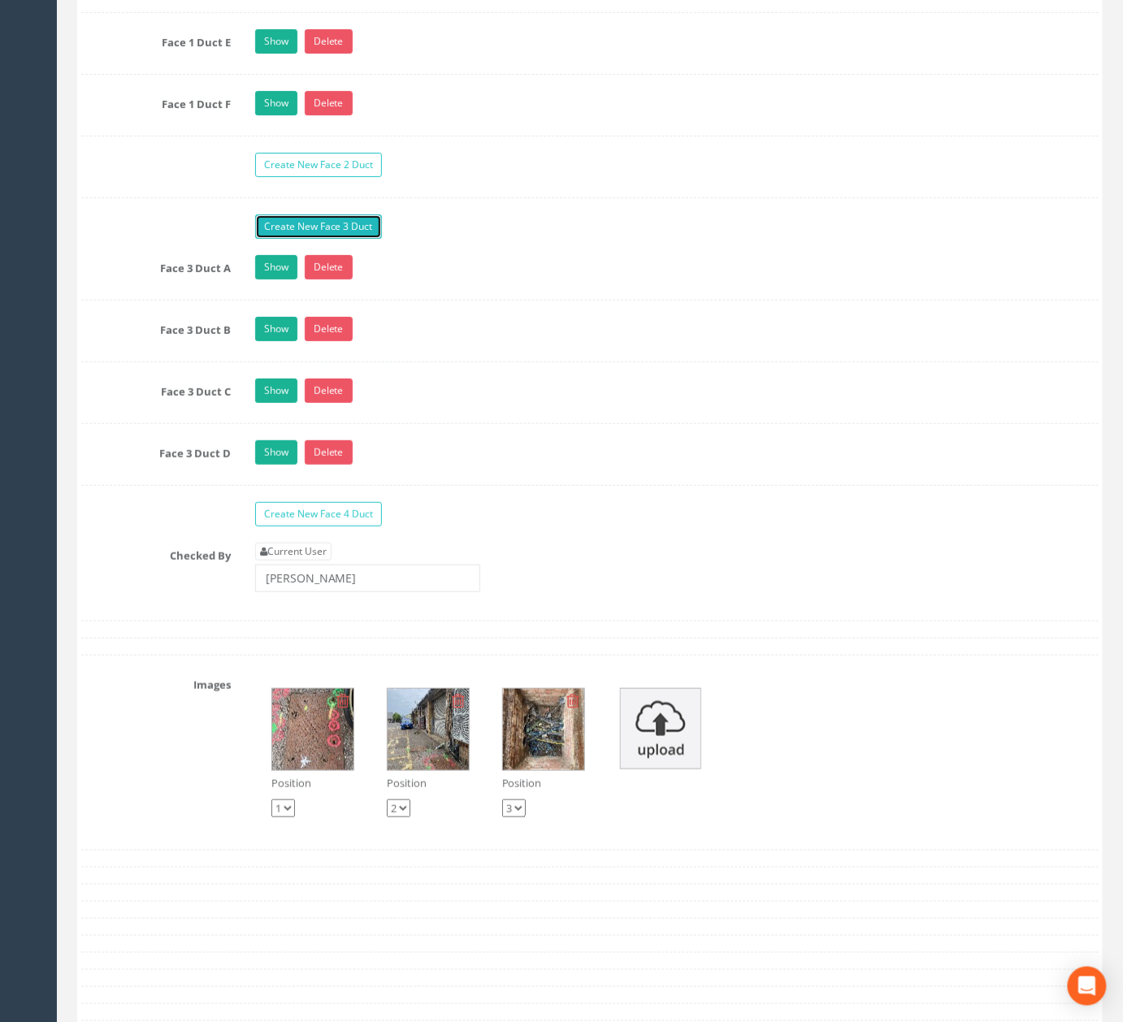
click at [332, 239] on link "Create New Face 3 Duct" at bounding box center [318, 226] width 127 height 24
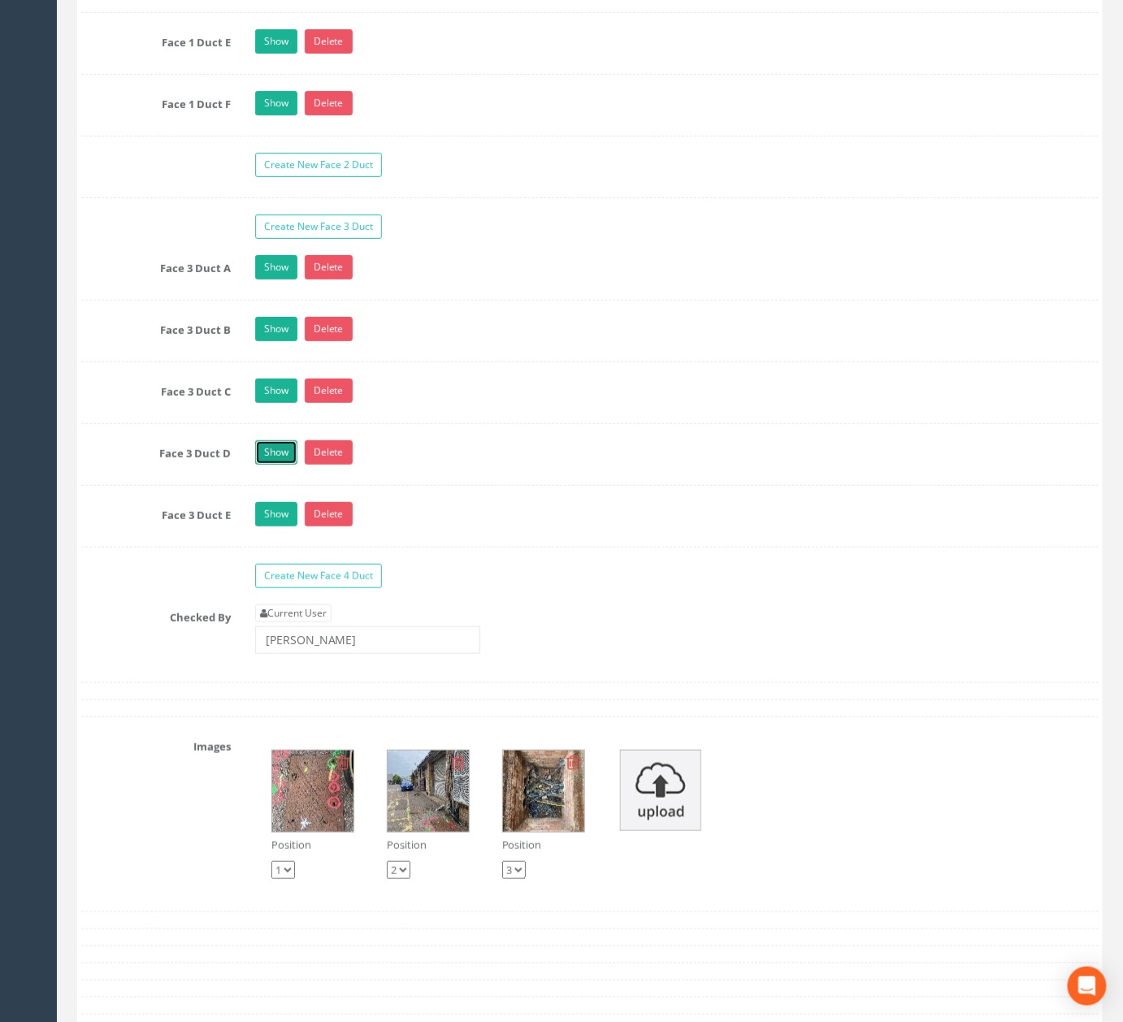
click at [275, 465] on link "Show" at bounding box center [276, 452] width 42 height 24
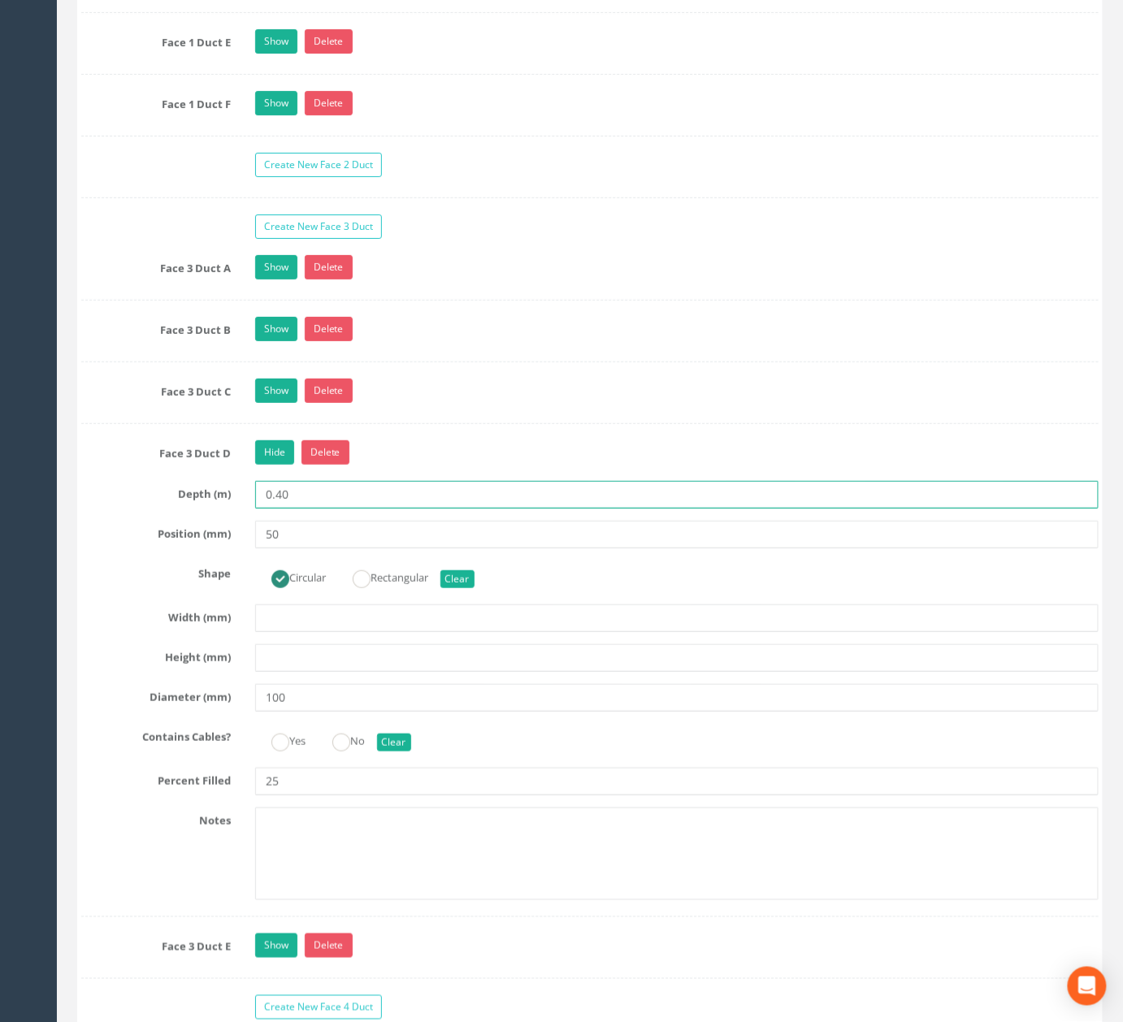
drag, startPoint x: 326, startPoint y: 569, endPoint x: 199, endPoint y: 549, distance: 128.2
click at [203, 509] on div "Depth (m) 0.40" at bounding box center [589, 495] width 1041 height 28
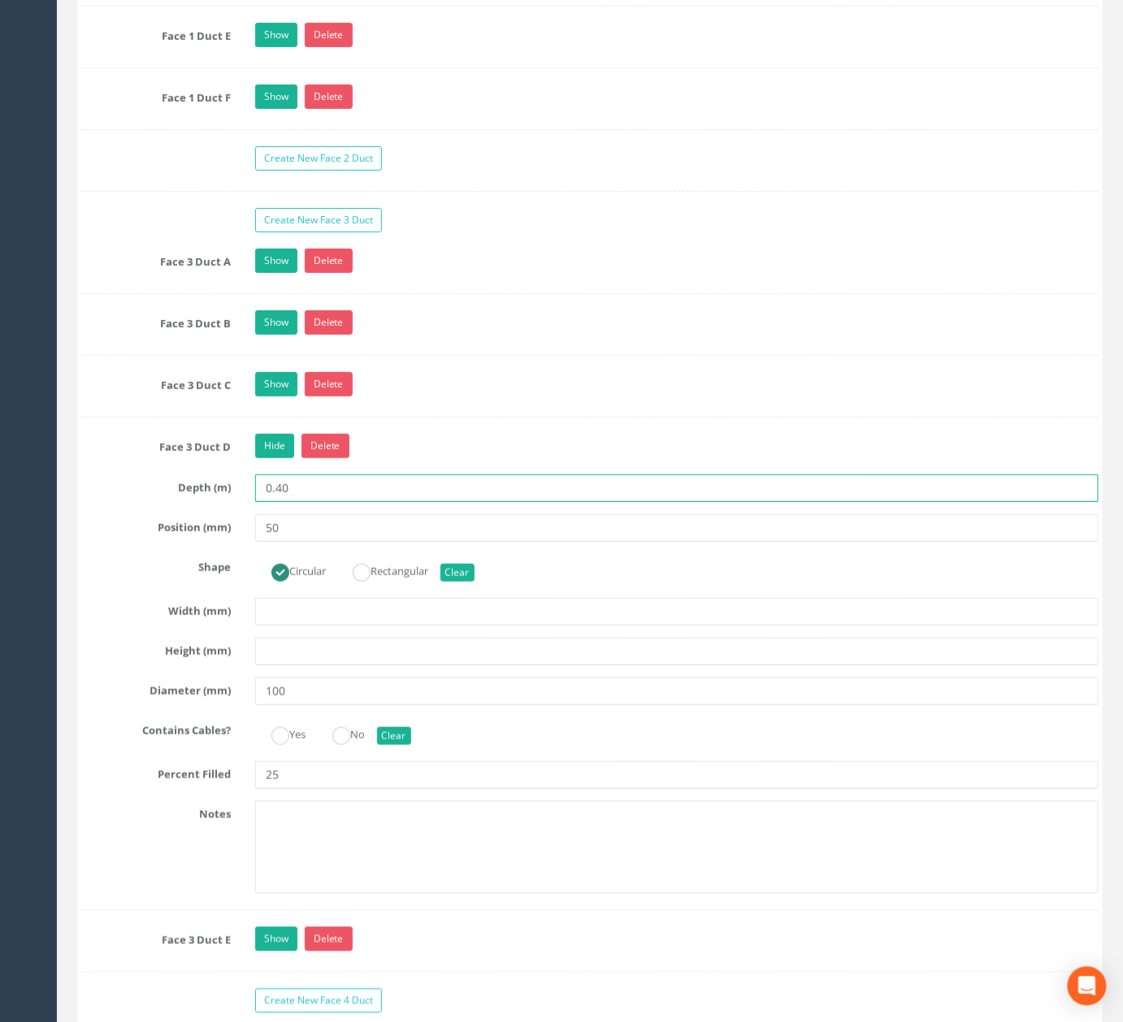
scroll to position [5178, 0]
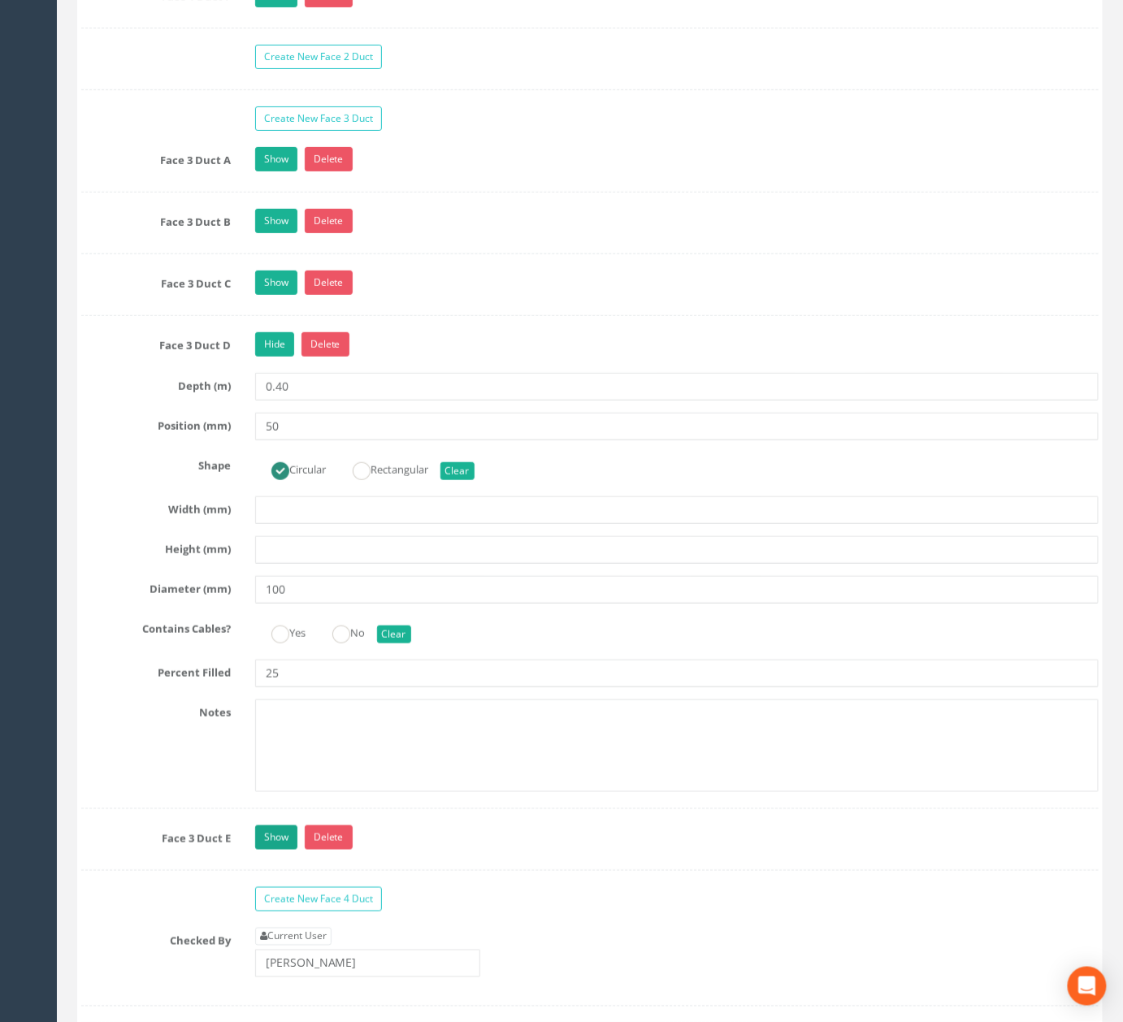
drag, startPoint x: 290, startPoint y: 882, endPoint x: 274, endPoint y: 898, distance: 23.0
click at [274, 850] on link "Show" at bounding box center [276, 837] width 42 height 24
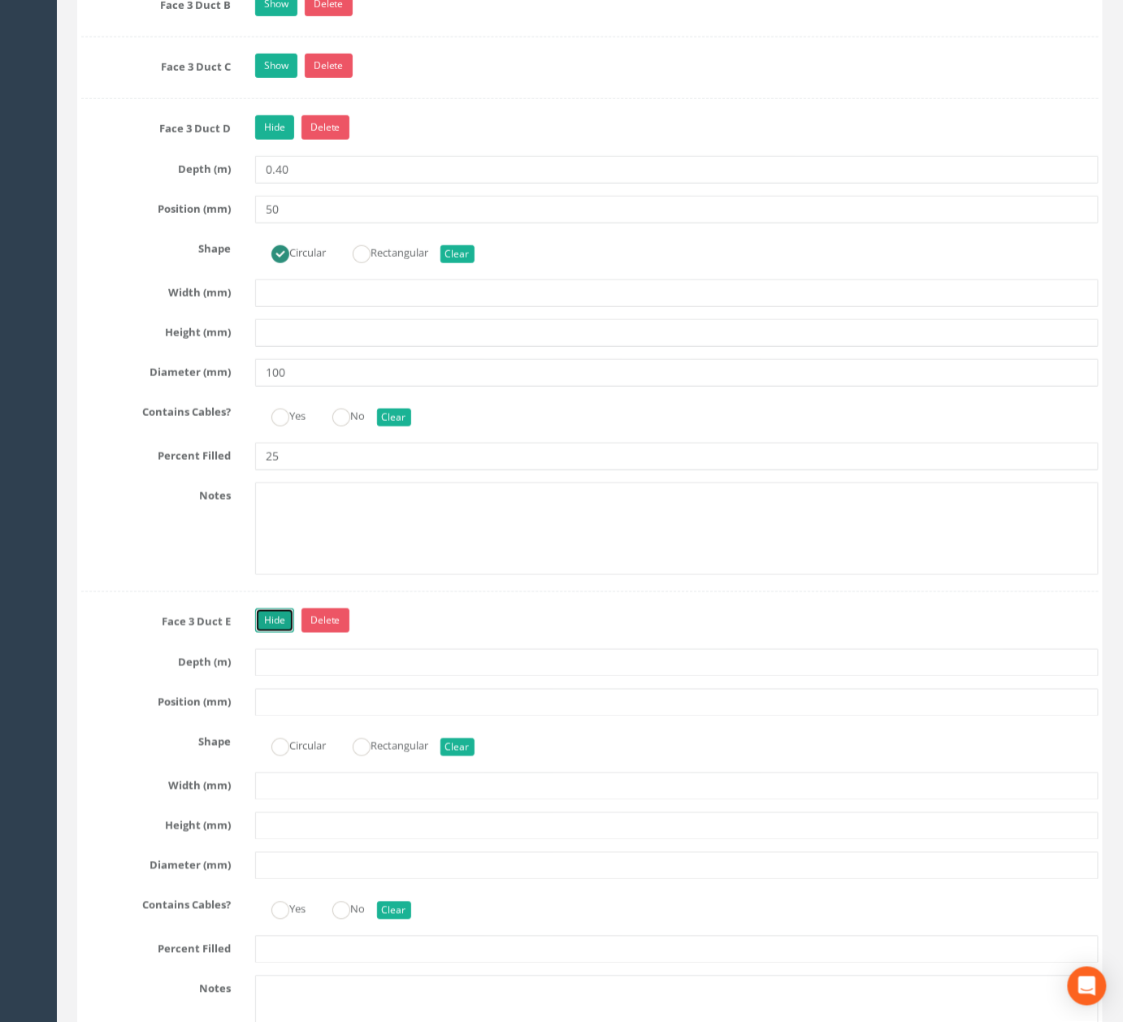
scroll to position [5612, 0]
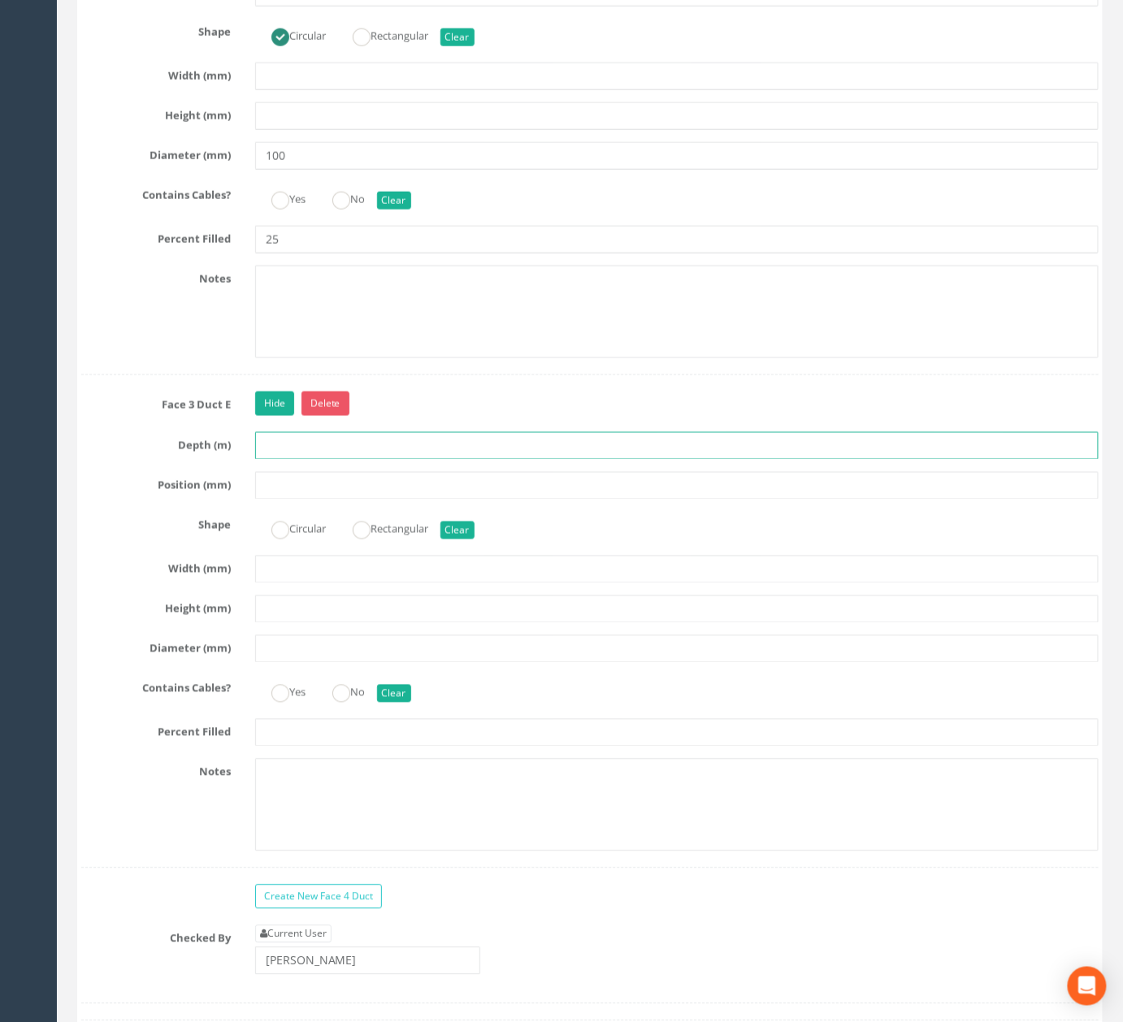
click at [346, 460] on input "text" at bounding box center [676, 446] width 843 height 28
paste input "0.40"
type input "0.40"
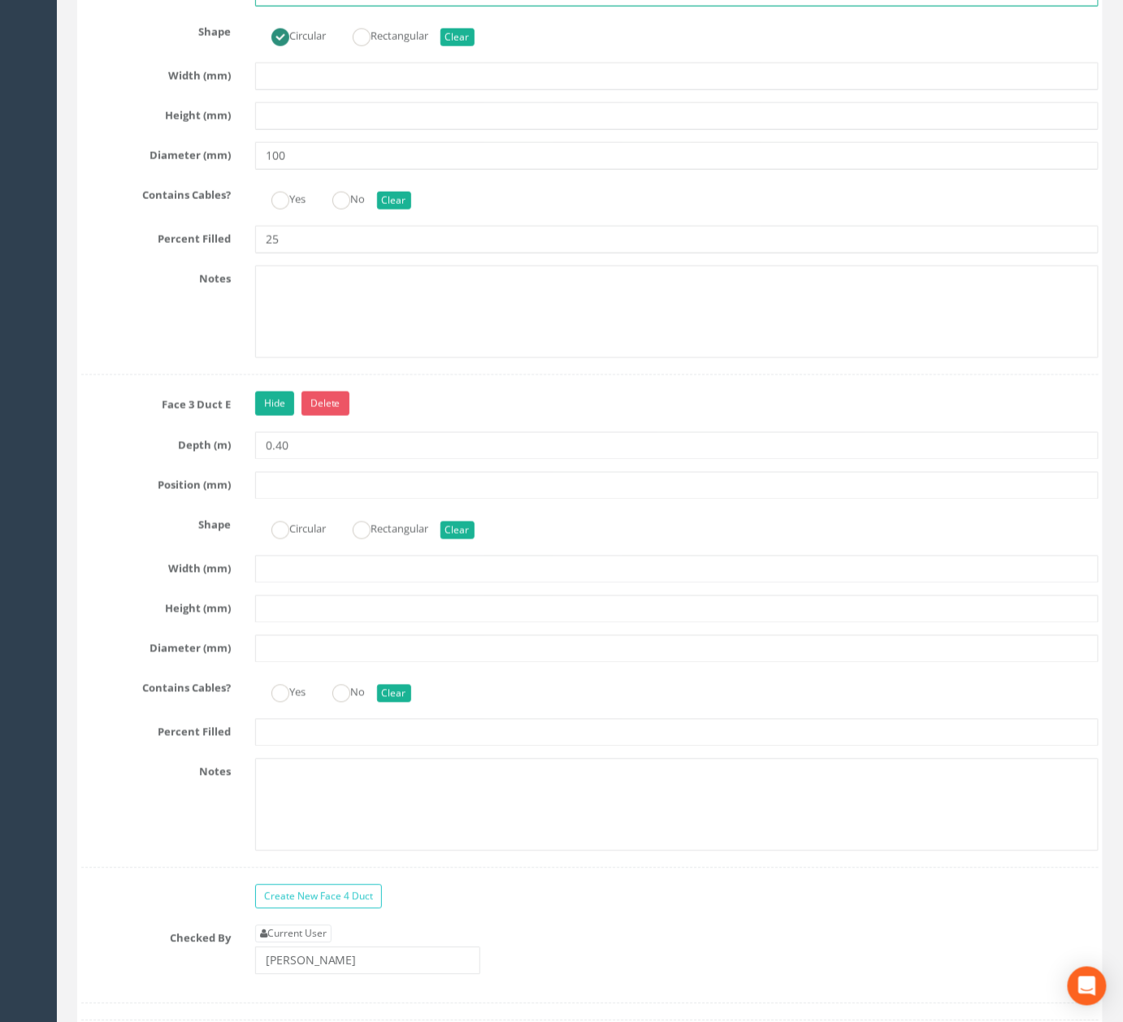
drag, startPoint x: 312, startPoint y: 63, endPoint x: 172, endPoint y: 63, distance: 139.7
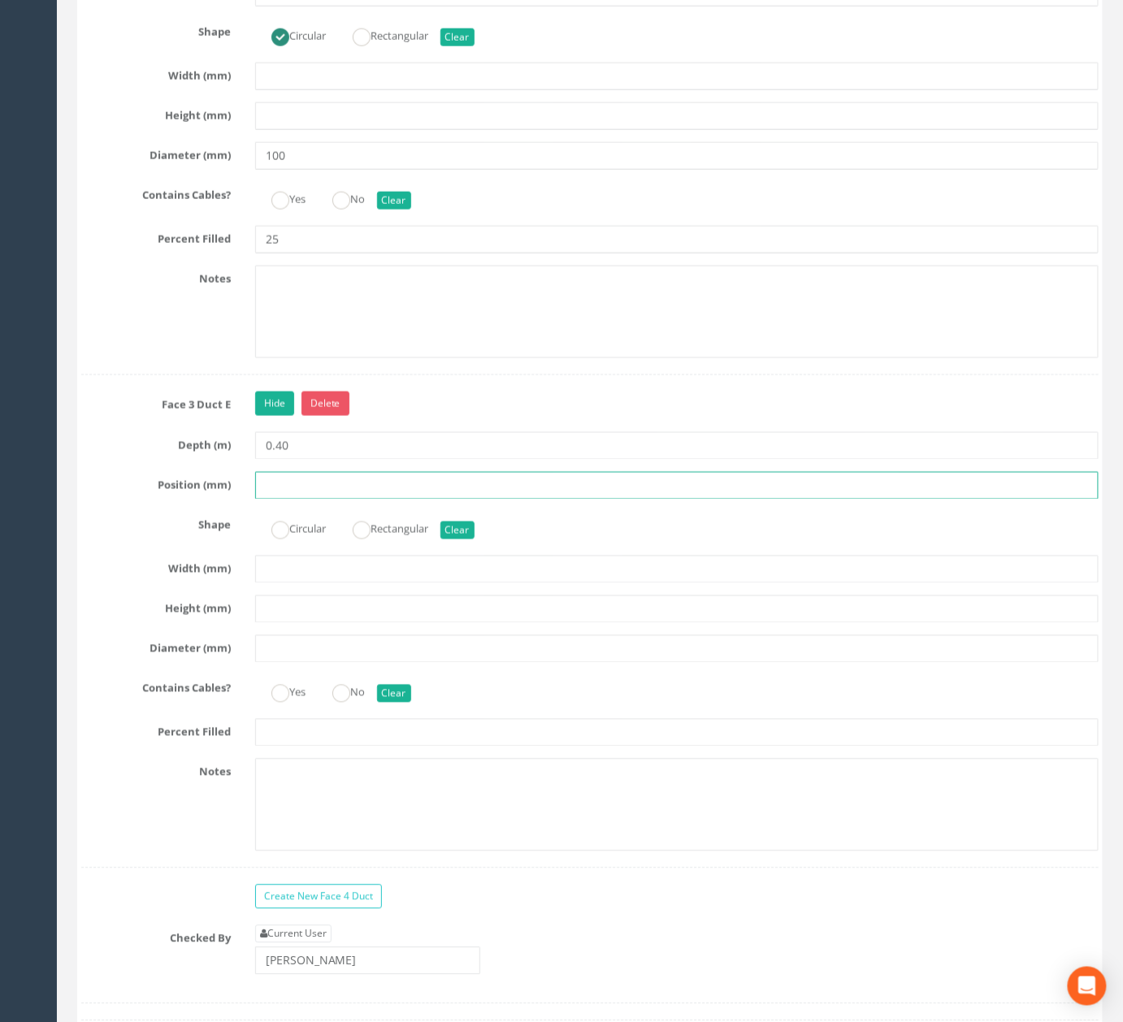
click at [341, 500] on input "text" at bounding box center [676, 486] width 843 height 28
paste input "50"
type input "50"
click at [294, 543] on div "Circular Rectangular Clear" at bounding box center [677, 528] width 868 height 32
click at [294, 539] on label "Circular" at bounding box center [290, 528] width 71 height 24
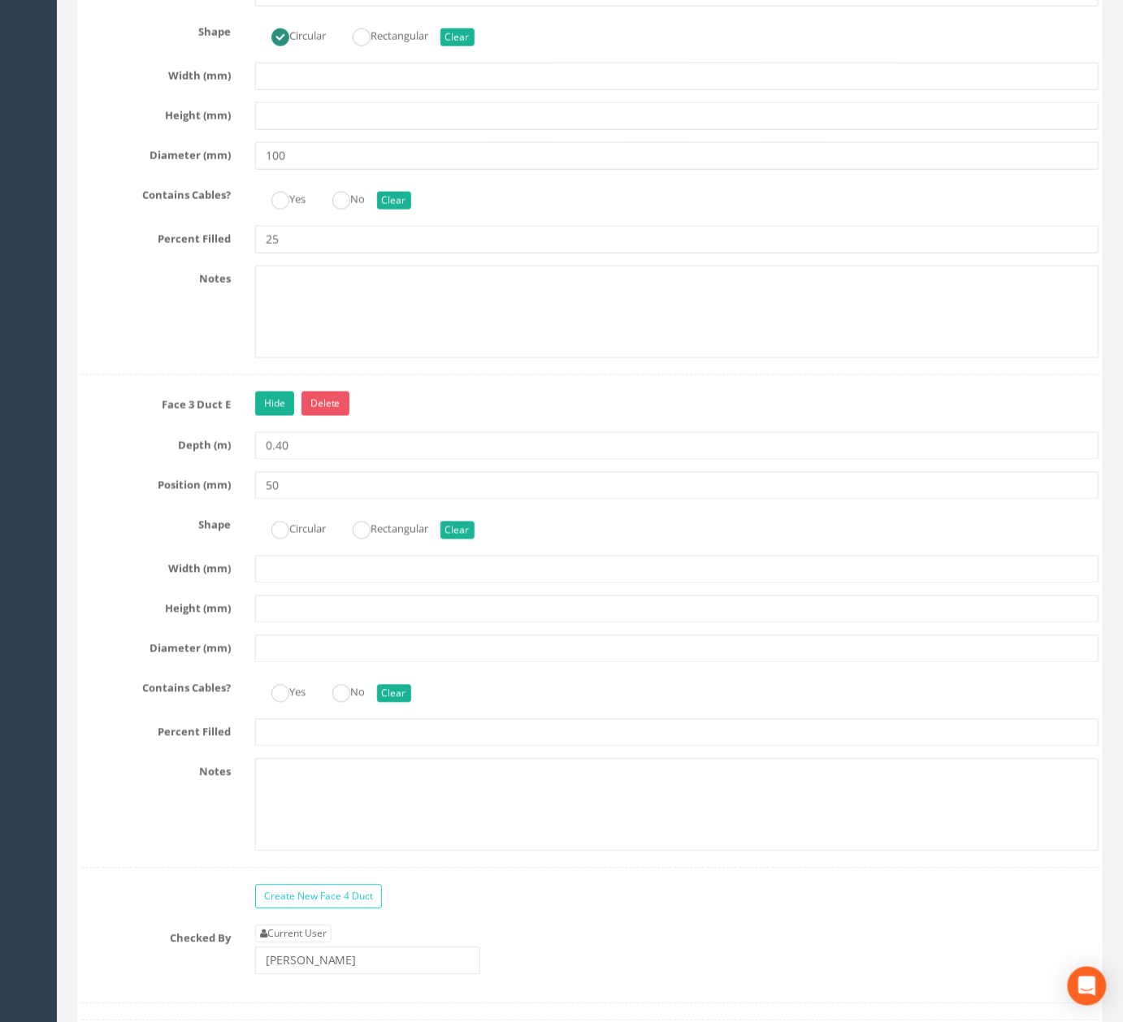
radio input "true"
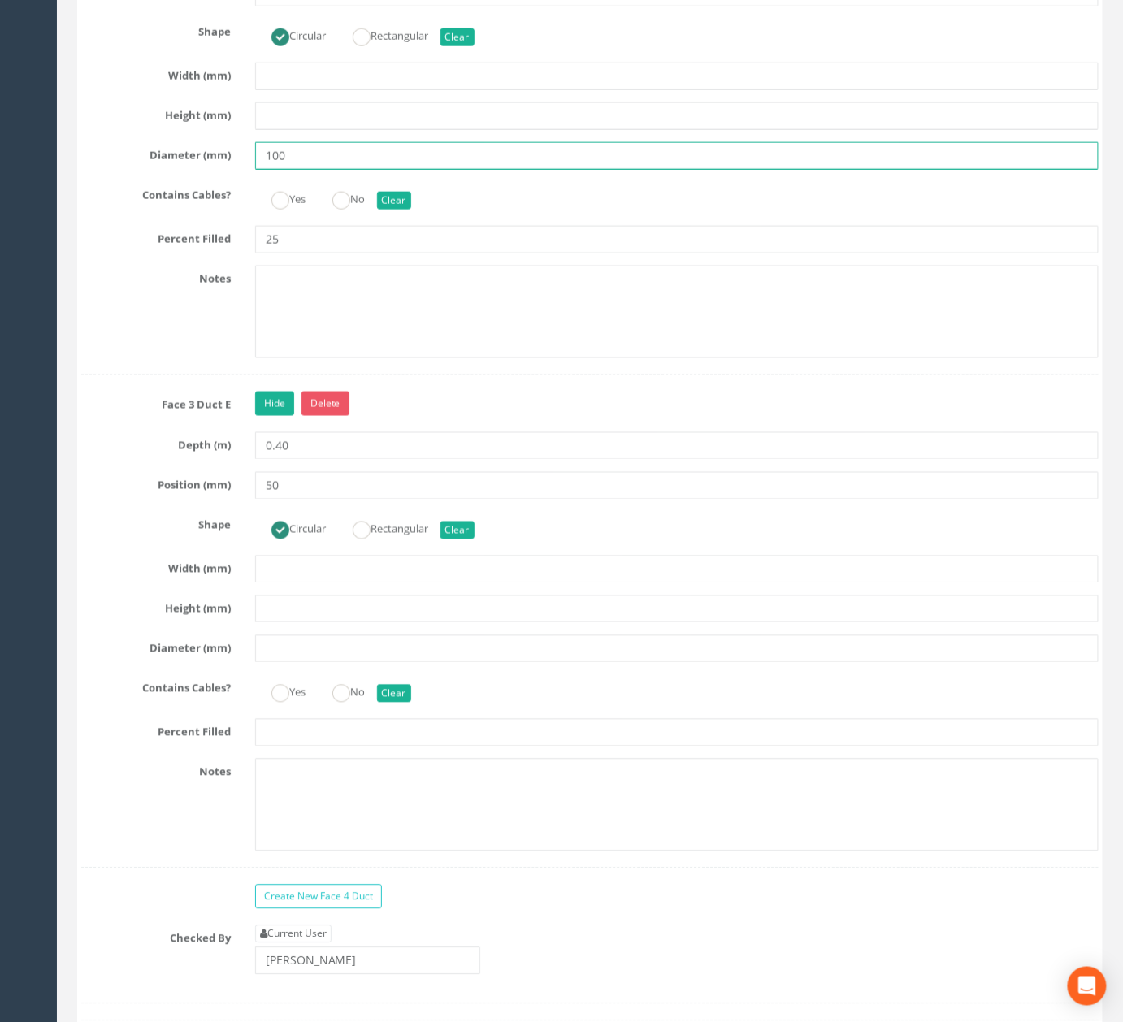
drag, startPoint x: 330, startPoint y: 226, endPoint x: 177, endPoint y: 209, distance: 153.7
click at [177, 170] on div "Diameter (mm) 100" at bounding box center [589, 156] width 1041 height 28
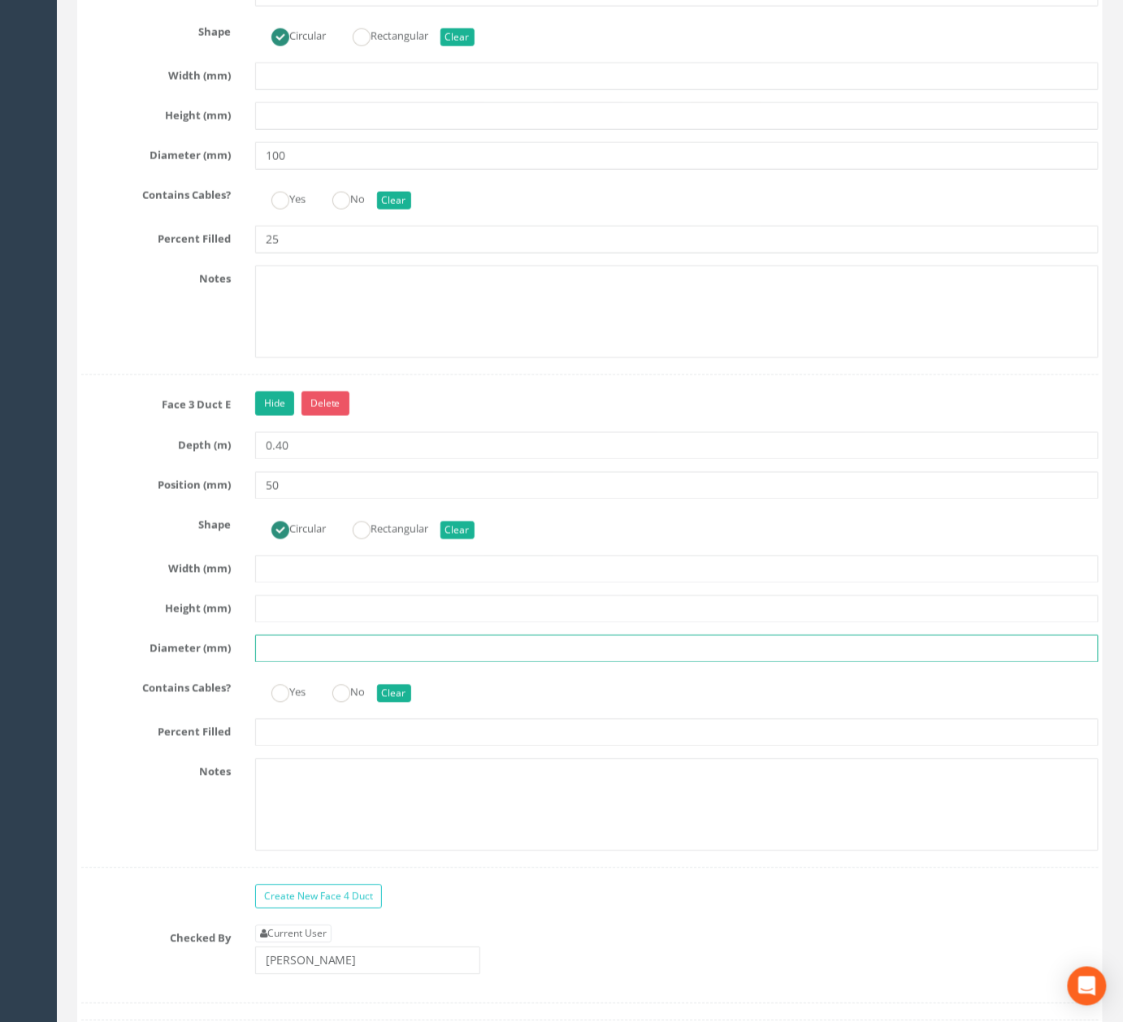
click at [303, 663] on input "text" at bounding box center [676, 649] width 843 height 28
paste input "100"
type input "100"
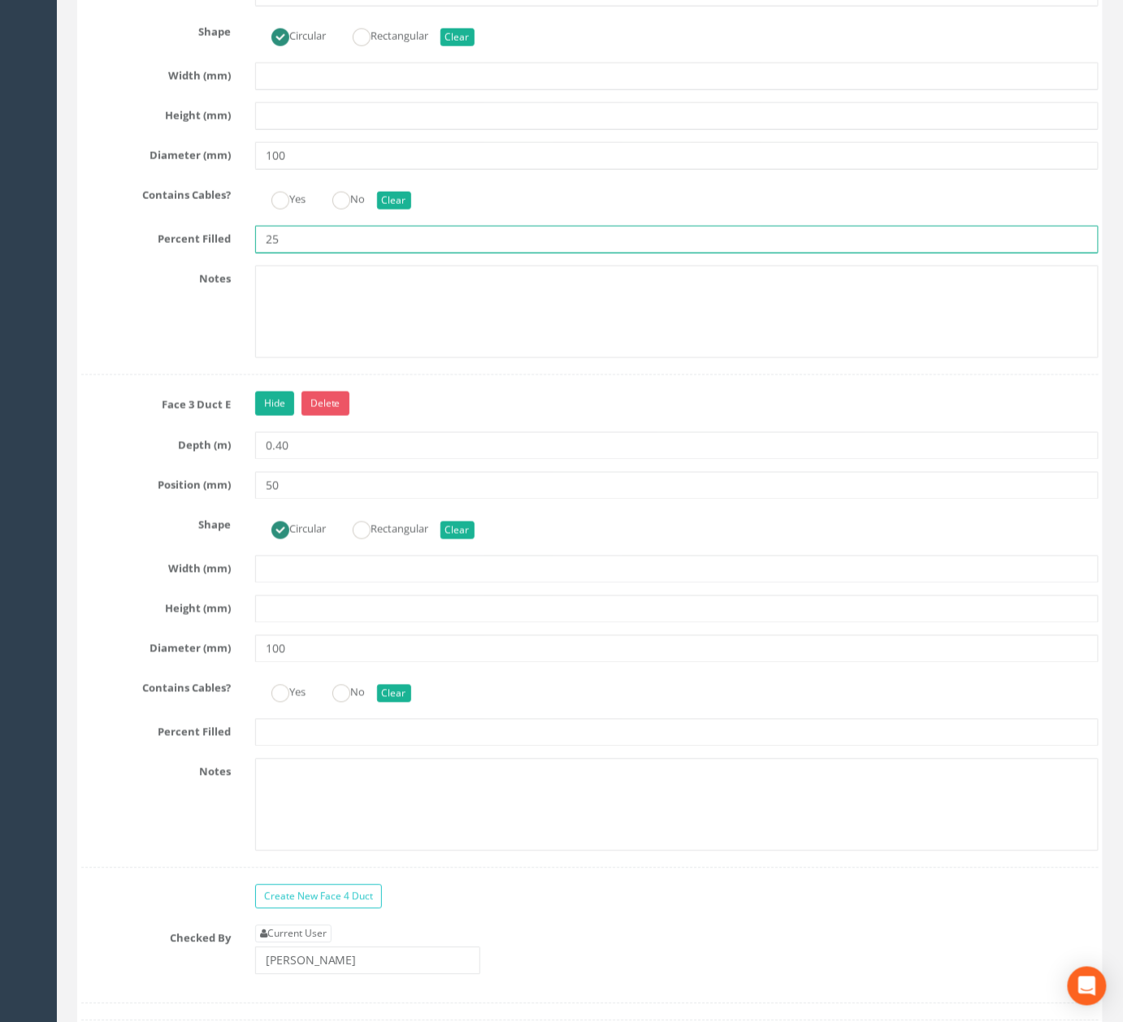
drag, startPoint x: 304, startPoint y: 309, endPoint x: 205, endPoint y: 318, distance: 99.6
click at [208, 253] on div "Percent Filled 25" at bounding box center [589, 240] width 1041 height 28
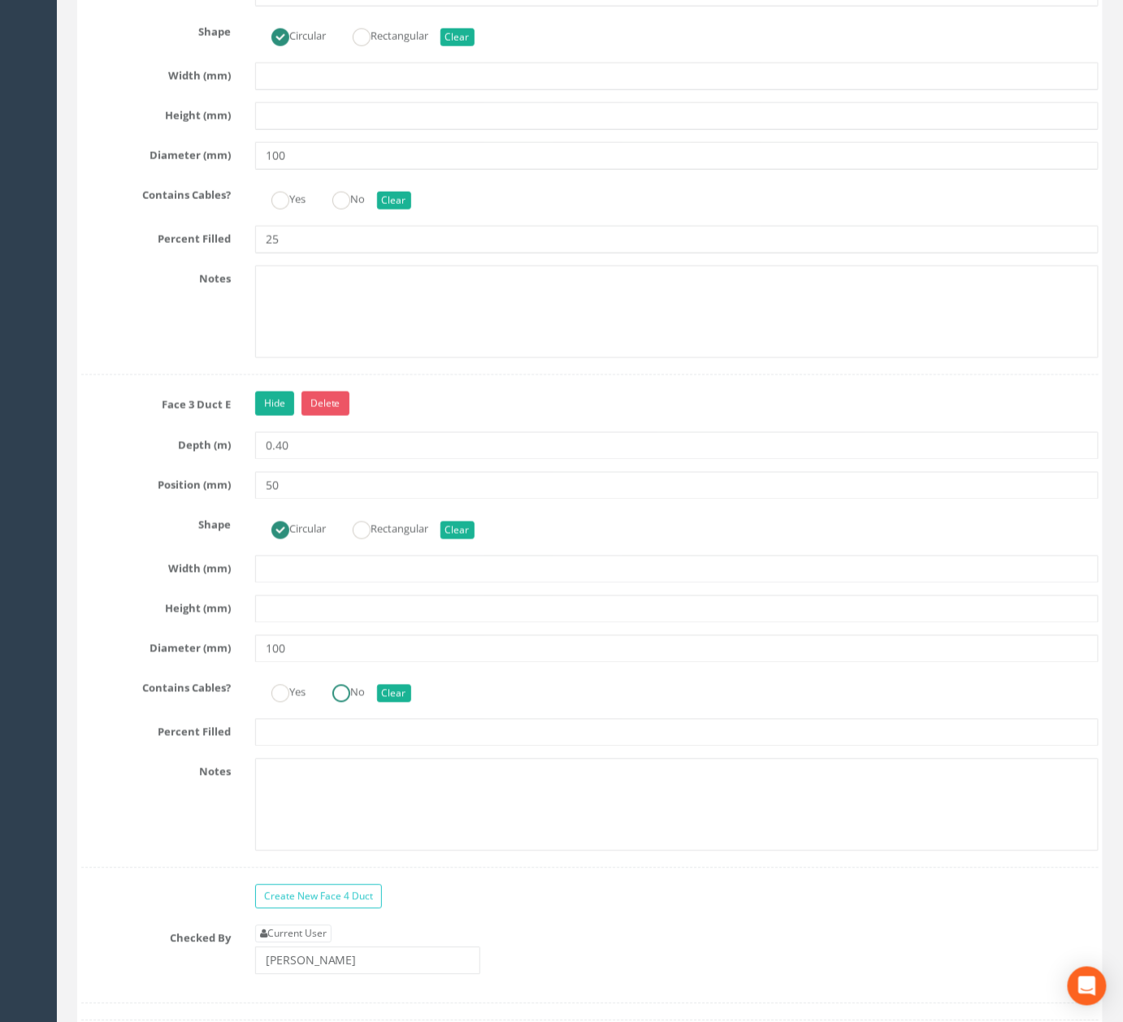
click at [328, 784] on div "Face 3 Duct E Hide Delete Depth (m) 0.40 Position (mm) 50 Shape Circular Rectan…" at bounding box center [589, 630] width 1017 height 477
click at [328, 747] on input "text" at bounding box center [676, 733] width 843 height 28
paste input "25"
type input "25"
click at [273, 416] on link "Hide" at bounding box center [274, 404] width 39 height 24
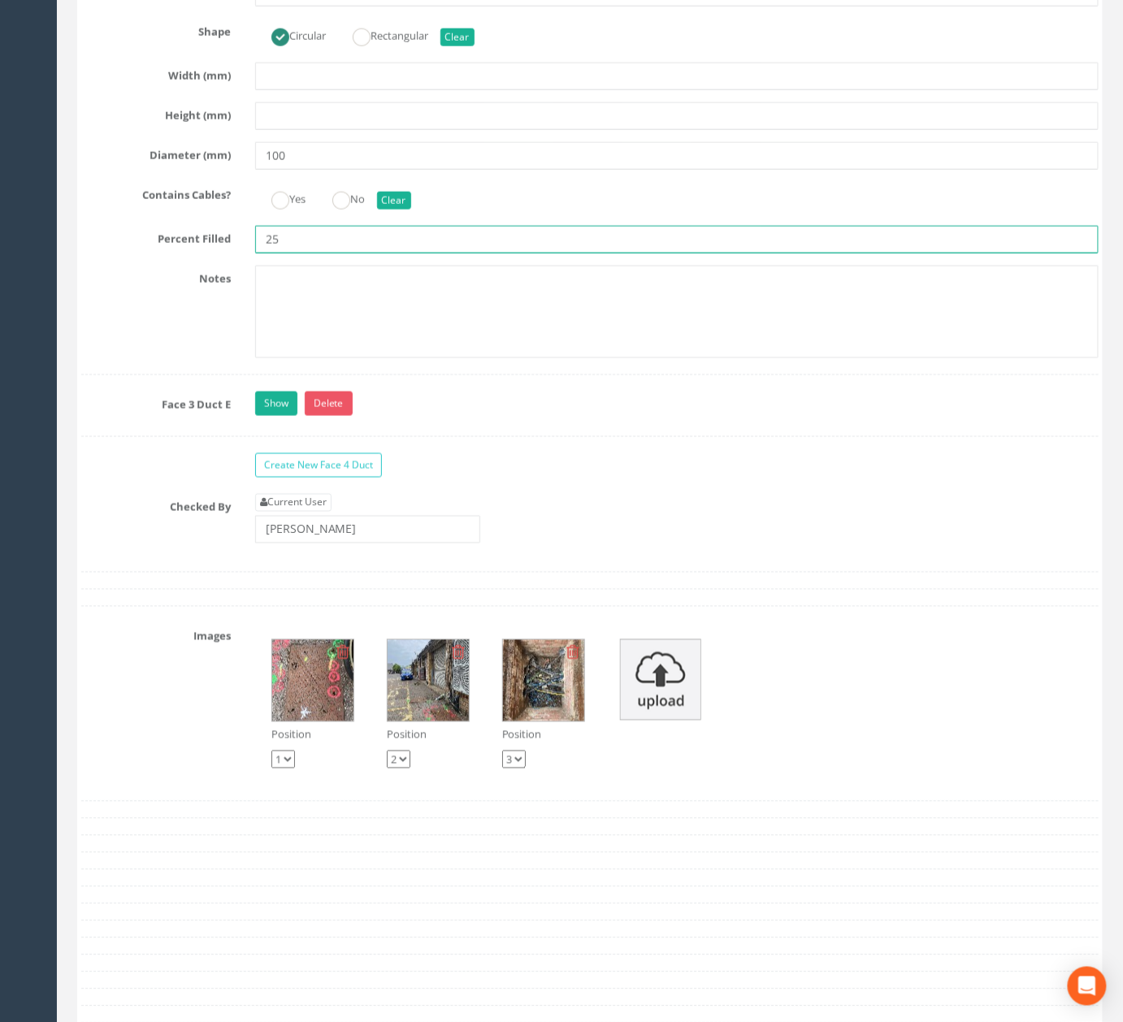
drag, startPoint x: 301, startPoint y: 307, endPoint x: 177, endPoint y: 290, distance: 124.7
click at [182, 253] on div "Percent Filled 25" at bounding box center [589, 240] width 1041 height 28
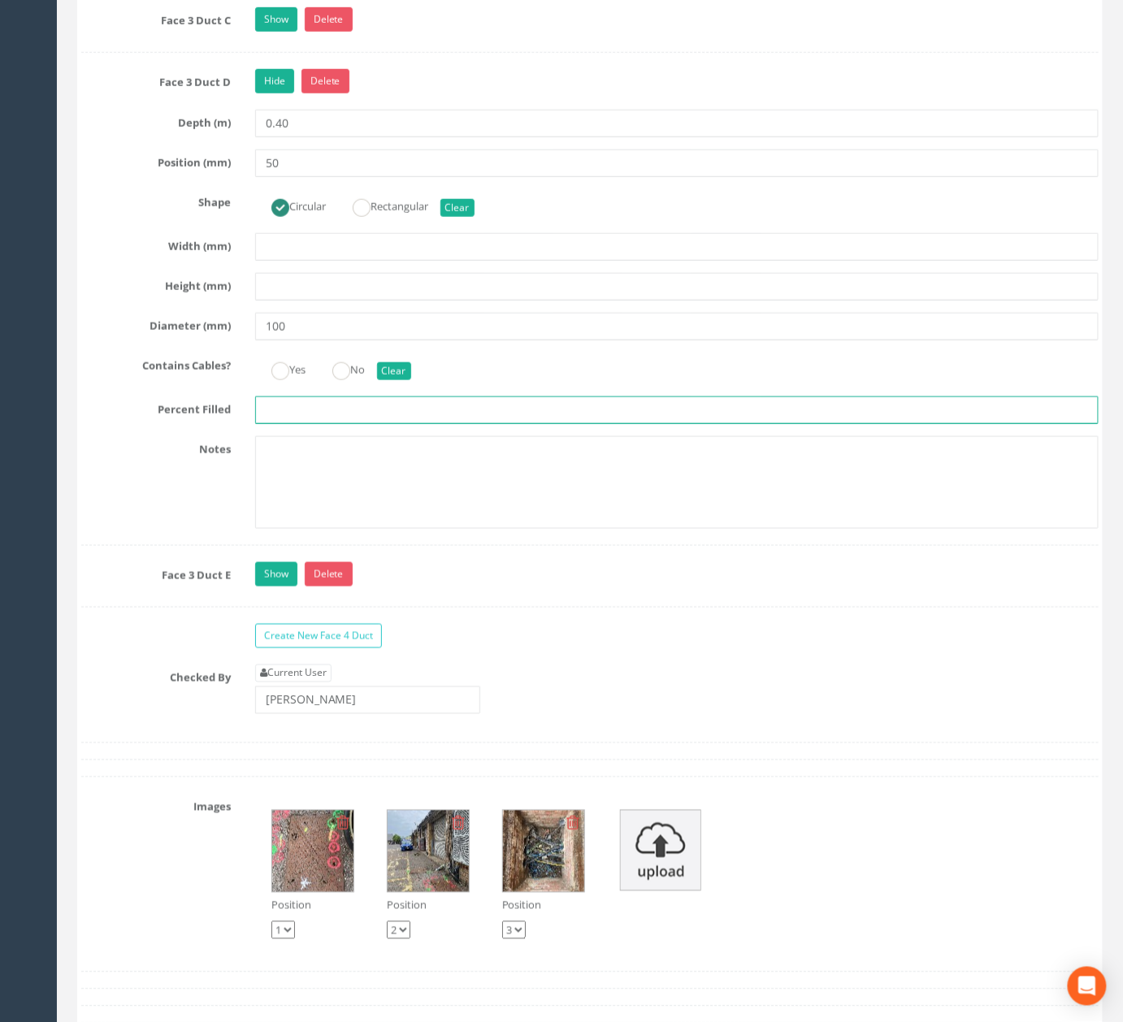
scroll to position [5395, 0]
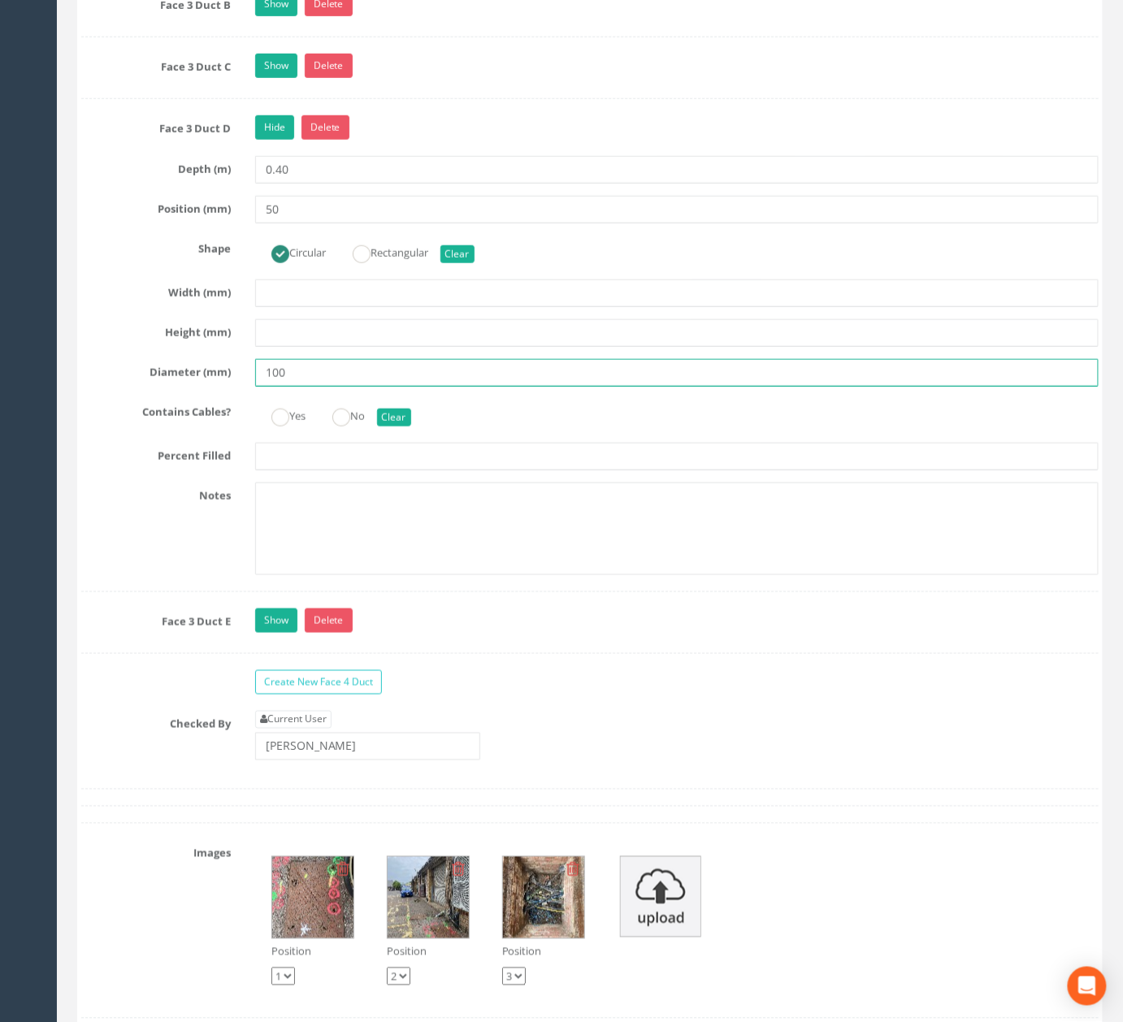
drag, startPoint x: 310, startPoint y: 426, endPoint x: 203, endPoint y: 434, distance: 107.5
click at [215, 387] on div "Diameter (mm) 100" at bounding box center [589, 373] width 1041 height 28
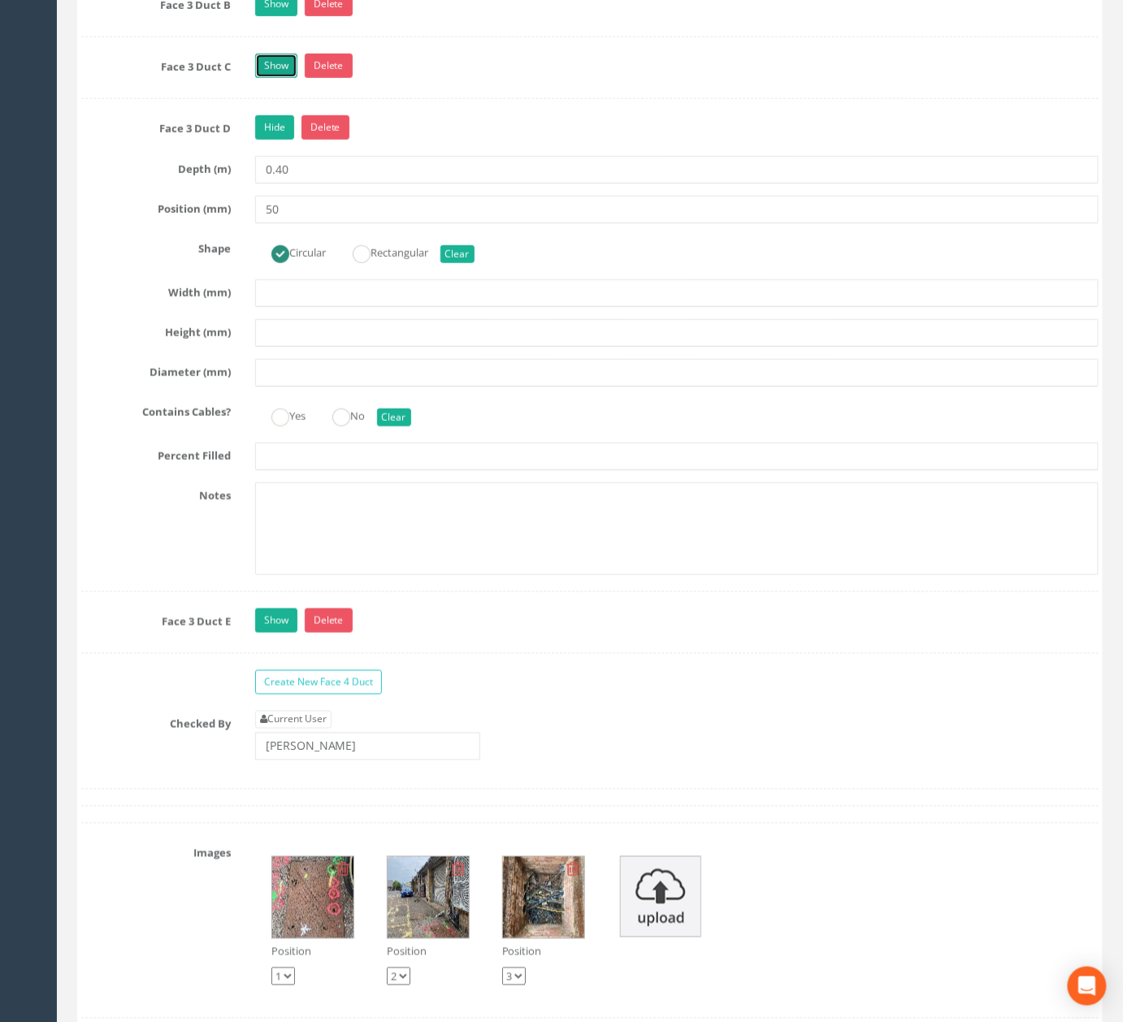
click at [260, 78] on link "Show" at bounding box center [276, 66] width 42 height 24
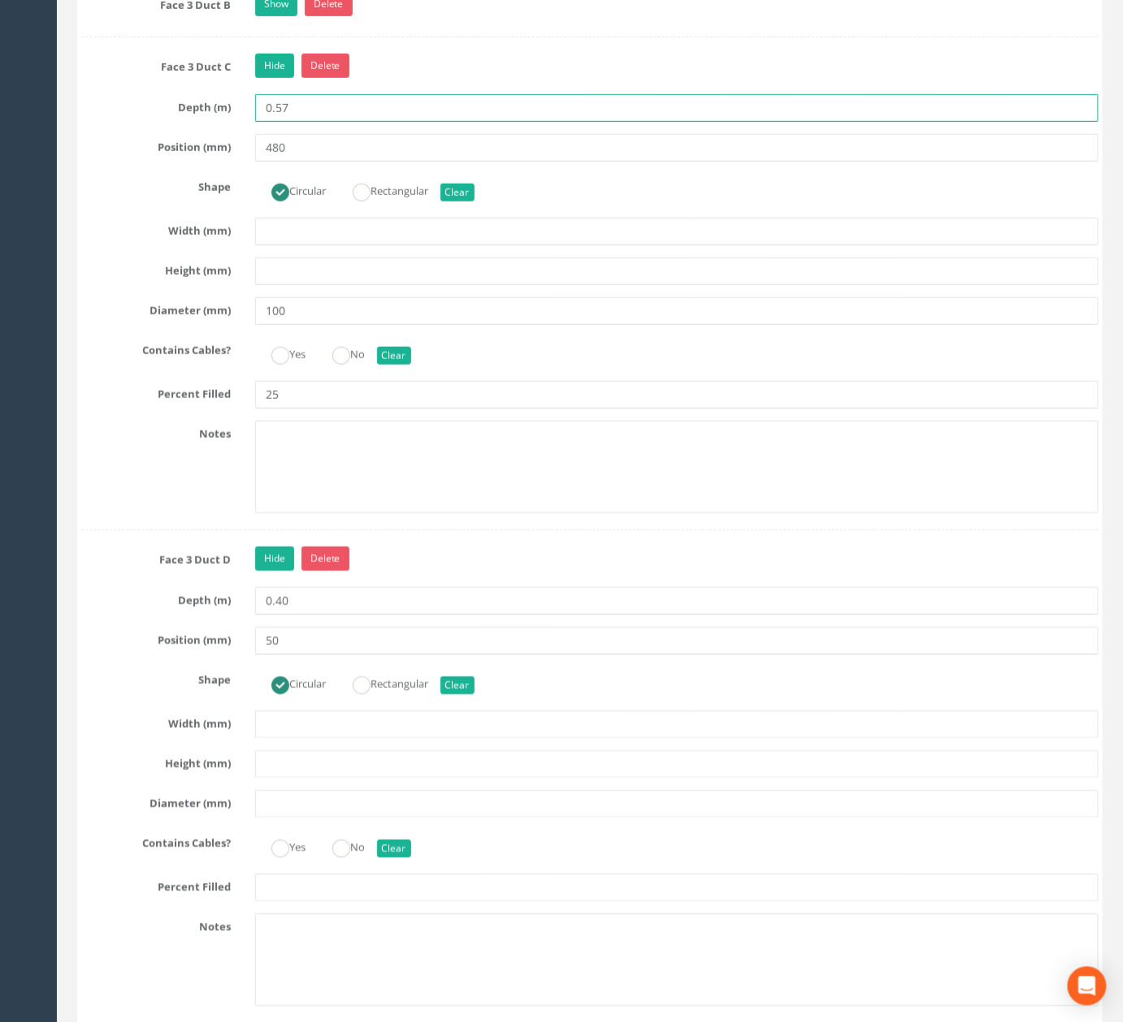
drag, startPoint x: 351, startPoint y: 166, endPoint x: 197, endPoint y: 157, distance: 154.6
click at [197, 122] on div "Depth (m) 0.57" at bounding box center [589, 108] width 1041 height 28
click at [274, 16] on link "Show" at bounding box center [276, 4] width 42 height 24
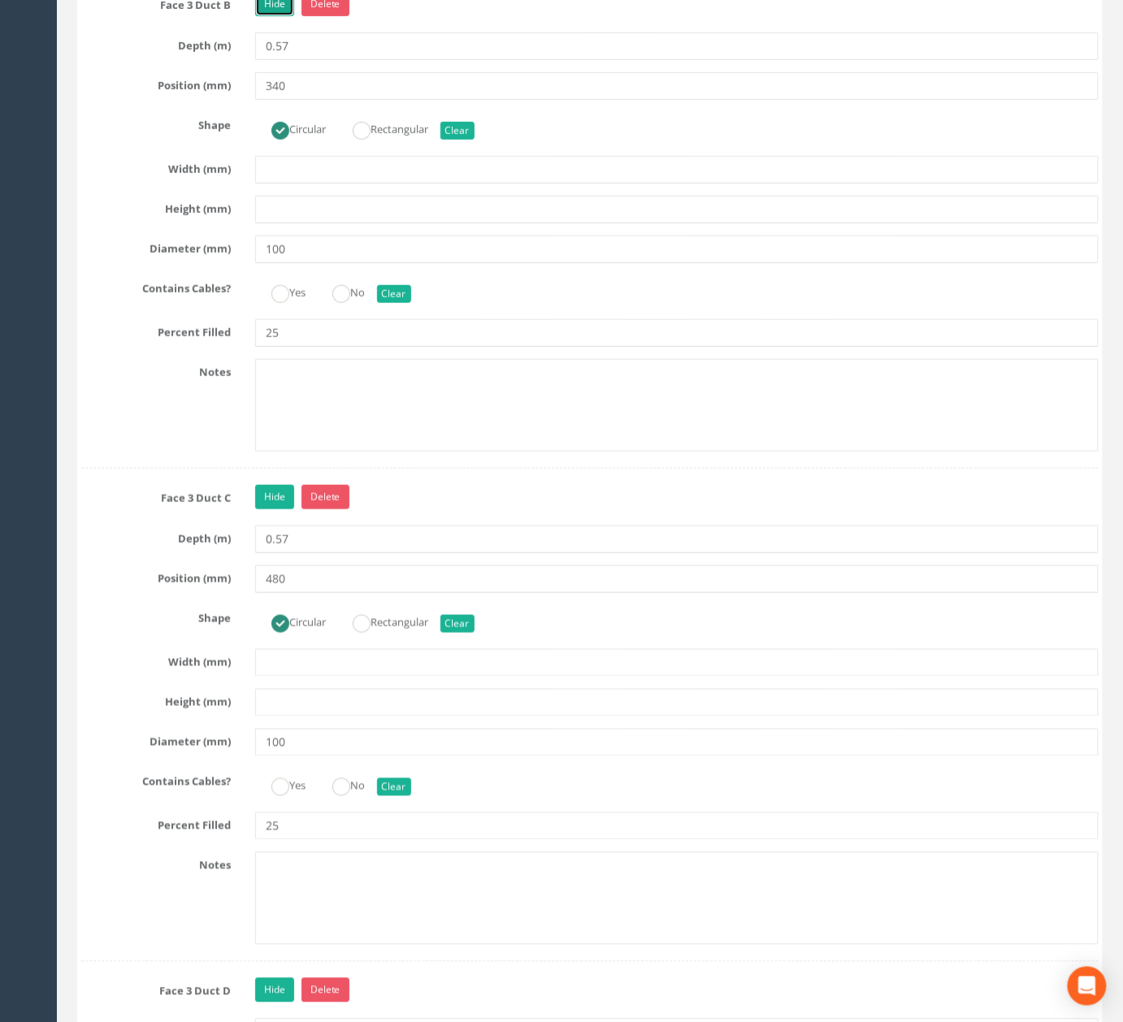
click at [274, 16] on link "Hide" at bounding box center [274, 4] width 39 height 24
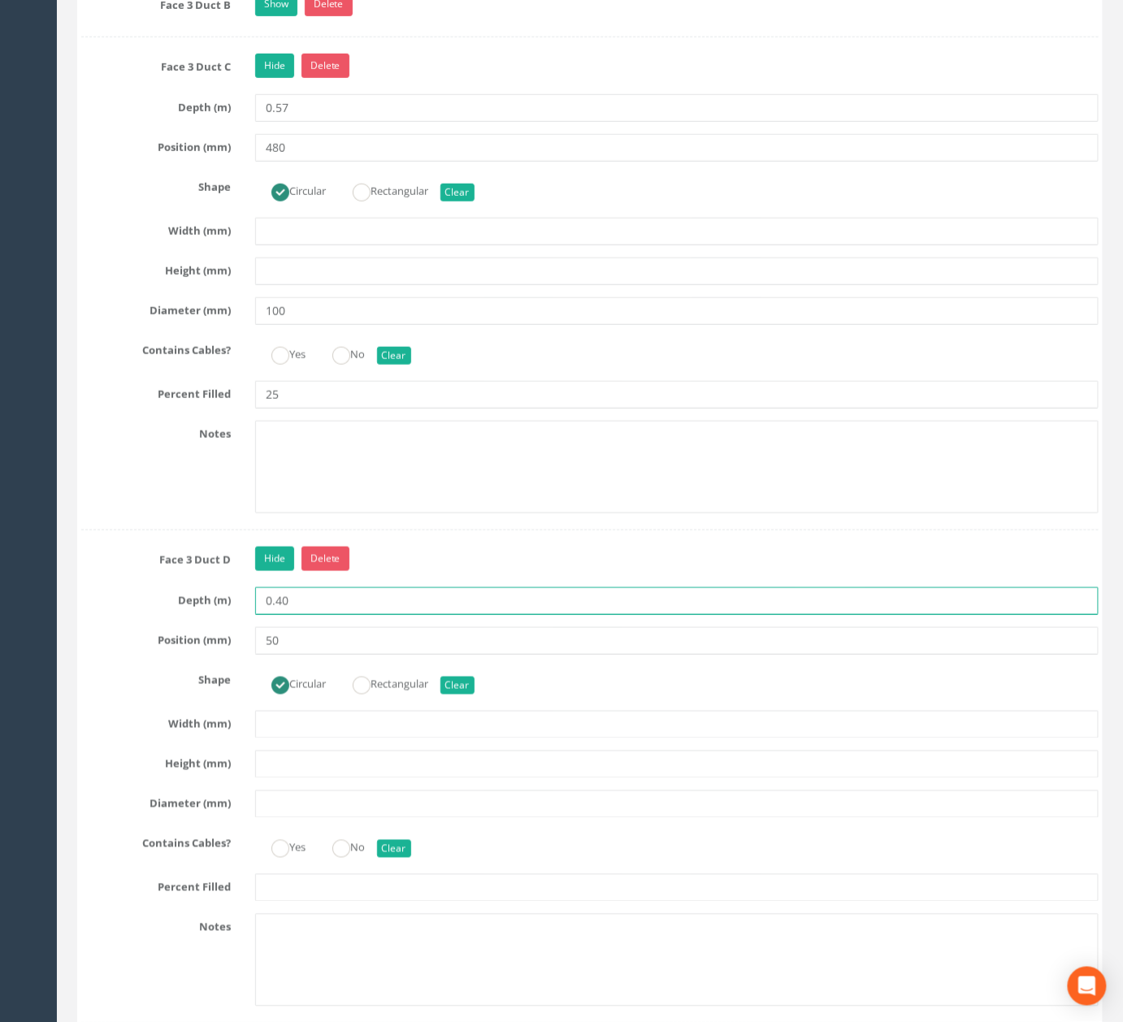
drag, startPoint x: 264, startPoint y: 673, endPoint x: 203, endPoint y: 669, distance: 61.1
click at [205, 615] on div "Depth (m) 0.40" at bounding box center [589, 601] width 1041 height 28
paste input "57"
type input "0.57"
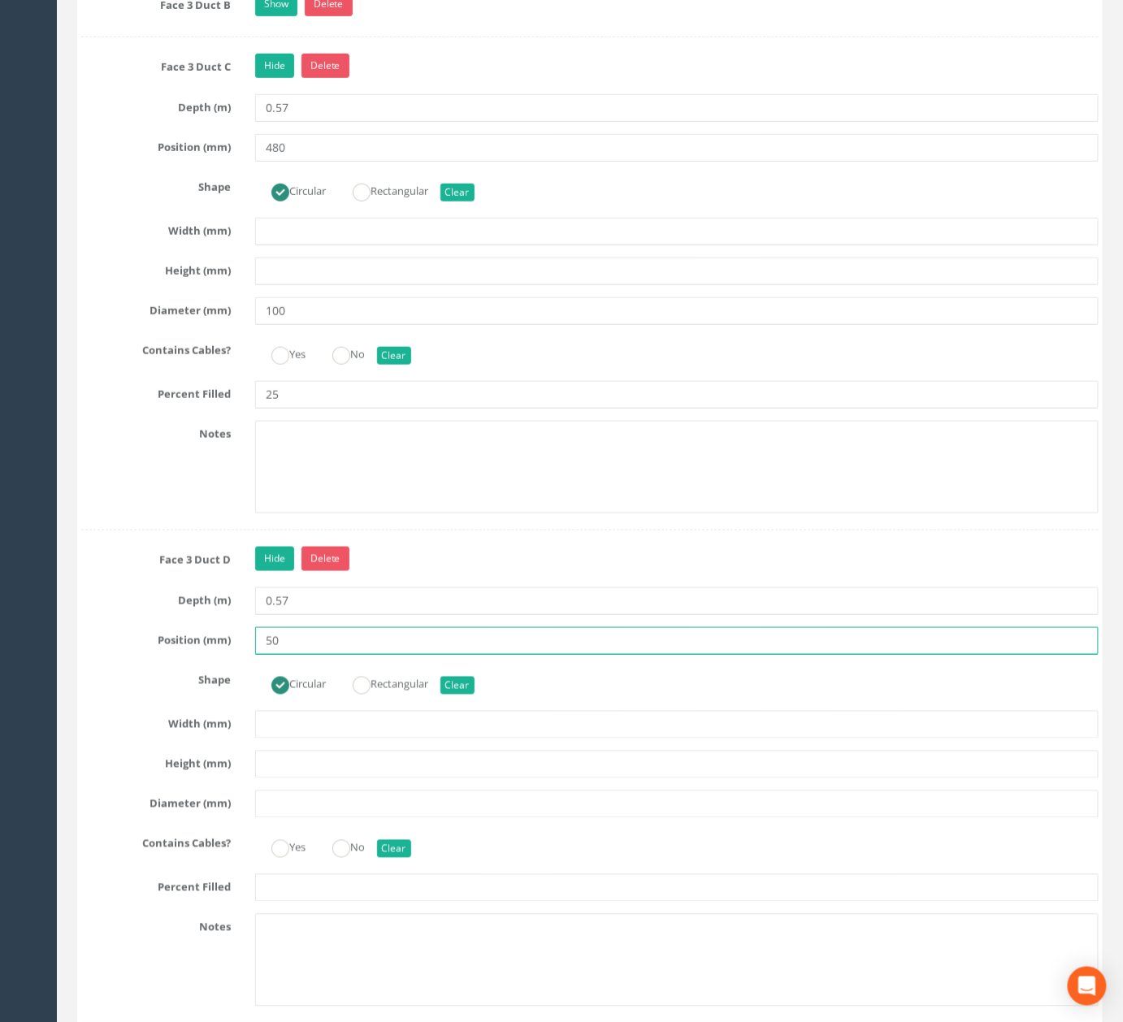
drag, startPoint x: 287, startPoint y: 705, endPoint x: 206, endPoint y: 707, distance: 81.3
click at [208, 655] on div "Position (mm) 50" at bounding box center [589, 641] width 1041 height 28
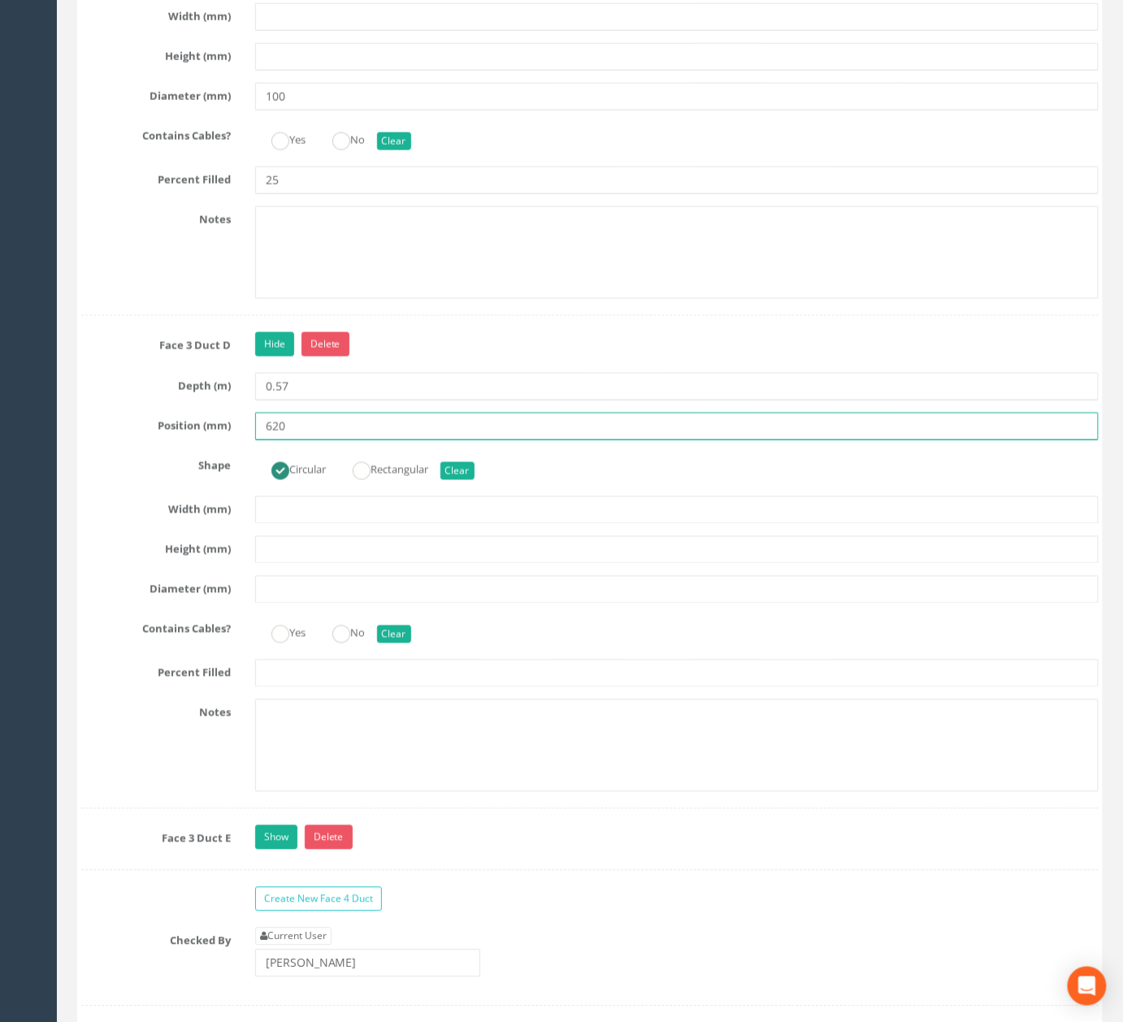
scroll to position [5612, 0]
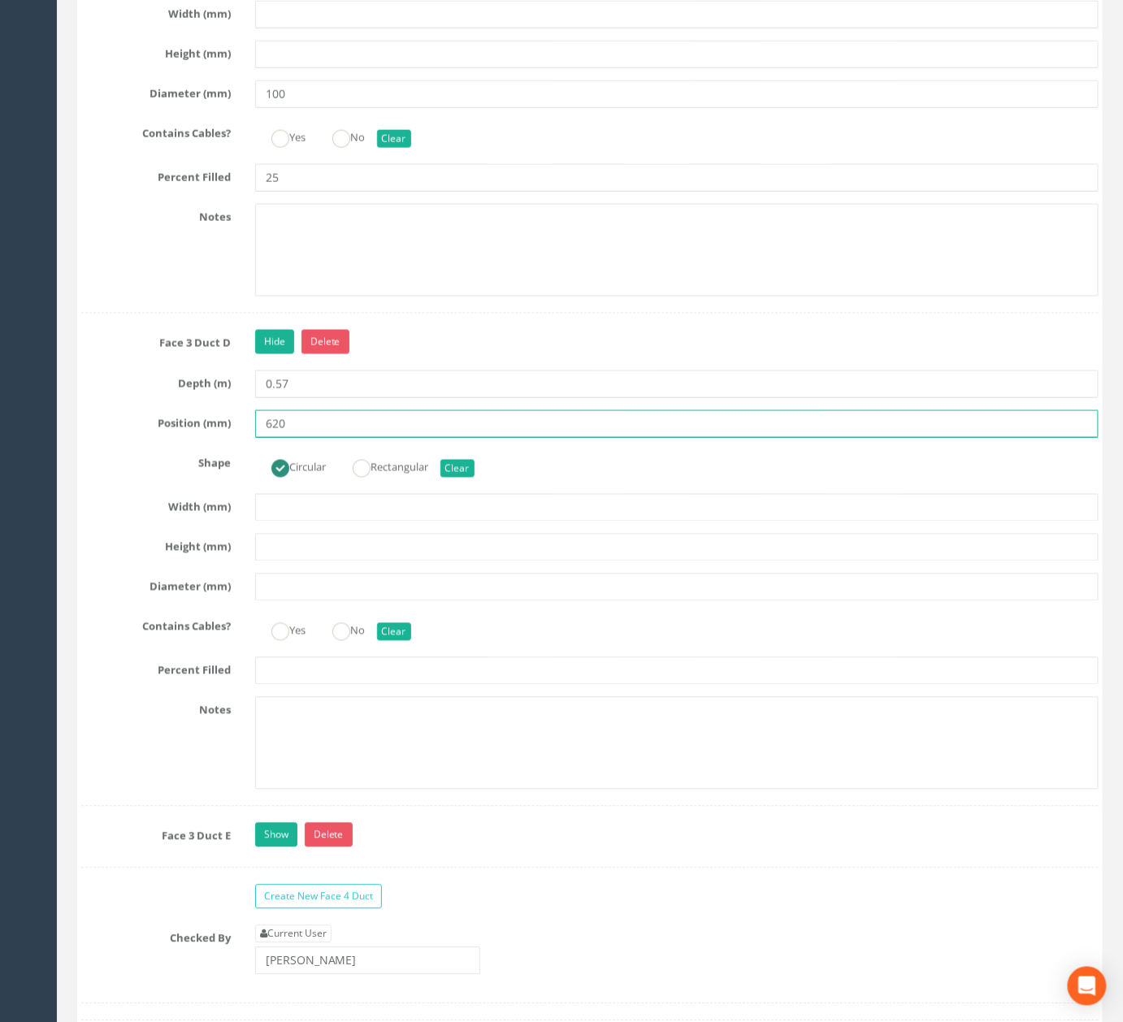
type input "620"
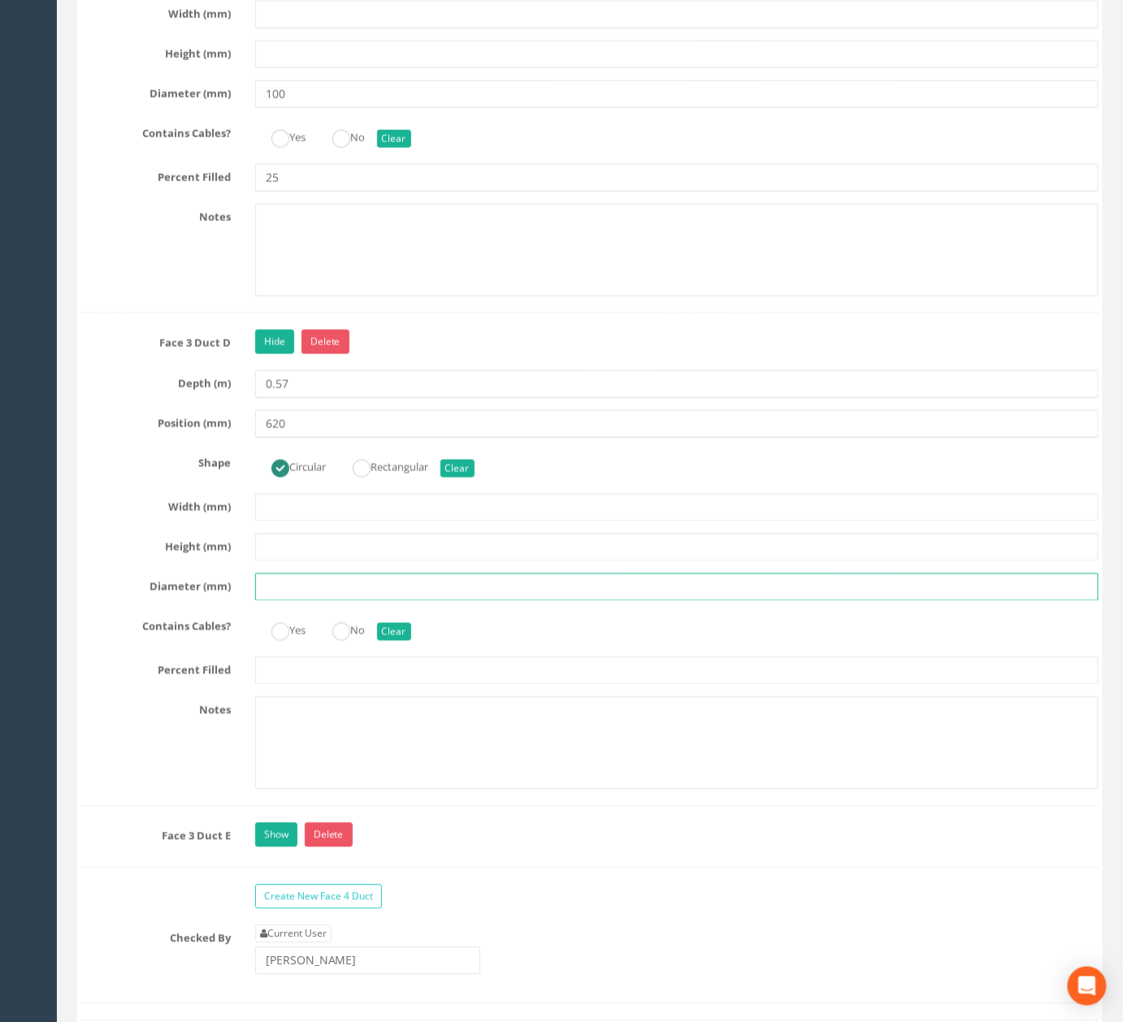
click at [286, 601] on input "text" at bounding box center [676, 588] width 843 height 28
type input "100"
click at [286, 685] on input "text" at bounding box center [676, 671] width 843 height 28
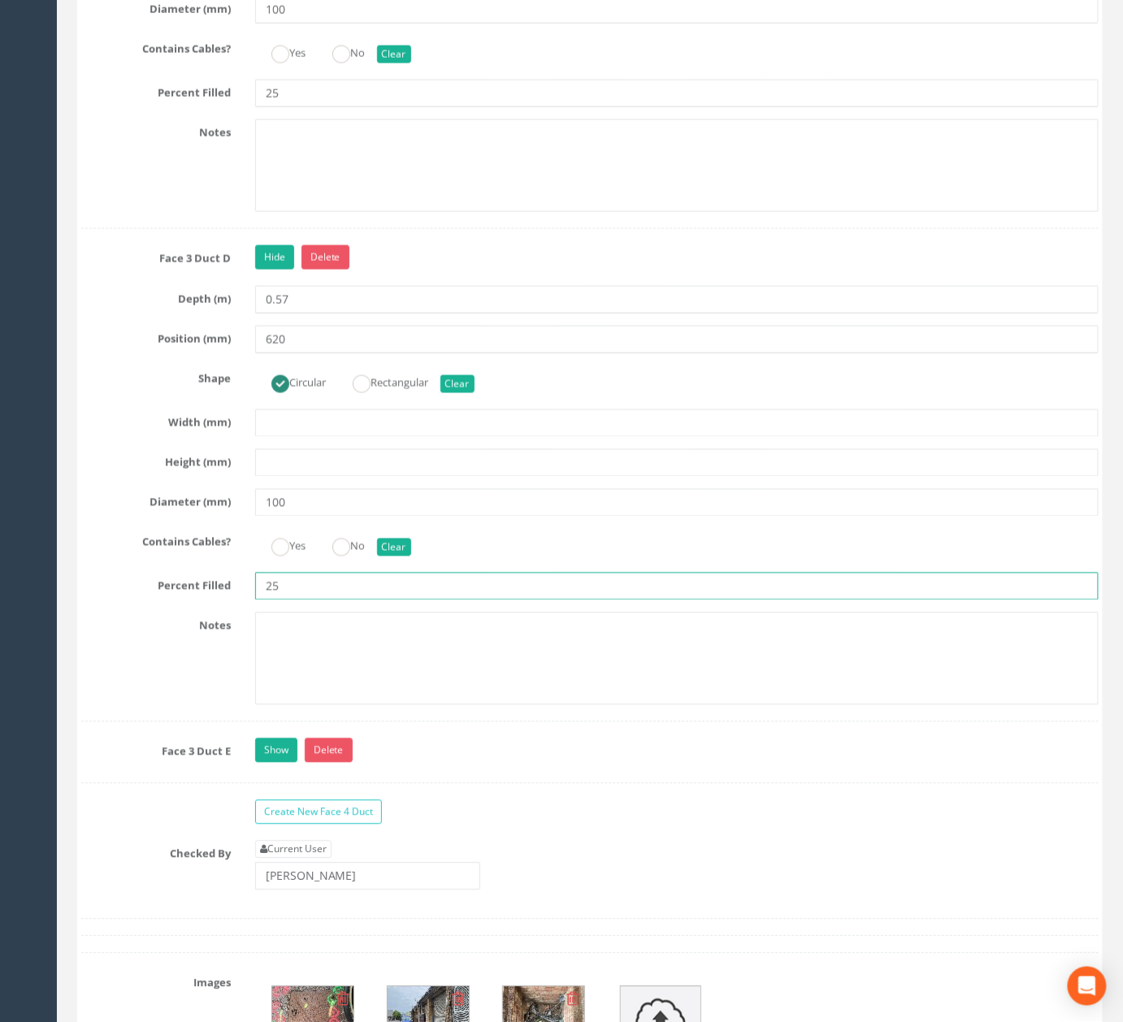
scroll to position [5720, 0]
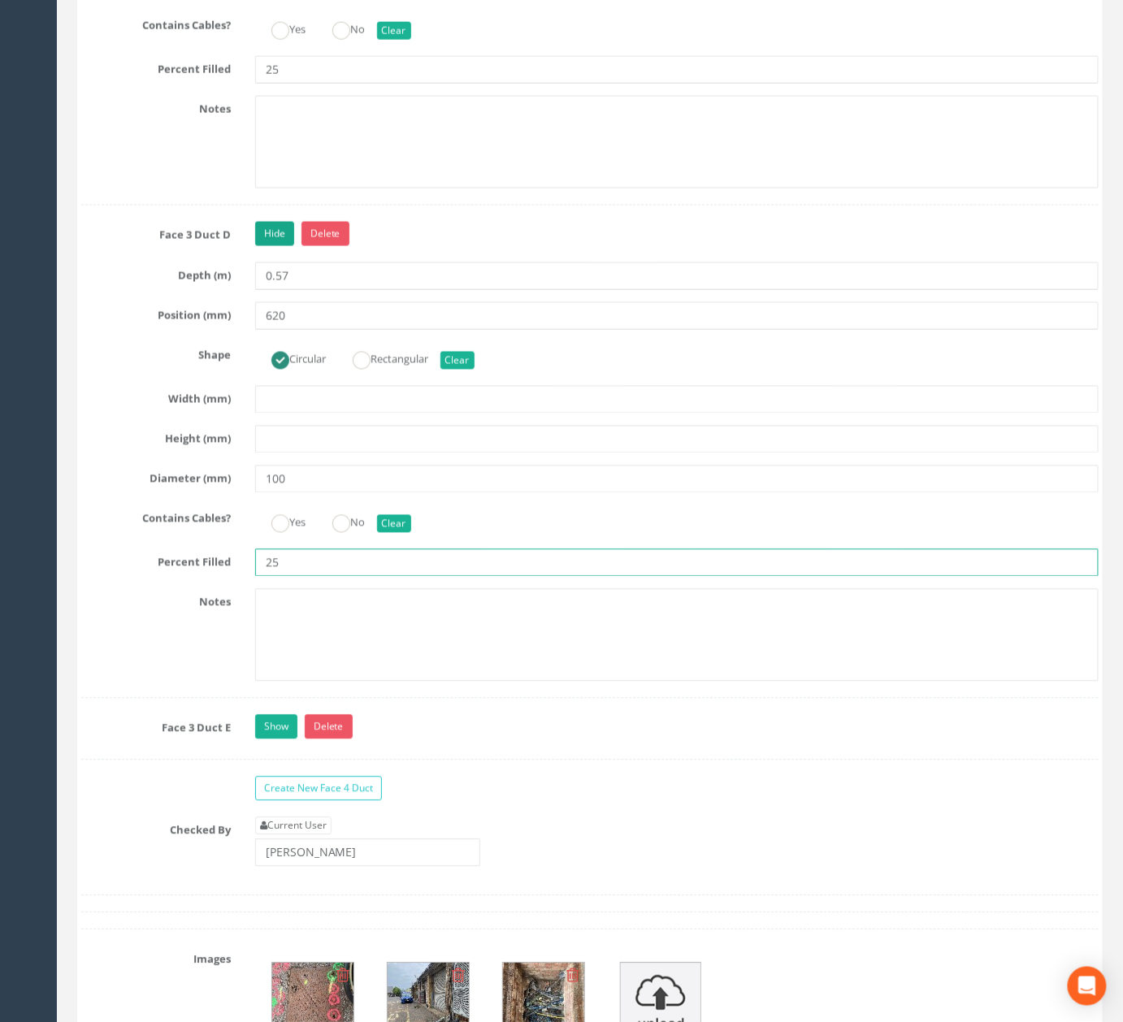
type input "25"
click at [255, 246] on link "Hide" at bounding box center [274, 234] width 39 height 24
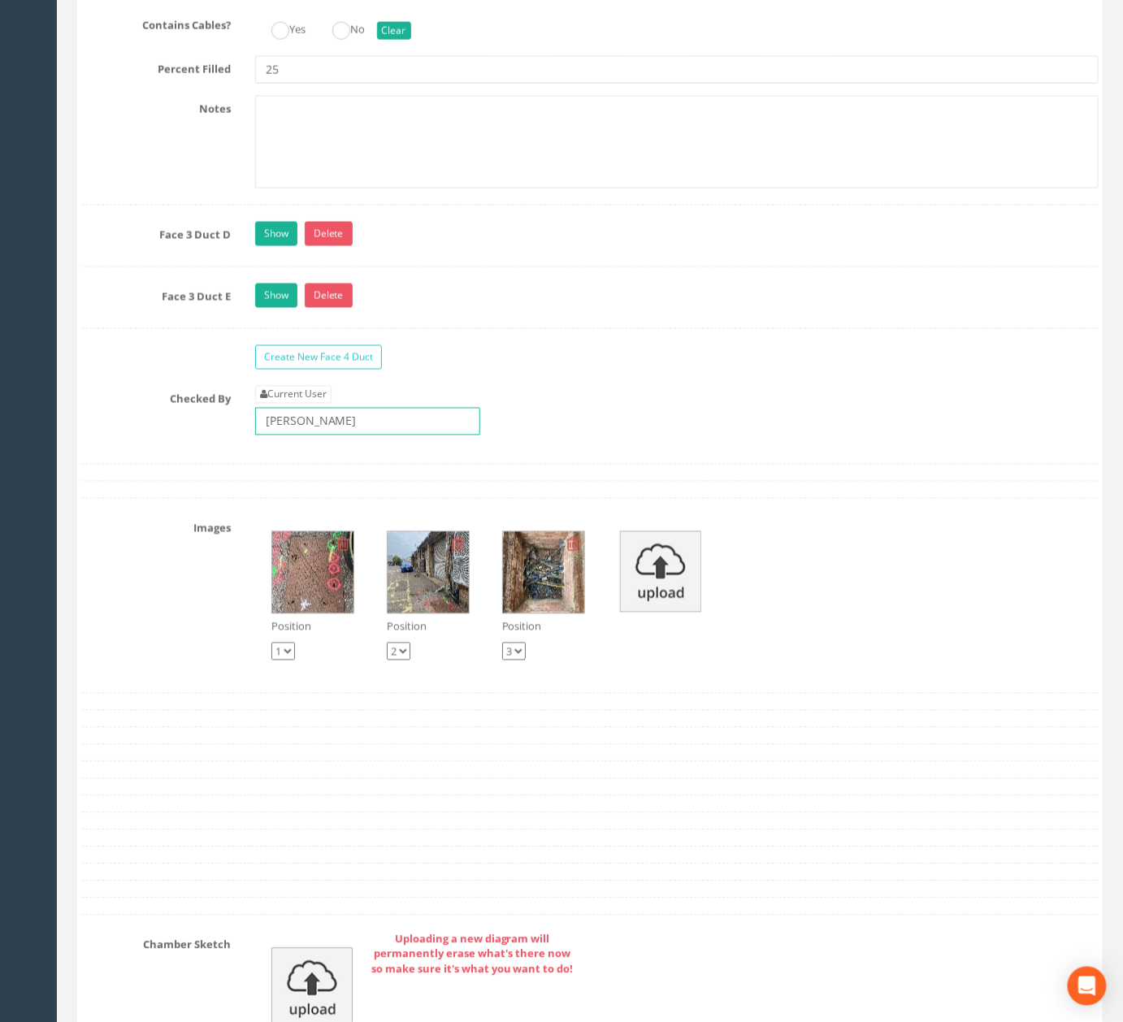
click at [366, 435] on input "Jack Griffin" at bounding box center [367, 422] width 225 height 28
